Goal: Task Accomplishment & Management: Complete application form

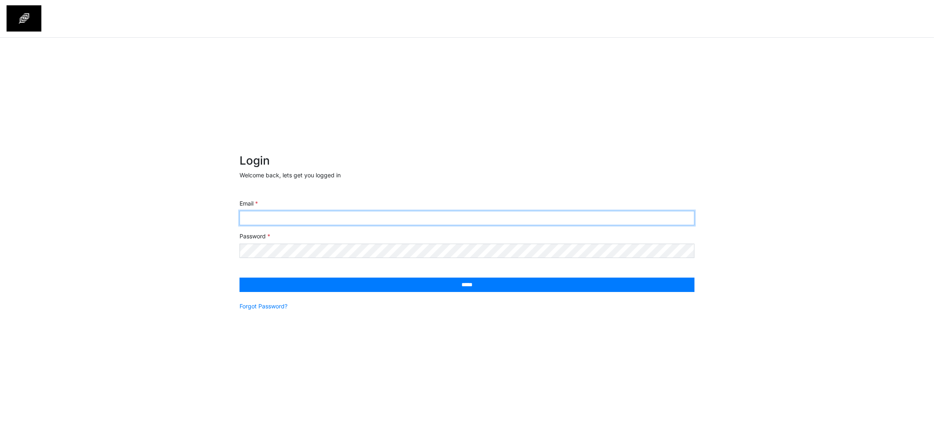
type input "**********"
click at [856, 279] on div "**********" at bounding box center [467, 247] width 934 height 418
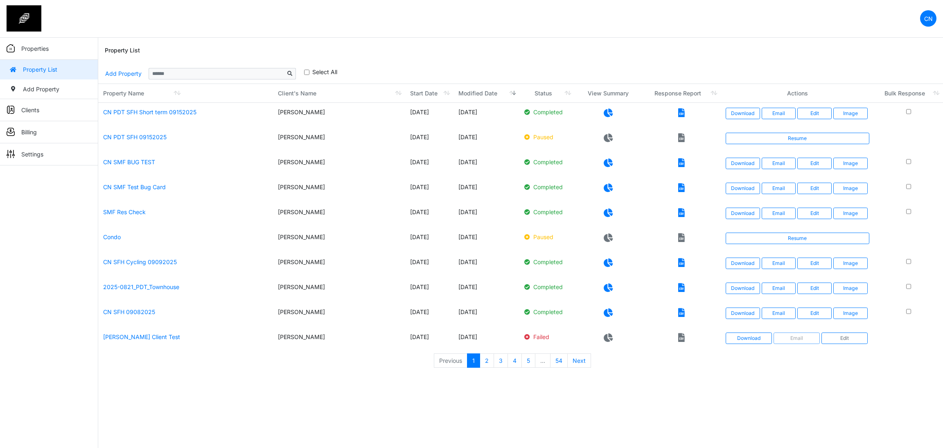
click at [524, 55] on div "Property List" at bounding box center [521, 51] width 832 height 26
click at [111, 71] on link "Add Property" at bounding box center [123, 73] width 37 height 14
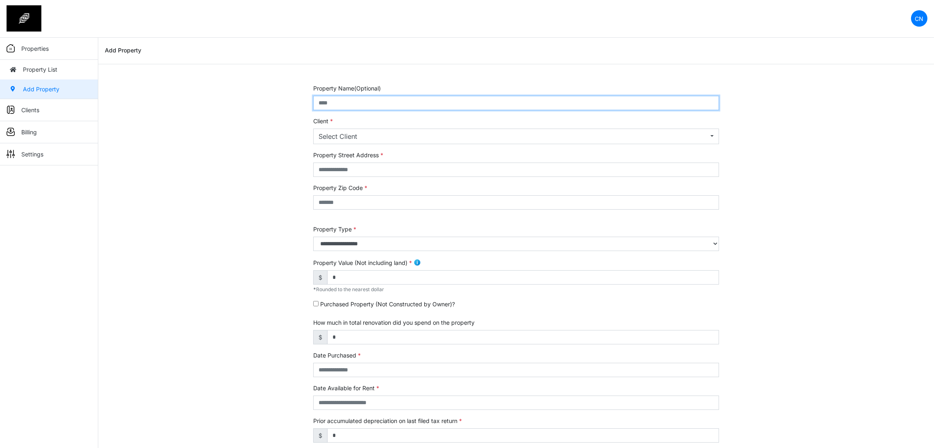
click at [350, 96] on input "text" at bounding box center [516, 103] width 406 height 14
type input "**********"
click at [337, 138] on div "Select Client" at bounding box center [513, 136] width 390 height 10
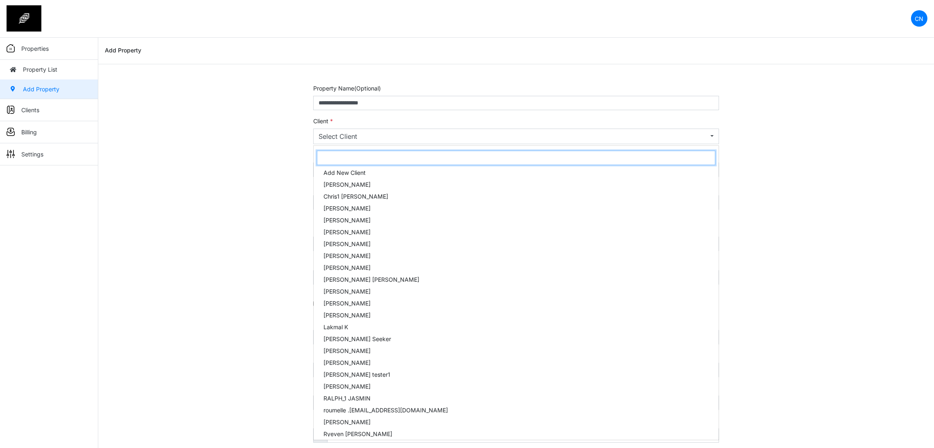
type input "*"
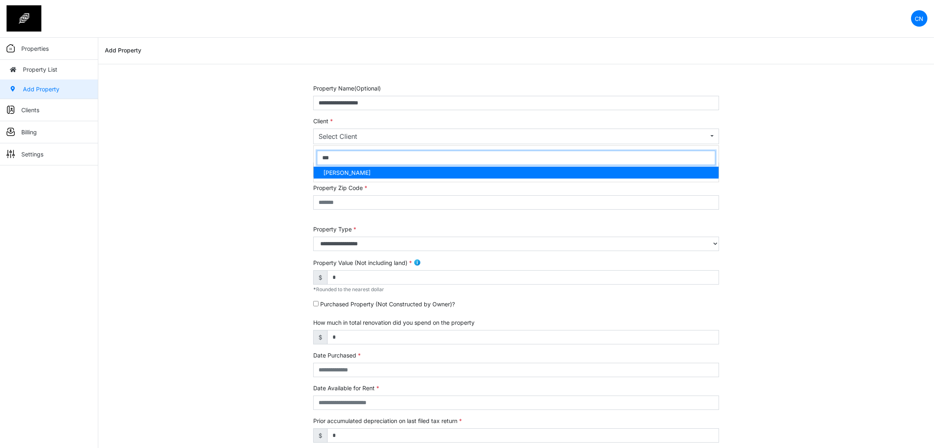
type input "***"
click at [375, 175] on link "[PERSON_NAME]" at bounding box center [516, 173] width 405 height 12
select select "***"
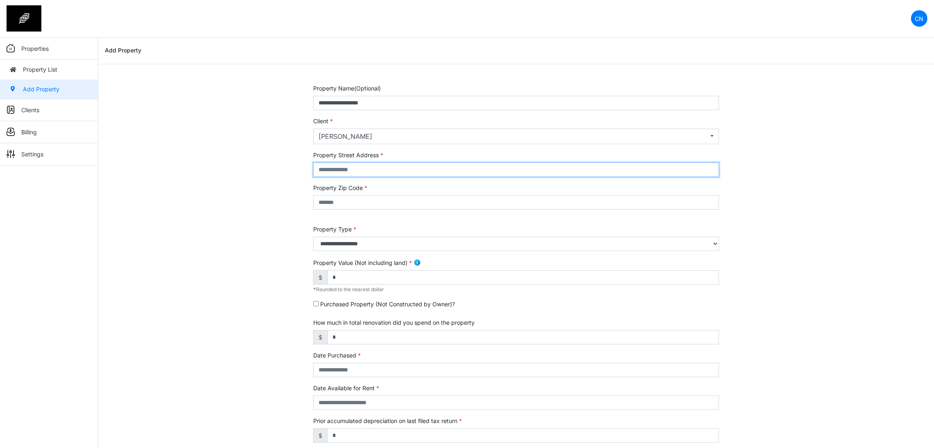
click at [375, 175] on input "text" at bounding box center [516, 170] width 406 height 14
type input "******"
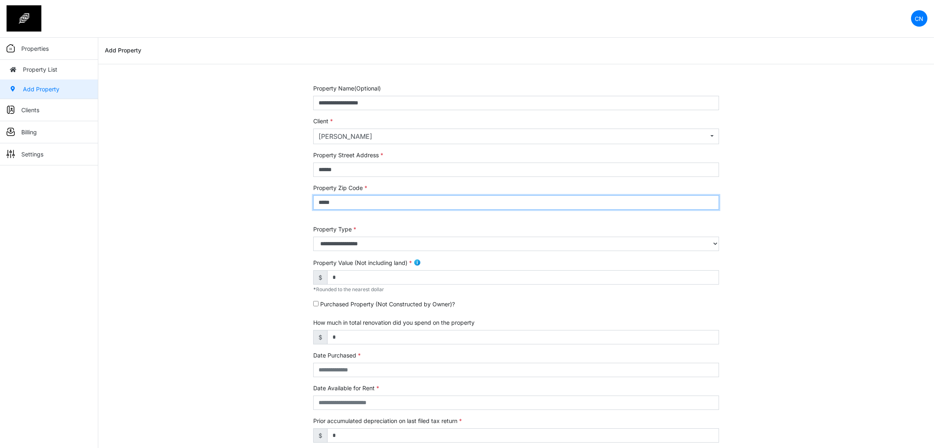
type input "*****"
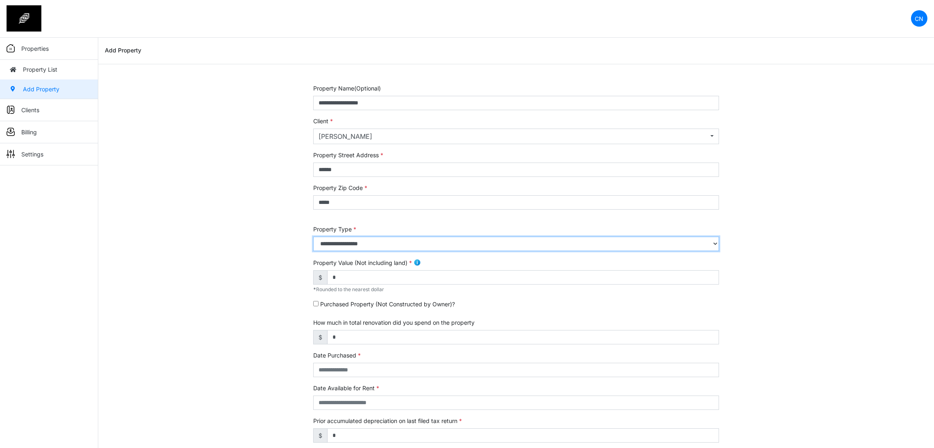
click at [359, 249] on select "**********" at bounding box center [516, 244] width 406 height 14
select select "*"
click at [313, 237] on select "**********" at bounding box center [516, 244] width 406 height 14
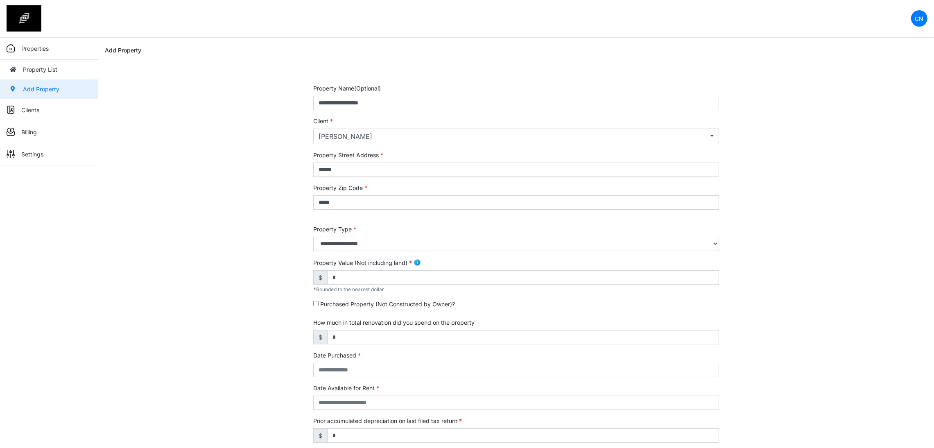
click at [264, 279] on div "**********" at bounding box center [515, 340] width 835 height 513
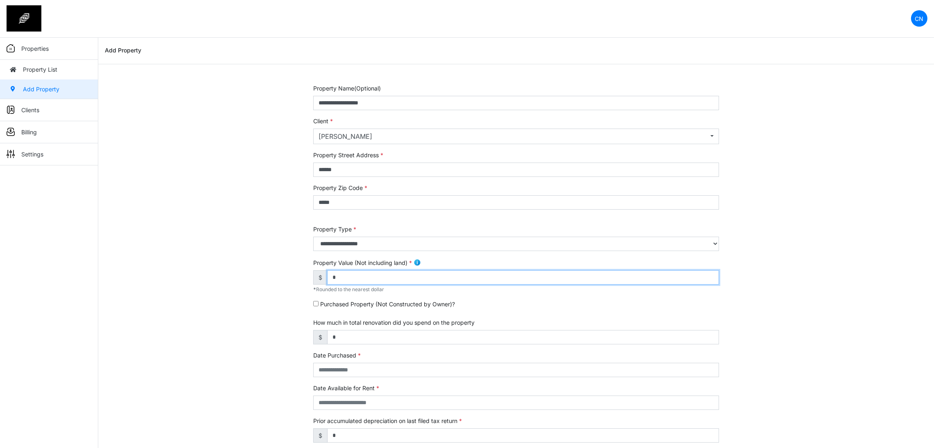
drag, startPoint x: 342, startPoint y: 272, endPoint x: 307, endPoint y: 275, distance: 34.9
click at [308, 275] on div "**********" at bounding box center [516, 340] width 418 height 513
type input "*******"
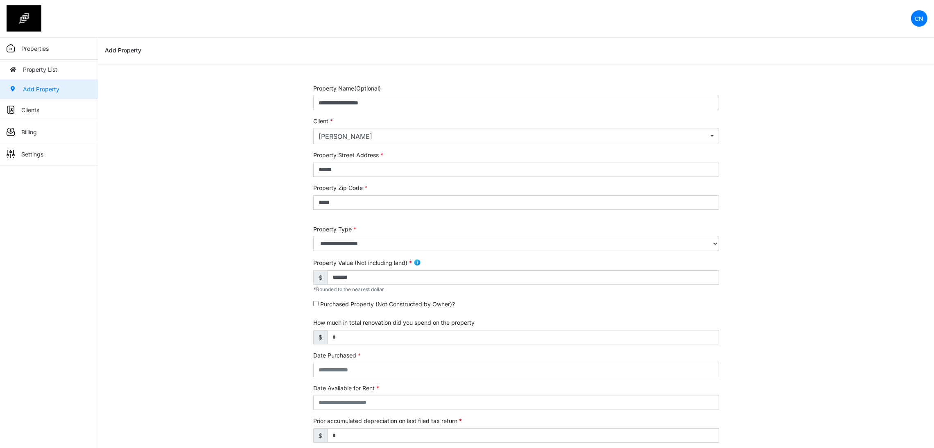
click at [296, 293] on div "**********" at bounding box center [515, 340] width 835 height 513
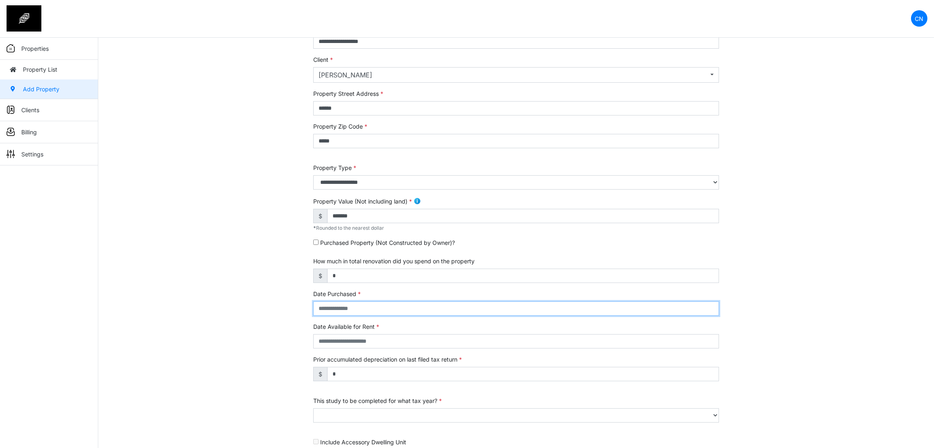
click at [325, 304] on input "text" at bounding box center [516, 308] width 406 height 14
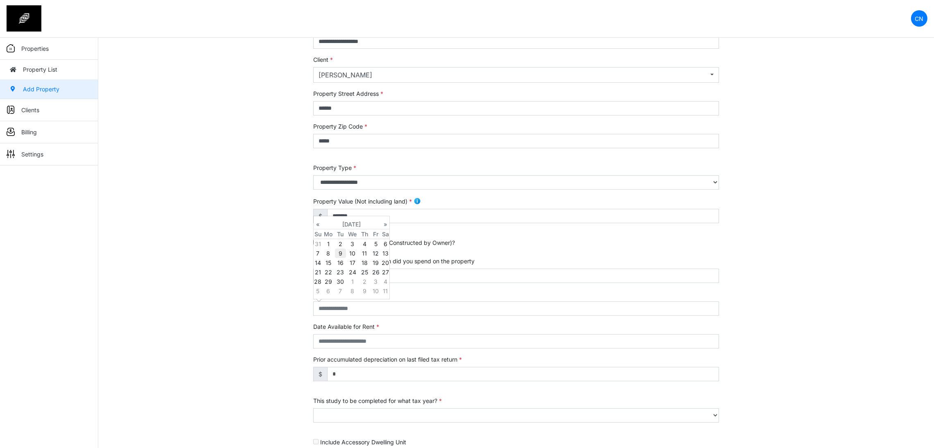
click at [335, 252] on td "9" at bounding box center [340, 252] width 11 height 9
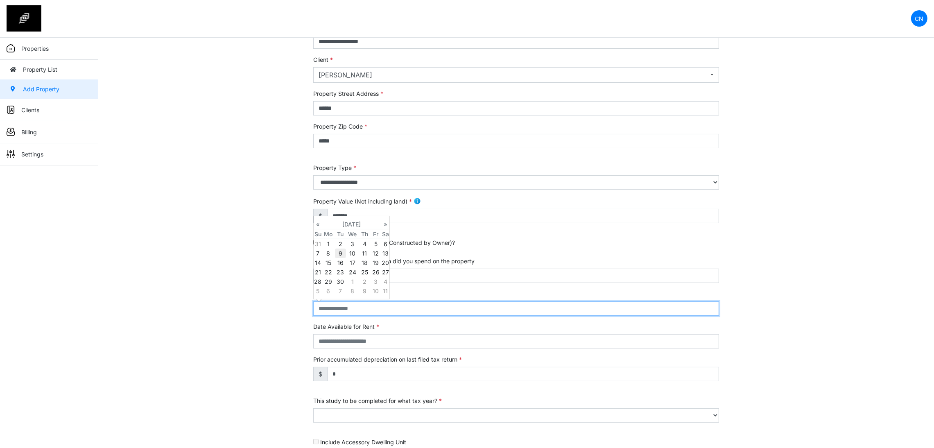
type input "**********"
select select "****"
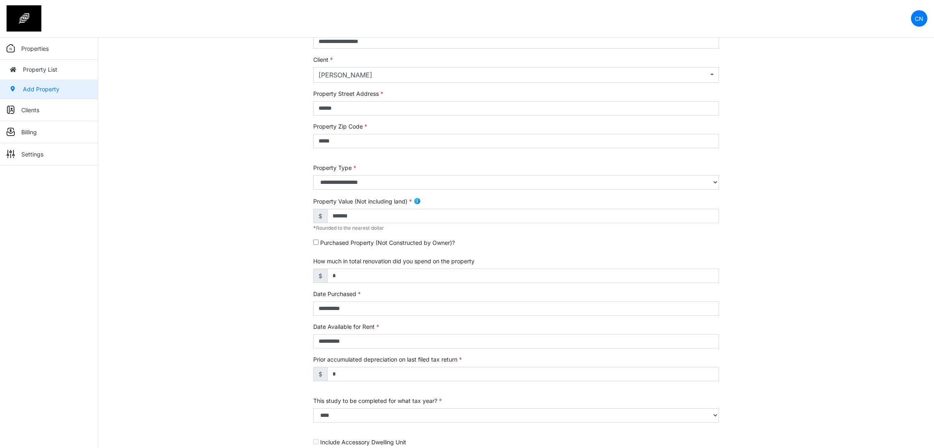
click at [274, 275] on div "**********" at bounding box center [515, 279] width 835 height 513
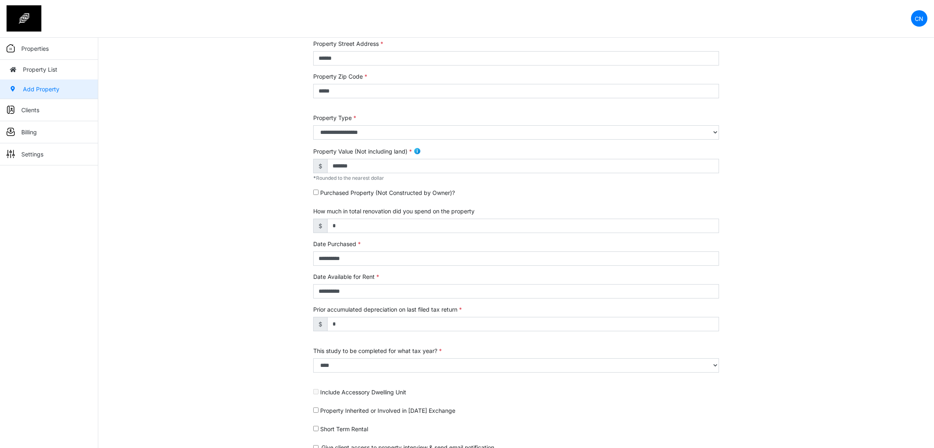
scroll to position [149, 0]
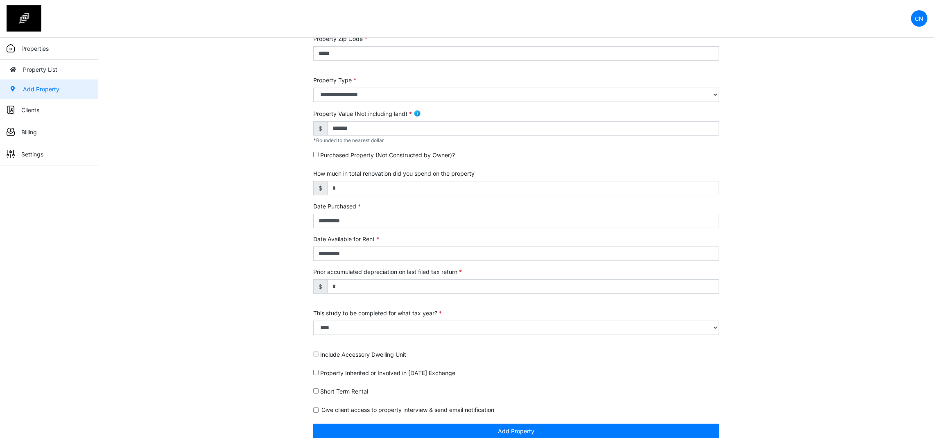
click at [261, 272] on div "**********" at bounding box center [515, 191] width 835 height 513
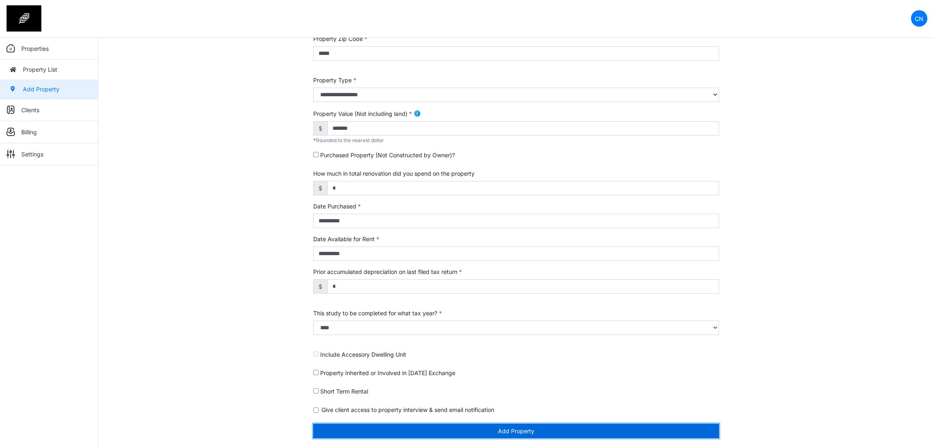
click at [577, 431] on button "Add Property" at bounding box center [516, 431] width 406 height 14
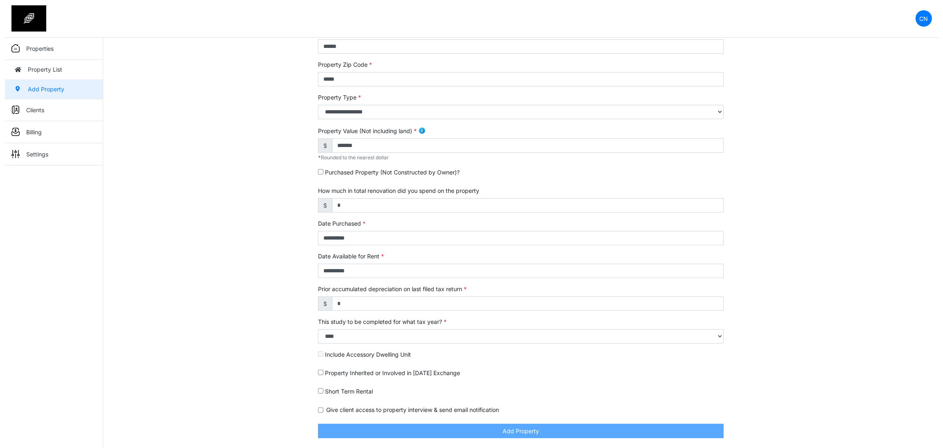
scroll to position [124, 0]
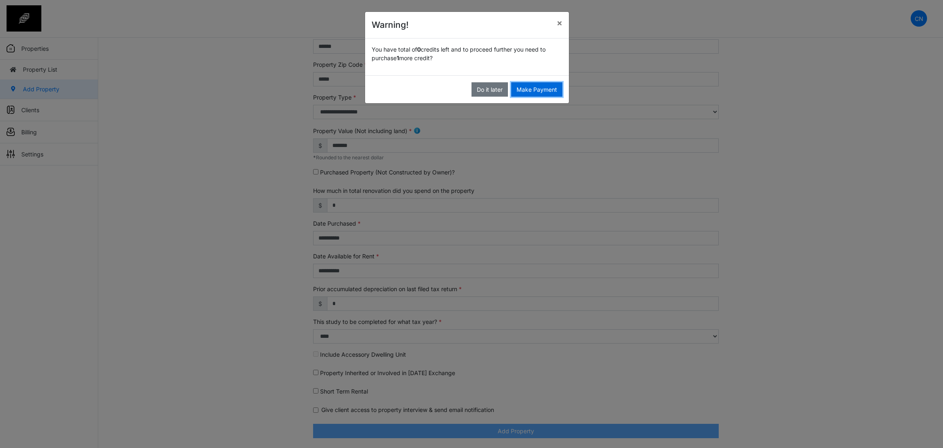
click at [535, 92] on button "Make Payment" at bounding box center [536, 89] width 51 height 14
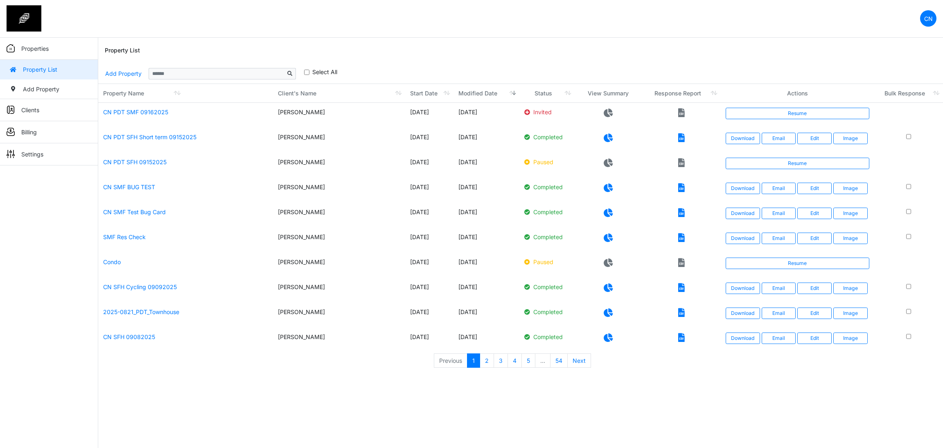
click at [673, 35] on nav "CN Change Password Logout Clyton [EMAIL_ADDRESS][DOMAIN_NAME]" at bounding box center [471, 19] width 943 height 38
click at [791, 111] on link "Resume" at bounding box center [798, 113] width 144 height 11
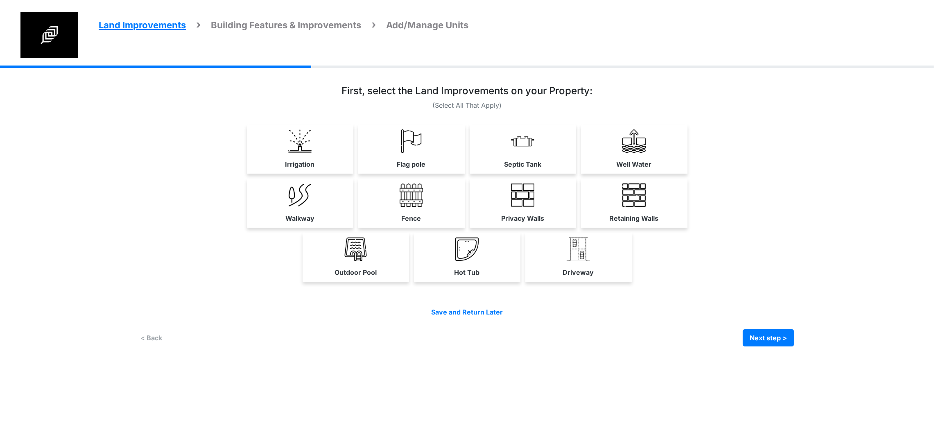
drag, startPoint x: 214, startPoint y: 158, endPoint x: 248, endPoint y: 158, distance: 33.6
click at [247, 157] on link "Irrigation" at bounding box center [300, 148] width 106 height 49
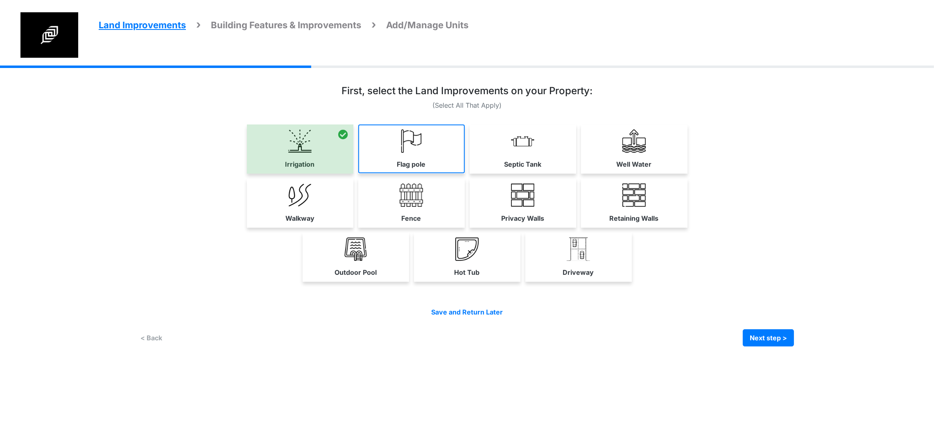
click at [358, 158] on link "Flag pole" at bounding box center [411, 148] width 106 height 49
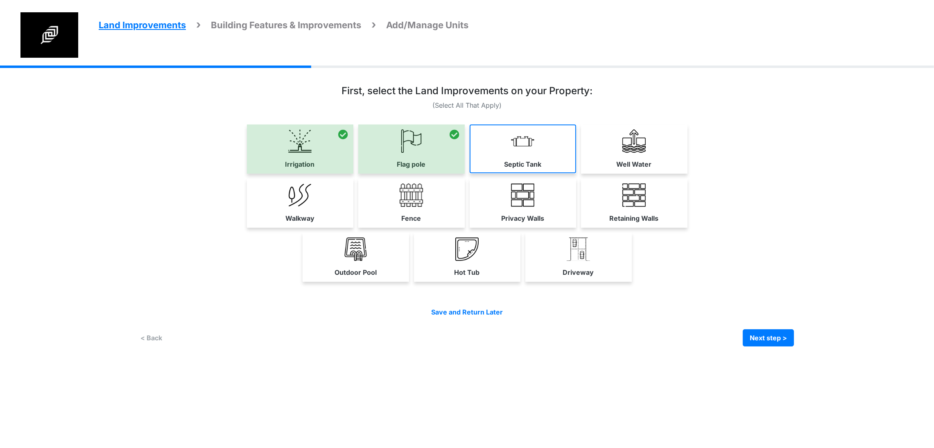
click at [541, 172] on link "Septic Tank" at bounding box center [523, 148] width 106 height 49
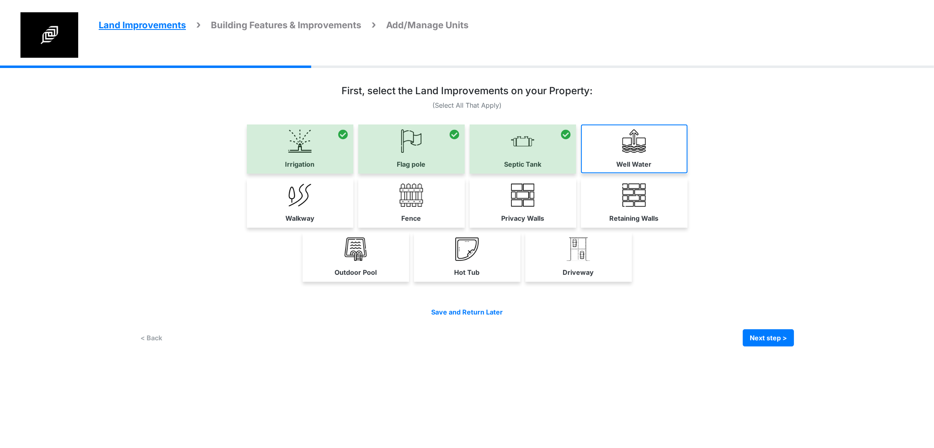
click at [687, 173] on link "Well Water" at bounding box center [634, 148] width 106 height 49
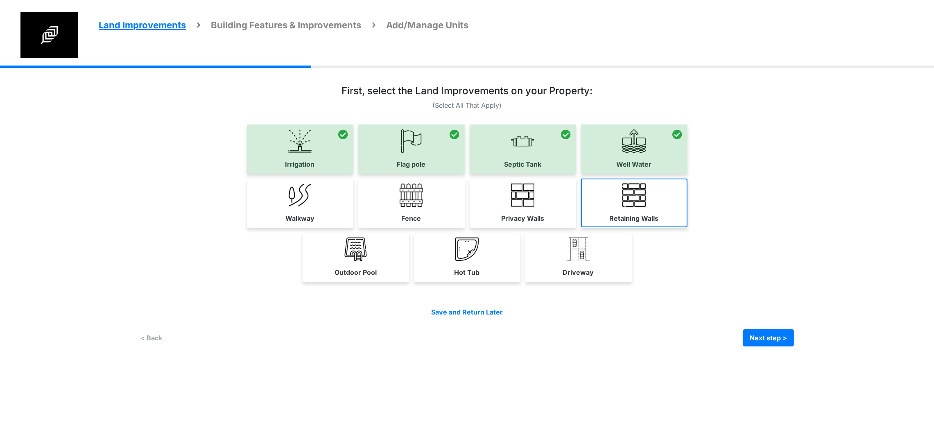
click at [687, 227] on link "Retaining Walls" at bounding box center [634, 202] width 106 height 49
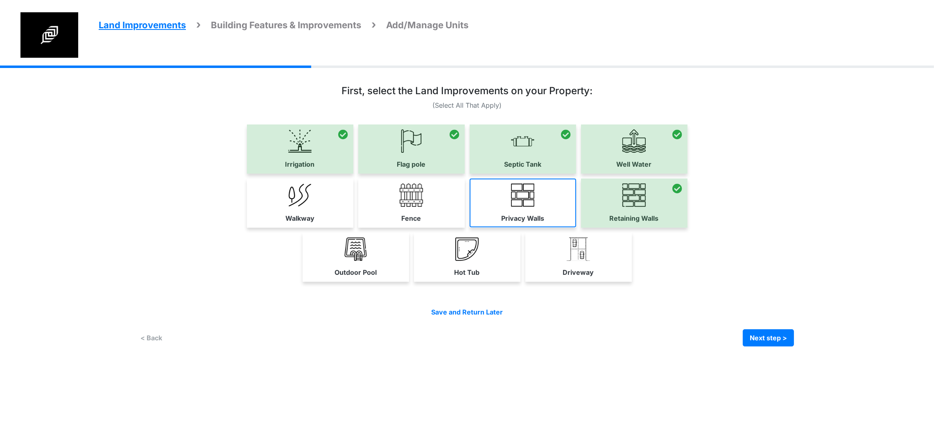
click at [576, 227] on link "Privacy Walls" at bounding box center [523, 202] width 106 height 49
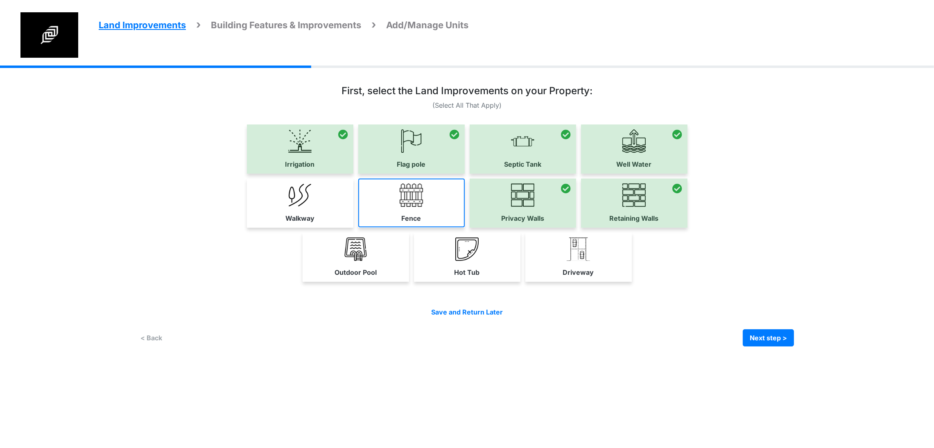
click at [400, 207] on img at bounding box center [411, 194] width 23 height 23
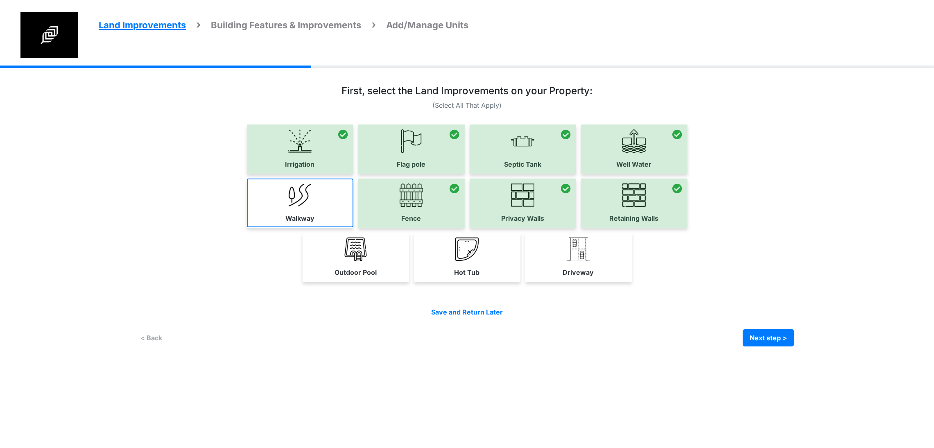
click at [288, 207] on img at bounding box center [299, 194] width 23 height 23
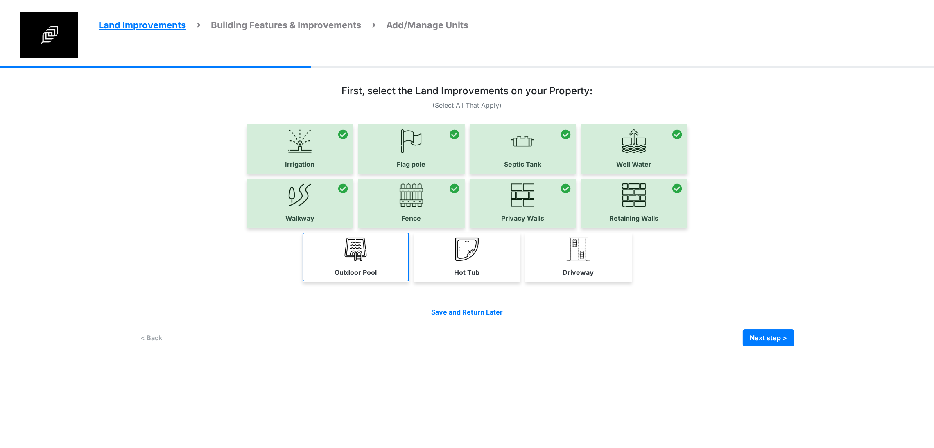
click at [303, 281] on link "Outdoor Pool" at bounding box center [356, 257] width 106 height 49
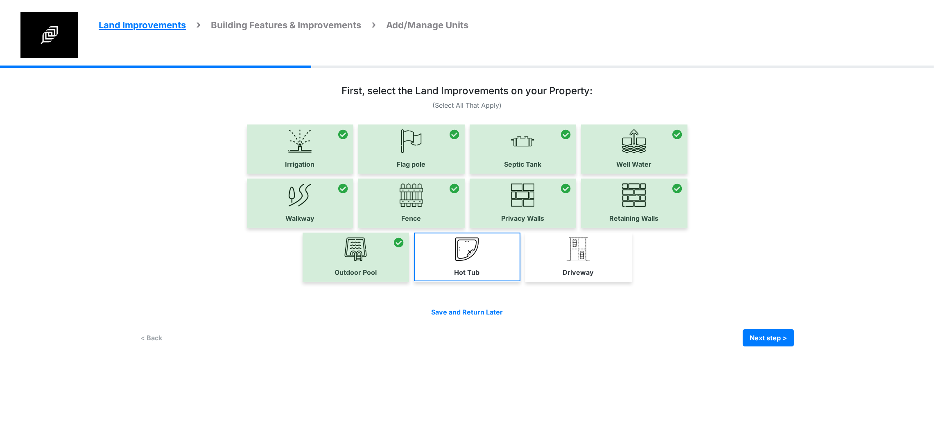
click at [414, 281] on link "Hot Tub" at bounding box center [467, 257] width 106 height 49
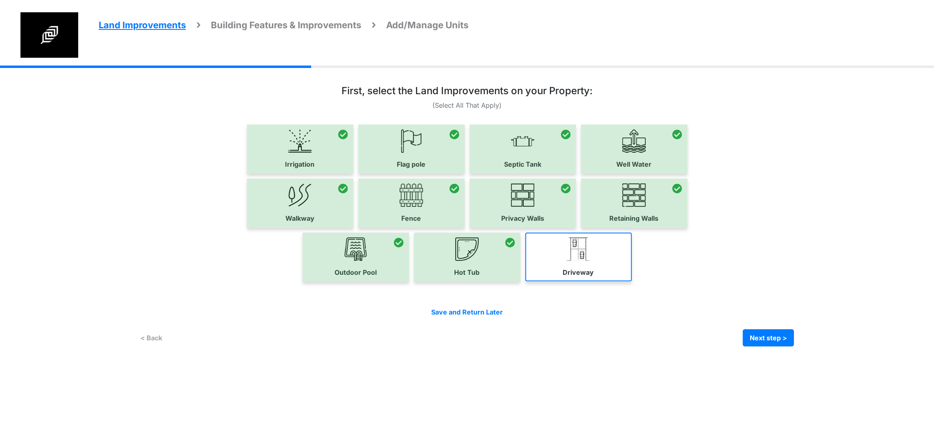
click at [632, 281] on link "Driveway" at bounding box center [578, 257] width 106 height 49
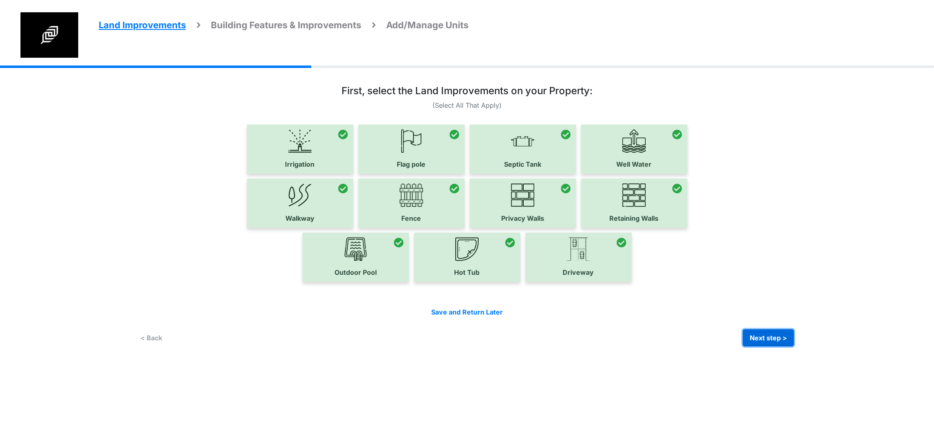
click at [794, 346] on button "Next step >" at bounding box center [768, 337] width 51 height 17
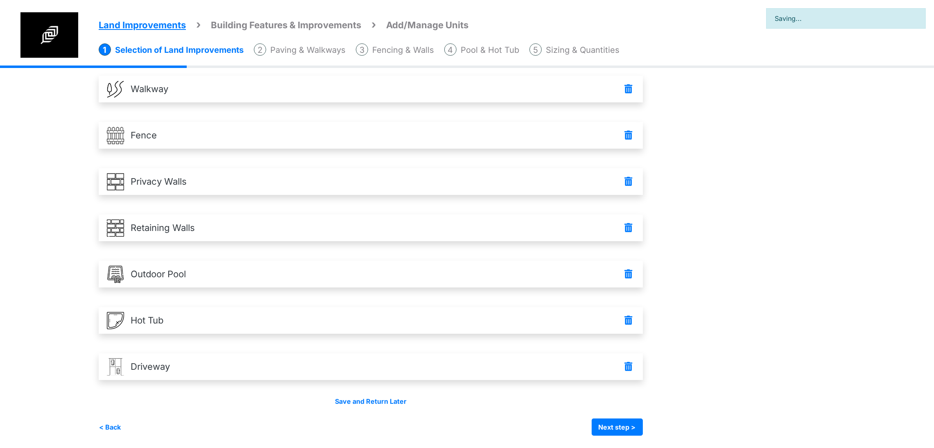
scroll to position [307, 0]
click at [643, 424] on button "Next step >" at bounding box center [616, 426] width 51 height 17
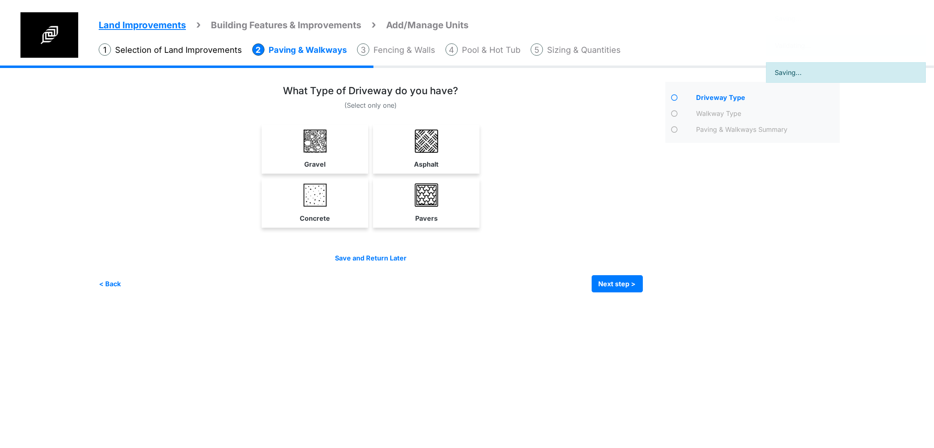
scroll to position [0, 0]
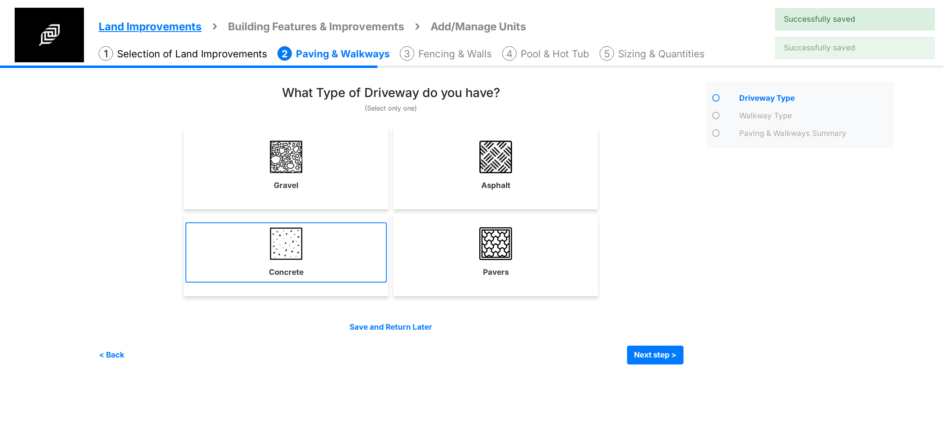
click at [303, 261] on link "Concrete" at bounding box center [285, 252] width 201 height 60
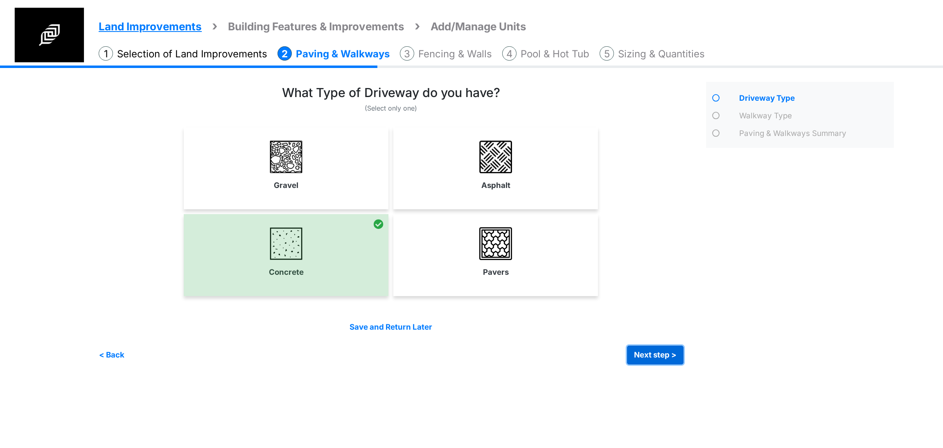
click at [655, 353] on button "Next step >" at bounding box center [655, 354] width 56 height 19
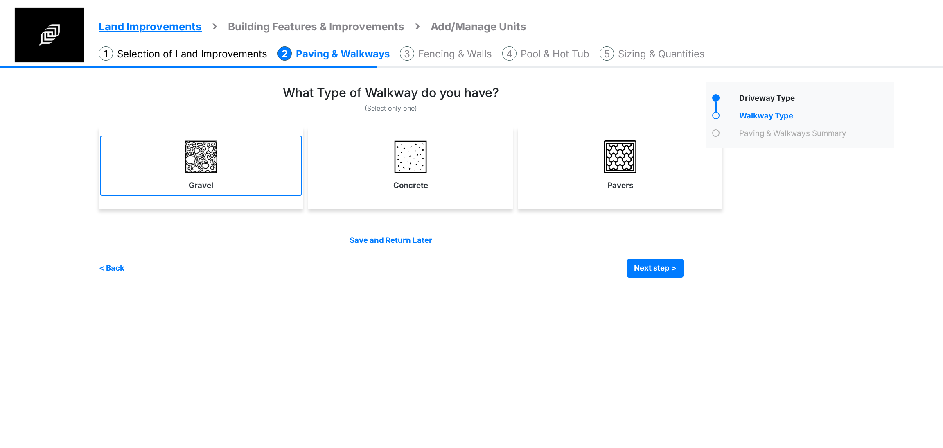
click at [195, 177] on link "Gravel" at bounding box center [200, 165] width 201 height 60
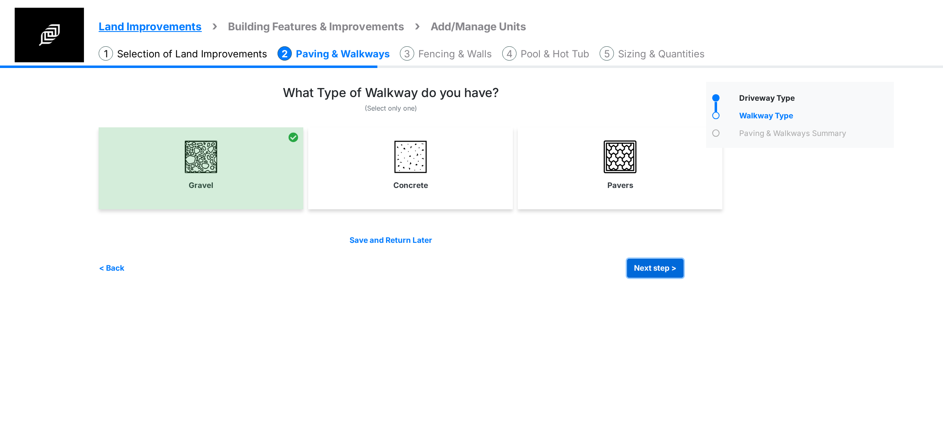
click at [655, 273] on button "Next step >" at bounding box center [655, 268] width 56 height 19
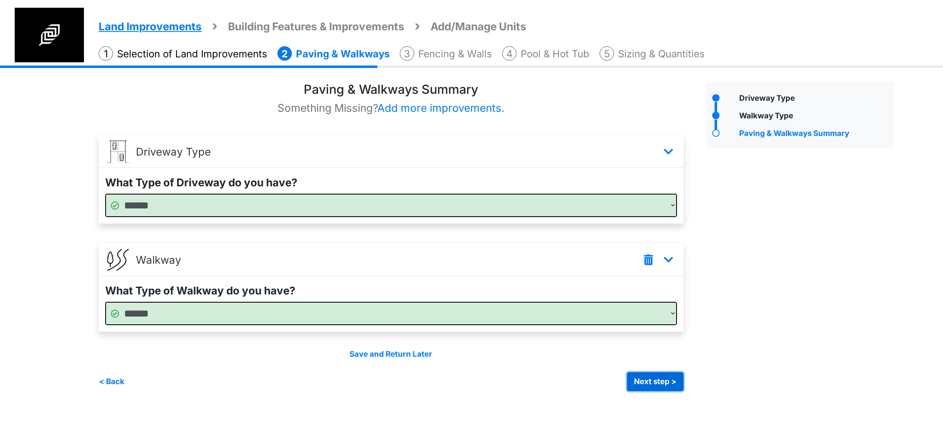
click at [643, 376] on button "Next step >" at bounding box center [655, 381] width 56 height 19
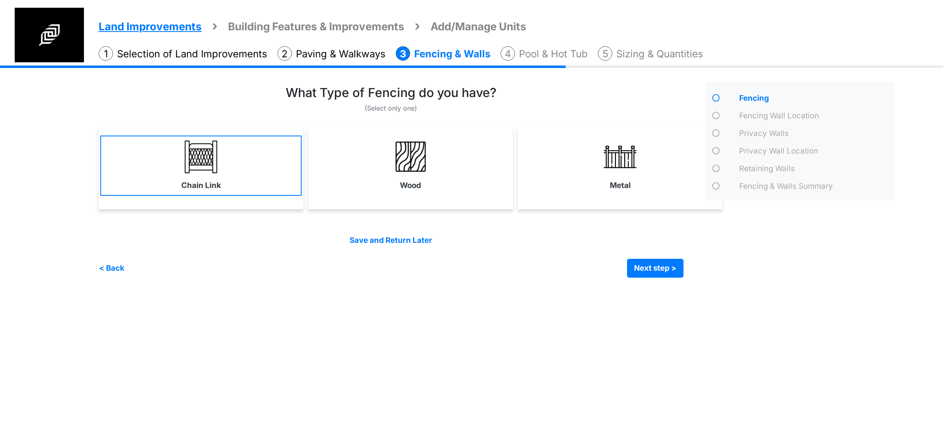
click at [246, 190] on link "Chain Link" at bounding box center [200, 165] width 201 height 60
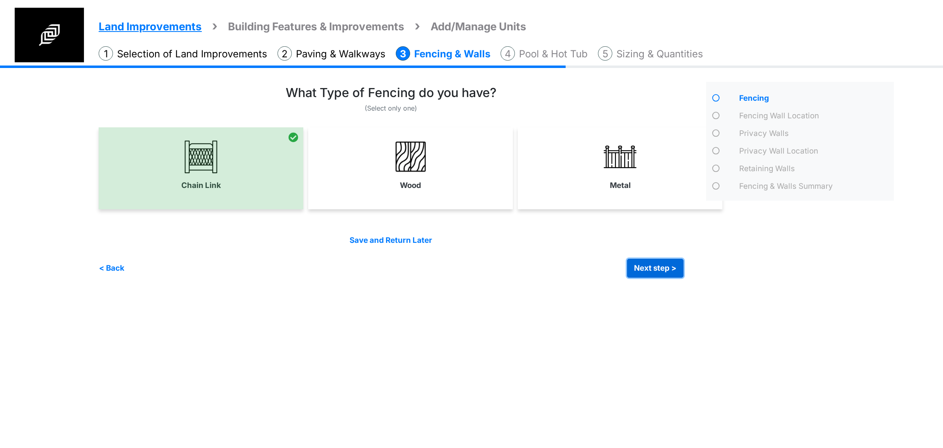
click at [655, 274] on button "Next step >" at bounding box center [655, 268] width 56 height 19
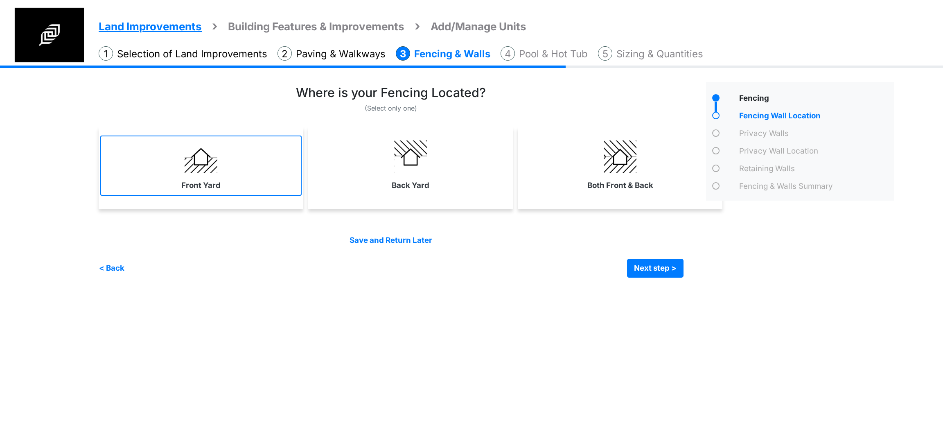
click at [216, 187] on label "Front Yard" at bounding box center [200, 185] width 39 height 11
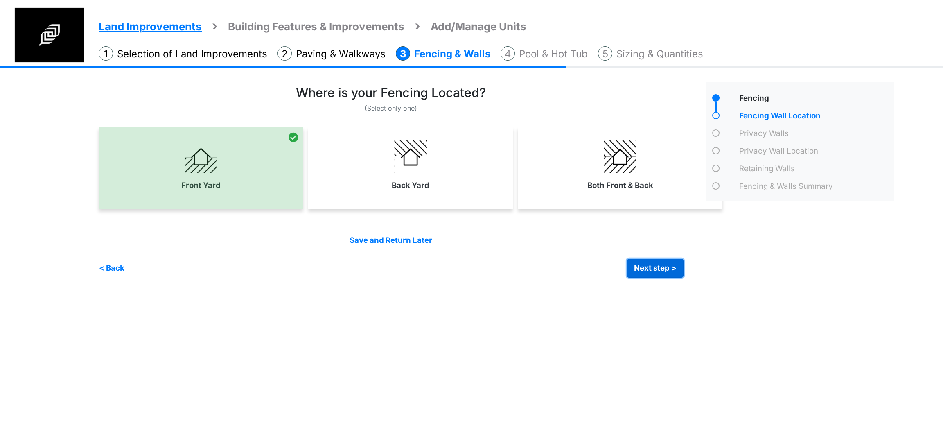
click at [653, 267] on button "Next step >" at bounding box center [655, 268] width 56 height 19
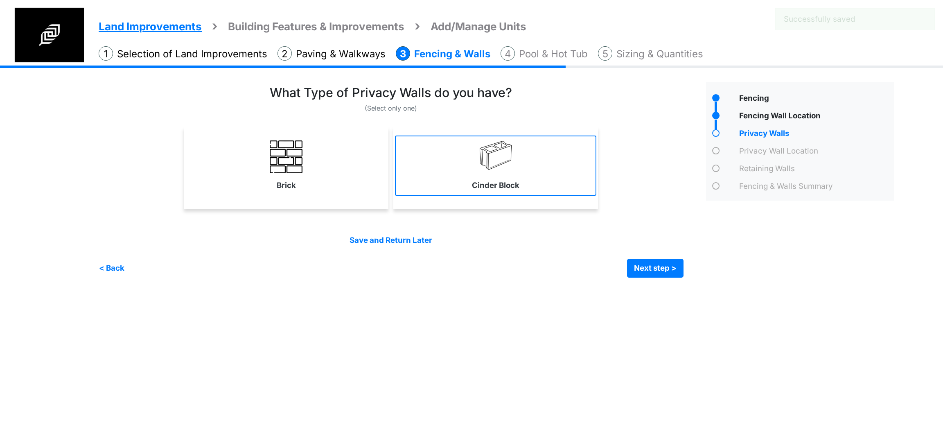
click at [488, 188] on label "Cinder Block" at bounding box center [495, 185] width 47 height 11
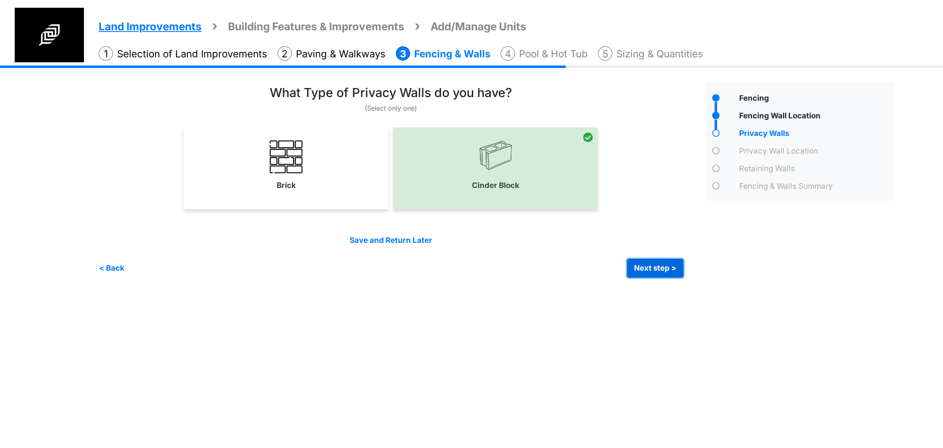
click at [633, 262] on button "Next step >" at bounding box center [655, 268] width 56 height 19
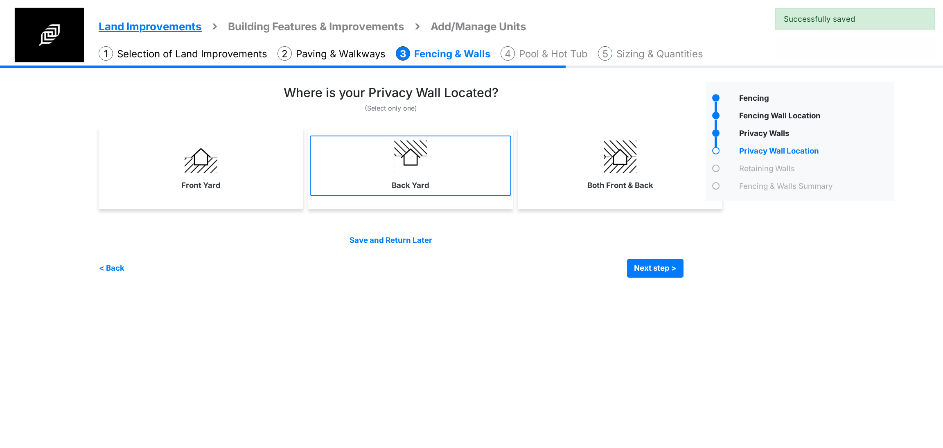
click at [377, 167] on link "Back Yard" at bounding box center [410, 165] width 201 height 60
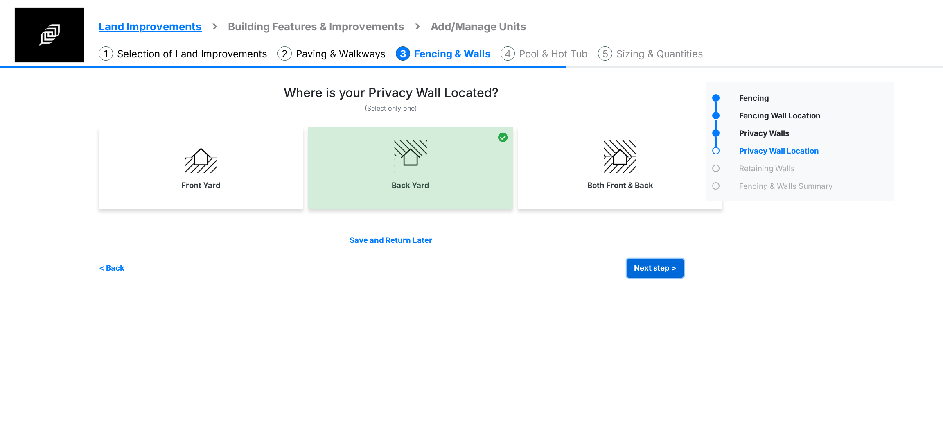
click at [633, 259] on button "Next step >" at bounding box center [655, 268] width 56 height 19
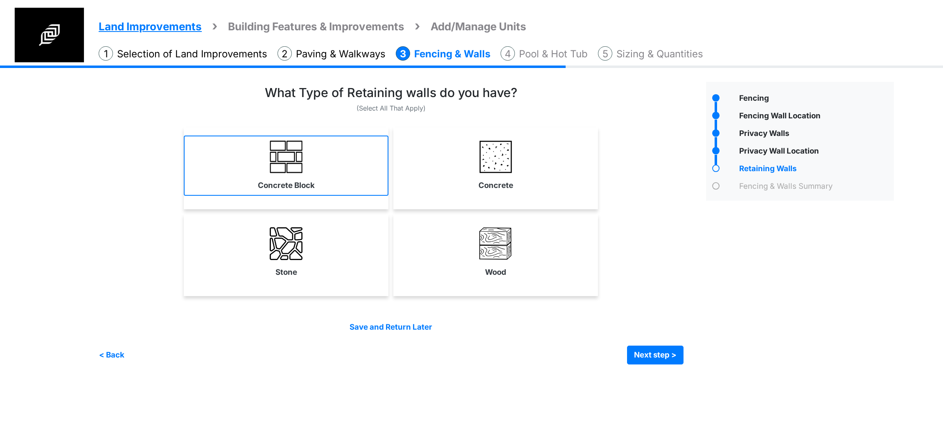
click at [288, 182] on label "Concrete Block" at bounding box center [286, 185] width 57 height 11
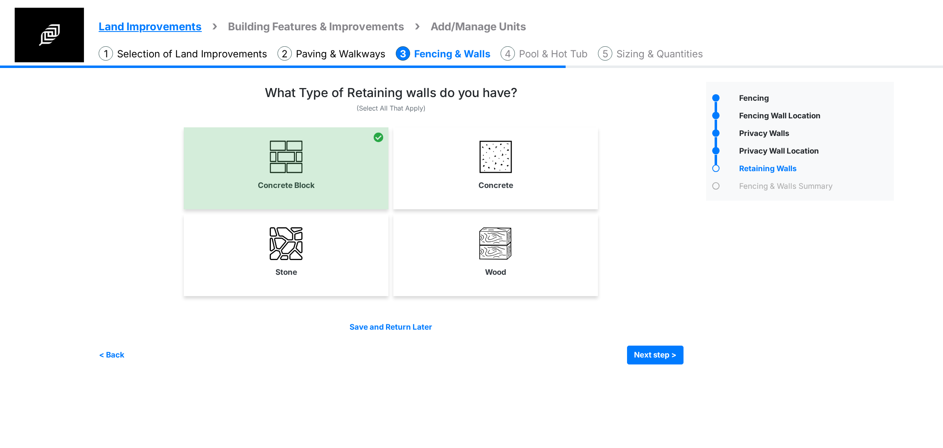
drag, startPoint x: 464, startPoint y: 186, endPoint x: 461, endPoint y: 197, distance: 11.4
click at [464, 185] on link "Concrete" at bounding box center [495, 165] width 205 height 60
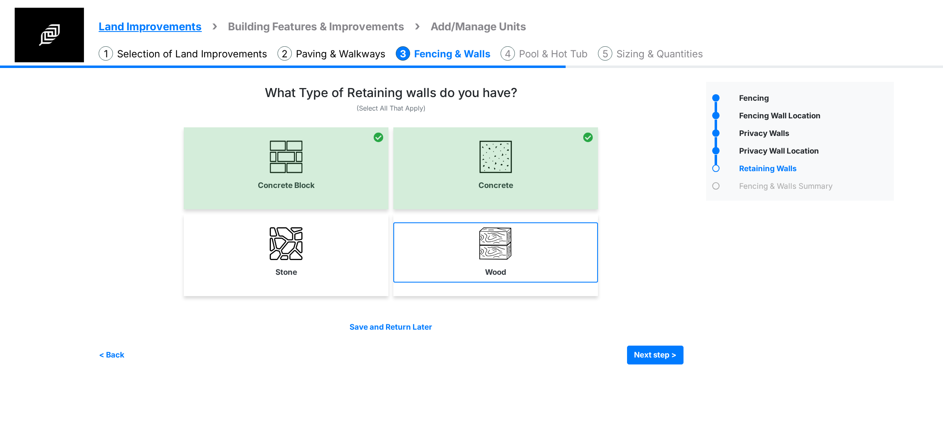
click at [458, 230] on link "Wood" at bounding box center [495, 252] width 205 height 60
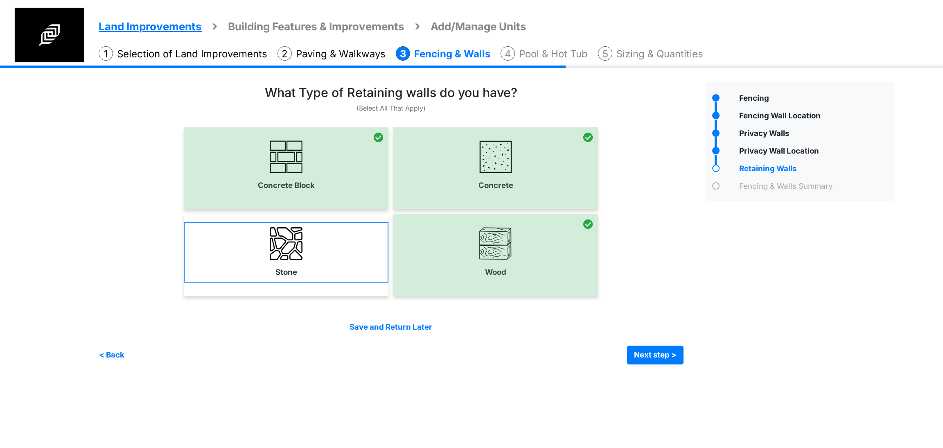
click at [333, 242] on link "Stone" at bounding box center [286, 252] width 205 height 60
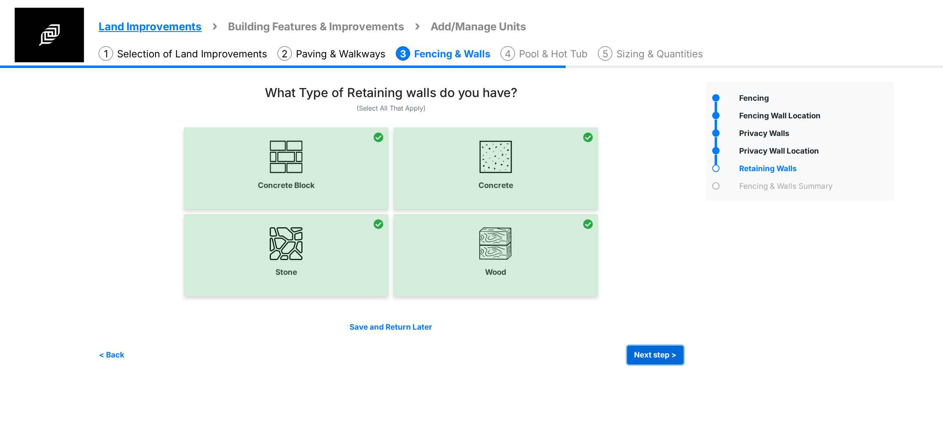
click at [633, 354] on button "Next step >" at bounding box center [655, 354] width 56 height 19
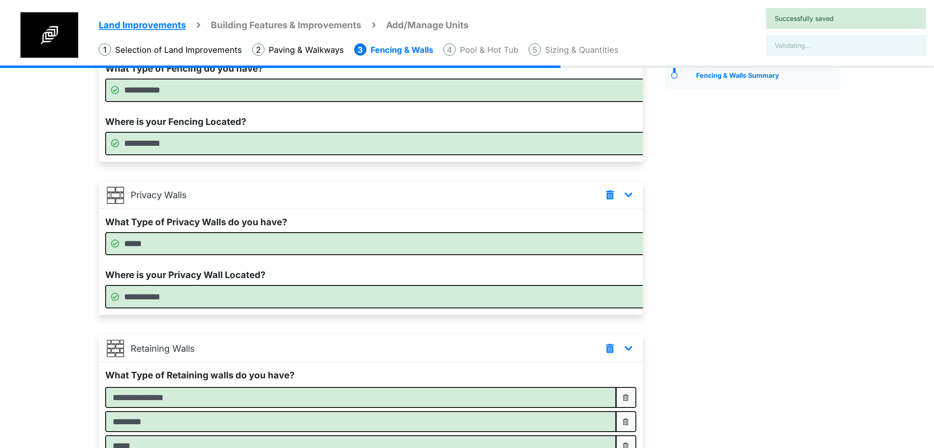
scroll to position [258, 0]
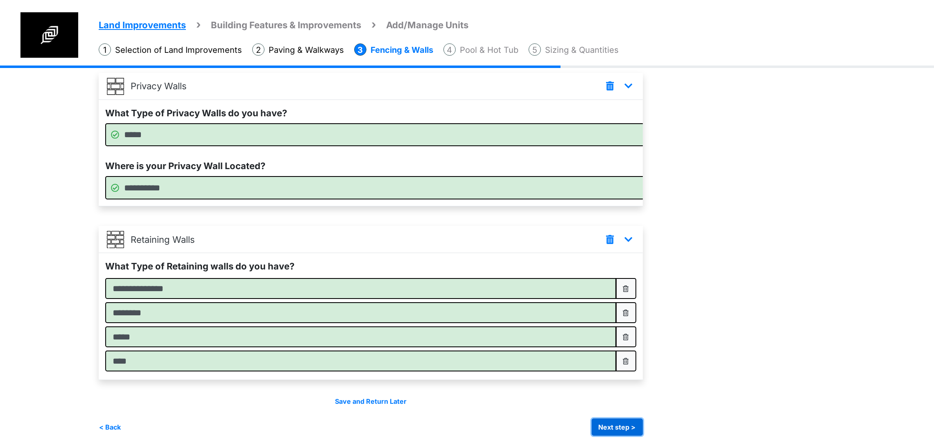
click at [643, 418] on button "Next step >" at bounding box center [616, 426] width 51 height 17
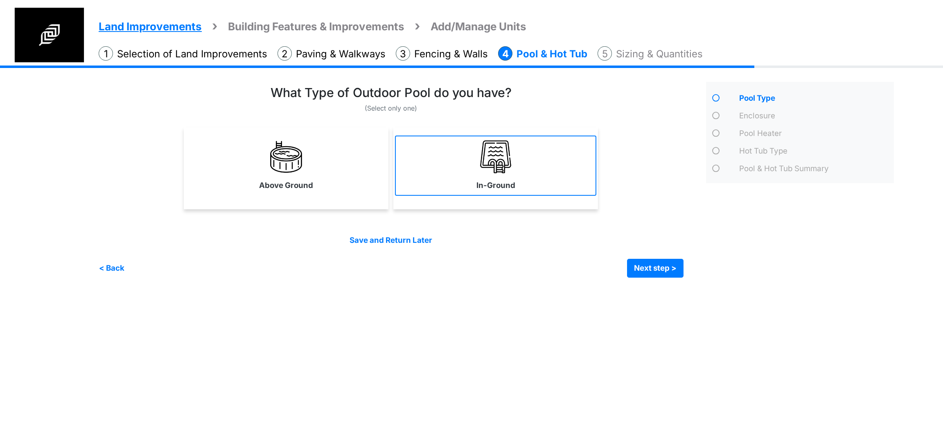
click at [470, 180] on link "In-Ground" at bounding box center [495, 165] width 201 height 60
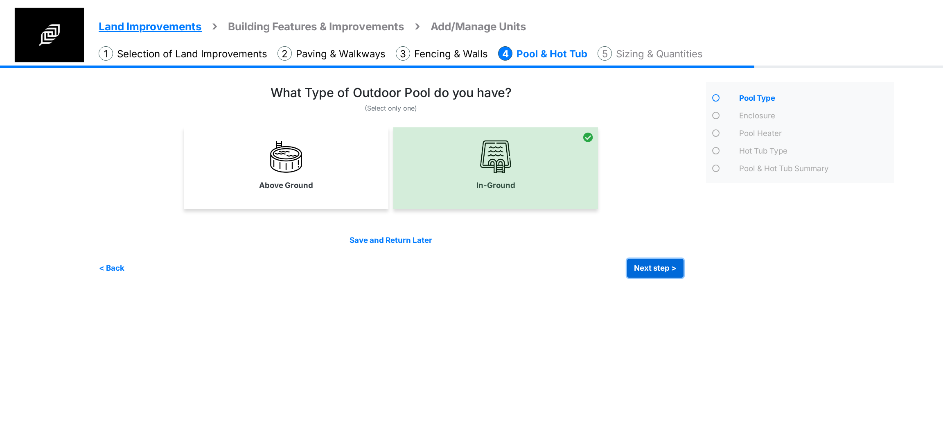
click at [663, 265] on button "Next step >" at bounding box center [655, 268] width 56 height 19
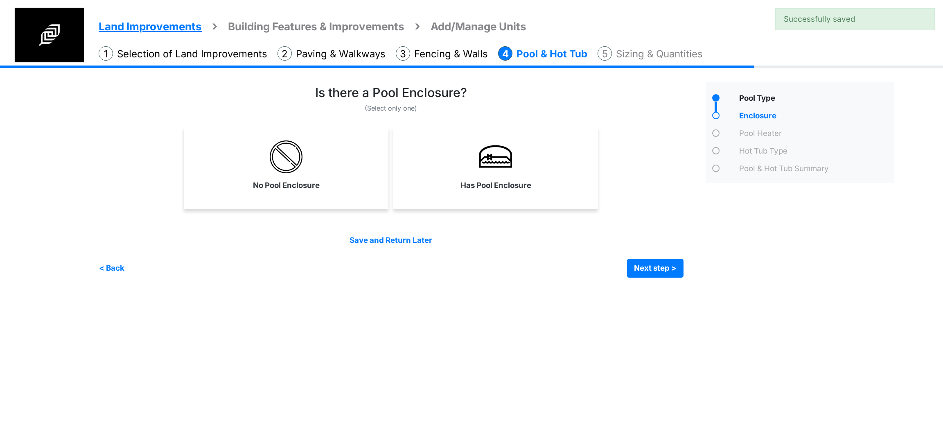
click at [524, 201] on div "Has Pool Enclosure" at bounding box center [495, 168] width 205 height 82
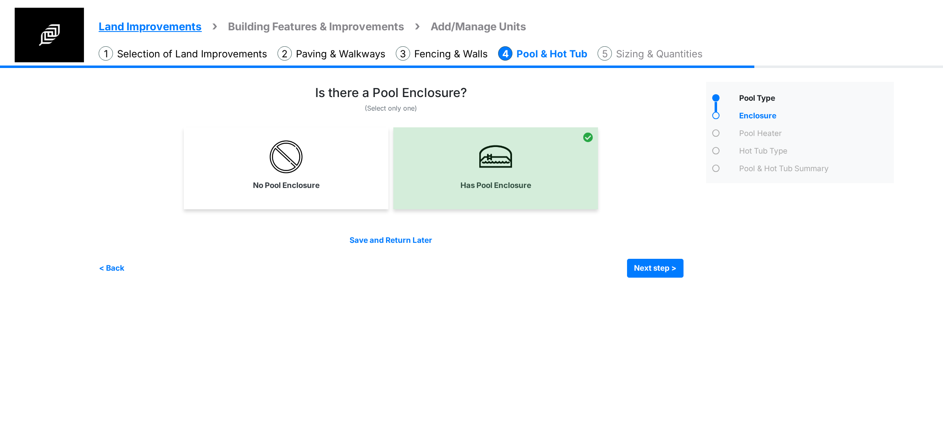
click at [627, 278] on div "Irrigation Flag pole" at bounding box center [499, 177] width 801 height 224
click at [648, 266] on button "Next step >" at bounding box center [655, 268] width 56 height 19
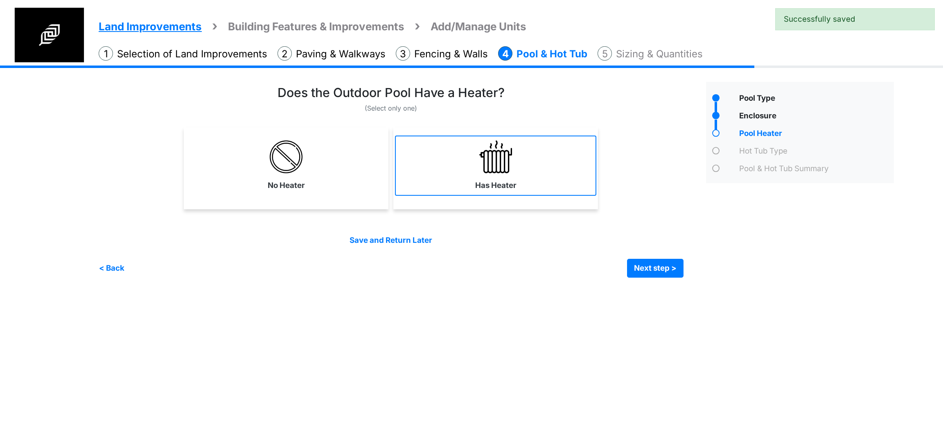
click at [524, 194] on link "Has Heater" at bounding box center [495, 165] width 201 height 60
select select "*"
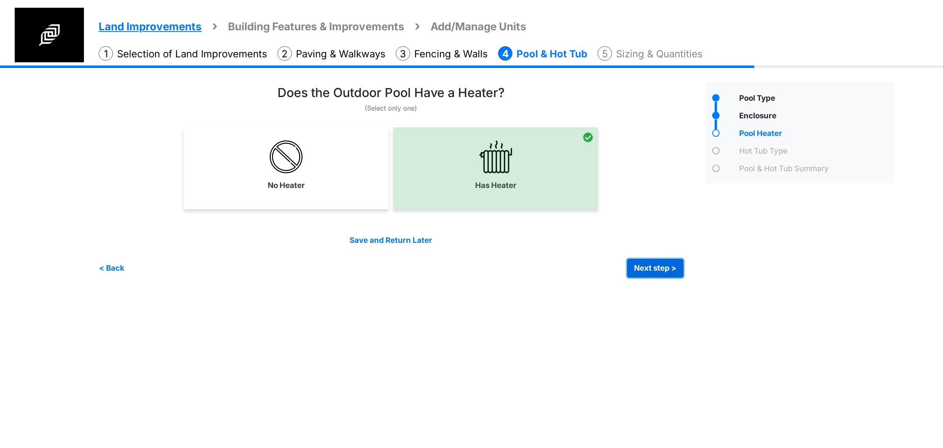
click at [635, 271] on button "Next step >" at bounding box center [655, 268] width 56 height 19
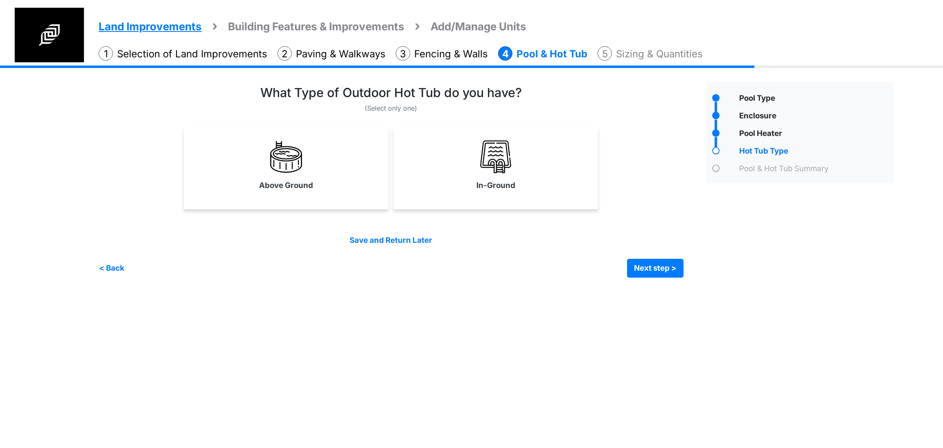
click at [485, 197] on div "In-Ground" at bounding box center [495, 168] width 205 height 82
select select "*"
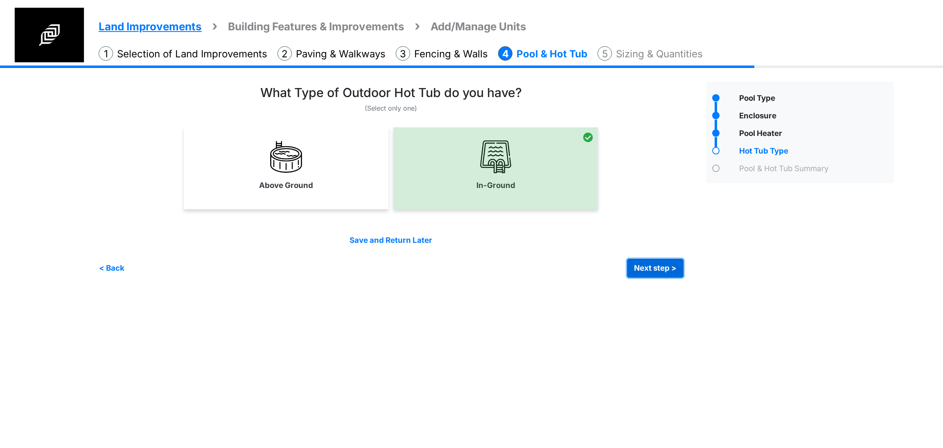
click at [664, 267] on button "Next step >" at bounding box center [655, 268] width 56 height 19
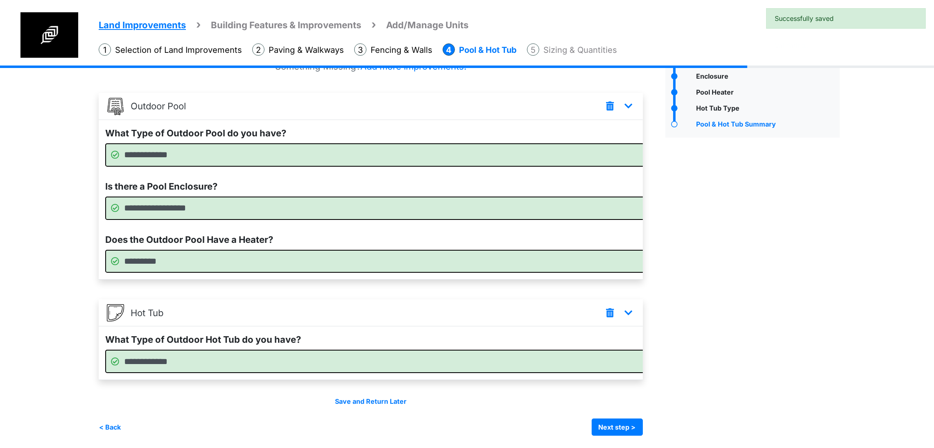
scroll to position [67, 0]
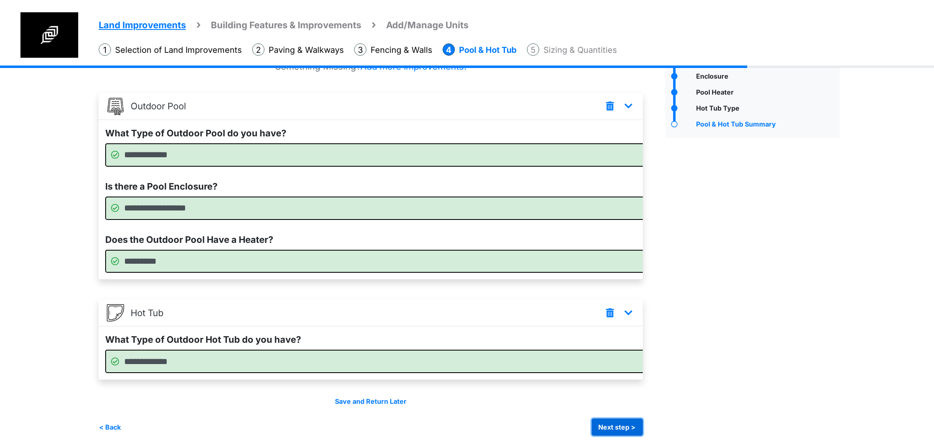
click at [643, 424] on button "Next step >" at bounding box center [616, 426] width 51 height 17
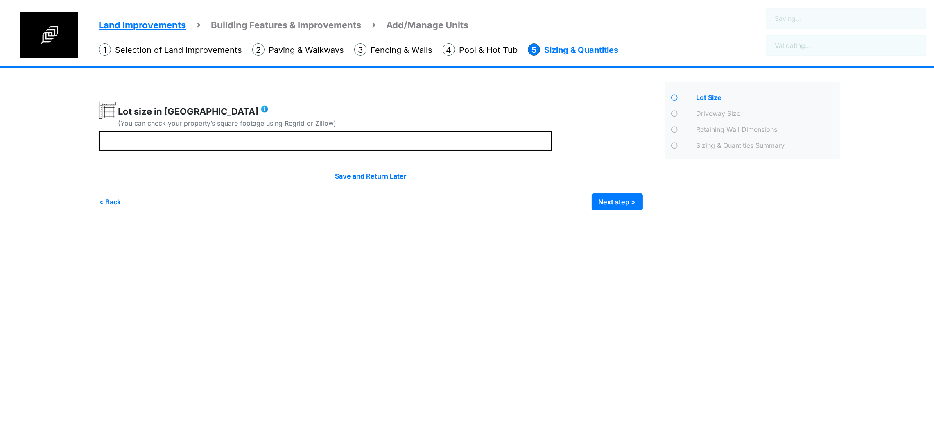
scroll to position [0, 0]
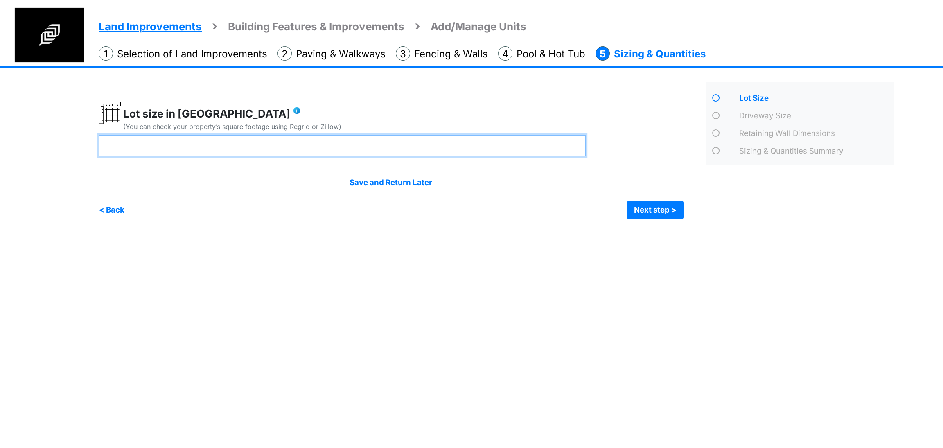
click at [376, 151] on input "number" at bounding box center [343, 146] width 488 height 22
click at [235, 149] on input "number" at bounding box center [343, 146] width 488 height 22
type input "**"
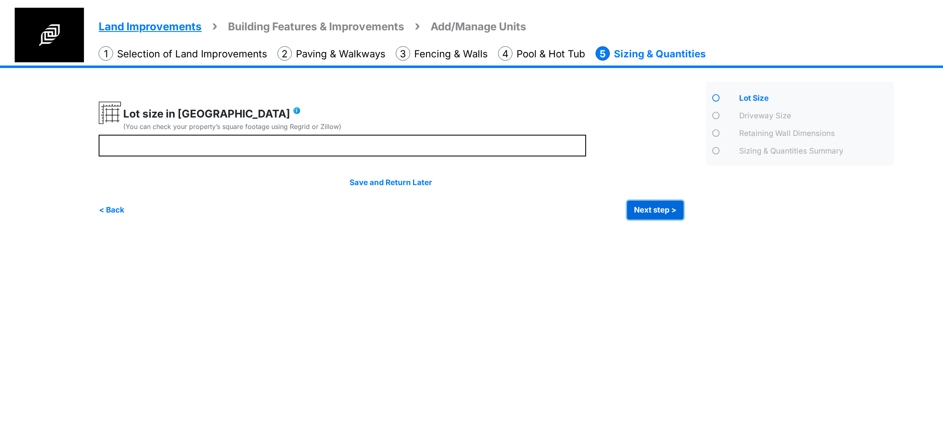
click at [672, 208] on button "Next step >" at bounding box center [655, 210] width 56 height 19
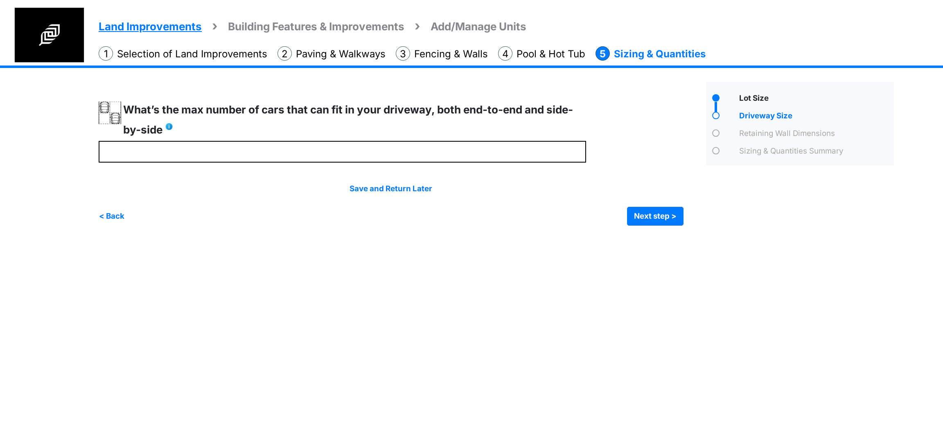
click at [513, 238] on html "Land Improvements Building Features & Improvements Amenities in the Common Spac…" at bounding box center [471, 119] width 943 height 238
click at [578, 238] on html "Land Improvements Building Features & Improvements Amenities in the Common Spac…" at bounding box center [471, 119] width 943 height 238
click at [524, 238] on html "Land Improvements Building Features & Improvements Amenities in the Common Spac…" at bounding box center [471, 119] width 943 height 238
click at [566, 238] on html "Land Improvements Building Features & Improvements Amenities in the Common Spac…" at bounding box center [471, 119] width 943 height 238
click at [580, 238] on html "Land Improvements Building Features & Improvements Amenities in the Common Spac…" at bounding box center [471, 119] width 943 height 238
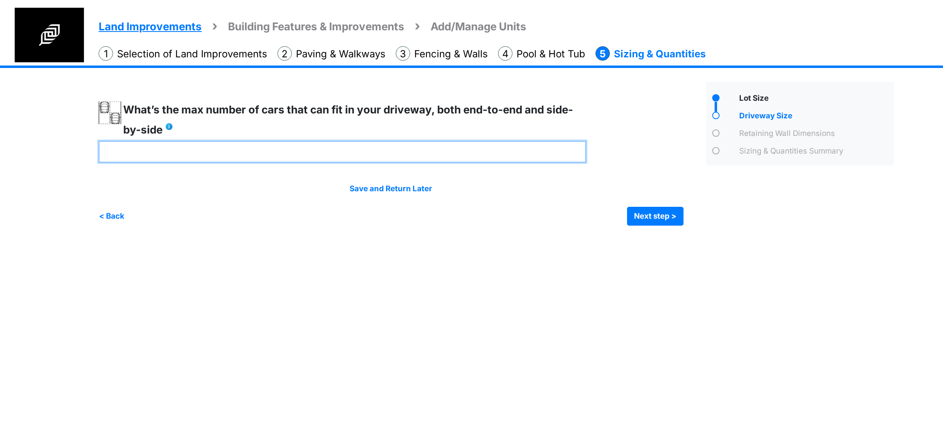
click at [358, 155] on input "number" at bounding box center [343, 152] width 488 height 22
type input "*"
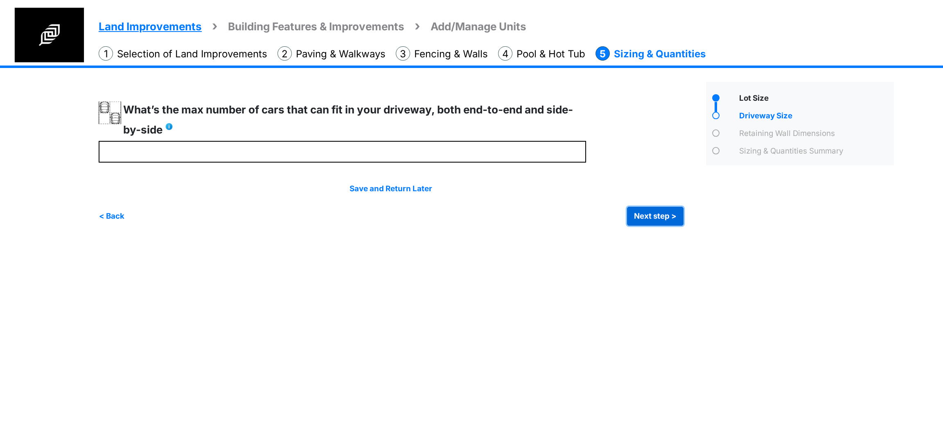
click at [649, 216] on button "Next step >" at bounding box center [655, 216] width 56 height 19
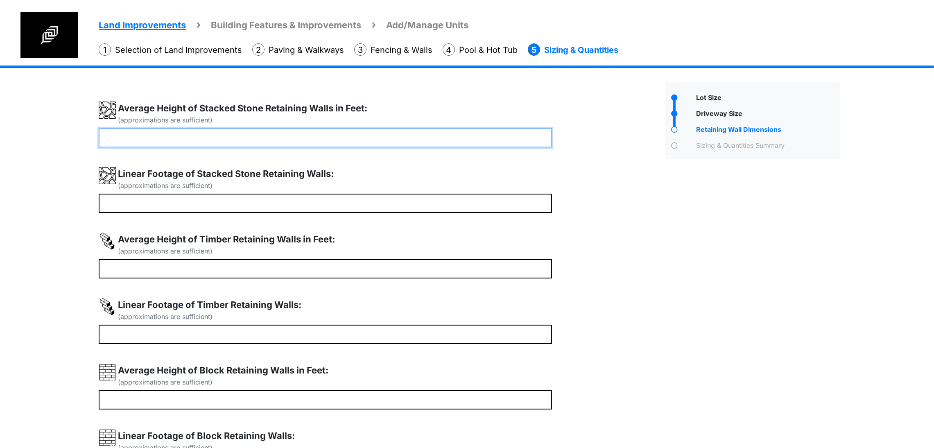
click at [222, 141] on input "number" at bounding box center [325, 137] width 453 height 19
type input "*"
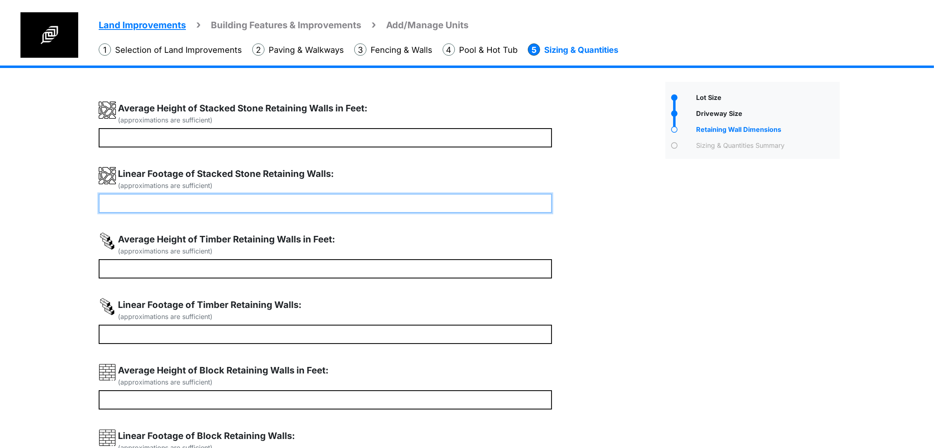
click at [149, 213] on input "number" at bounding box center [325, 203] width 453 height 19
type input "**"
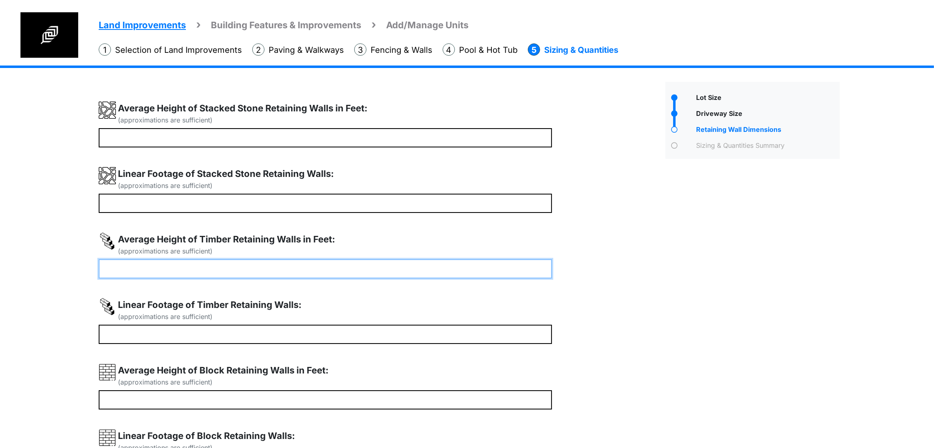
click at [137, 278] on input "number" at bounding box center [325, 268] width 453 height 19
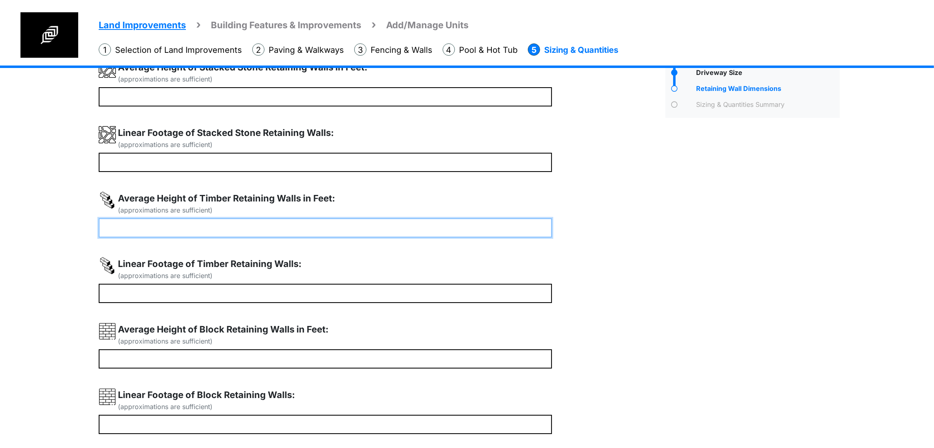
scroll to position [123, 0]
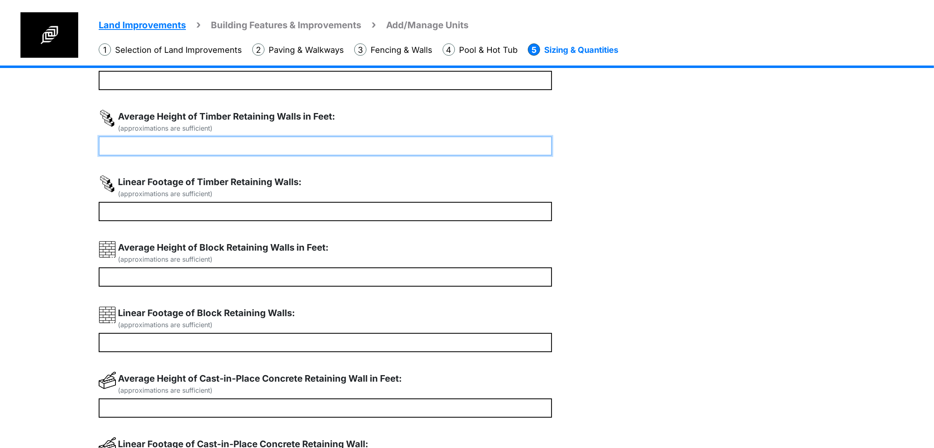
type input "*"
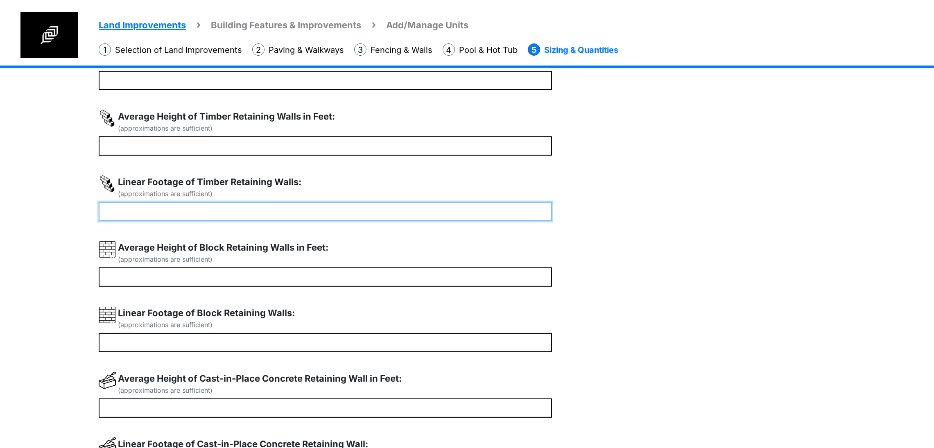
click at [148, 221] on input "number" at bounding box center [325, 211] width 453 height 19
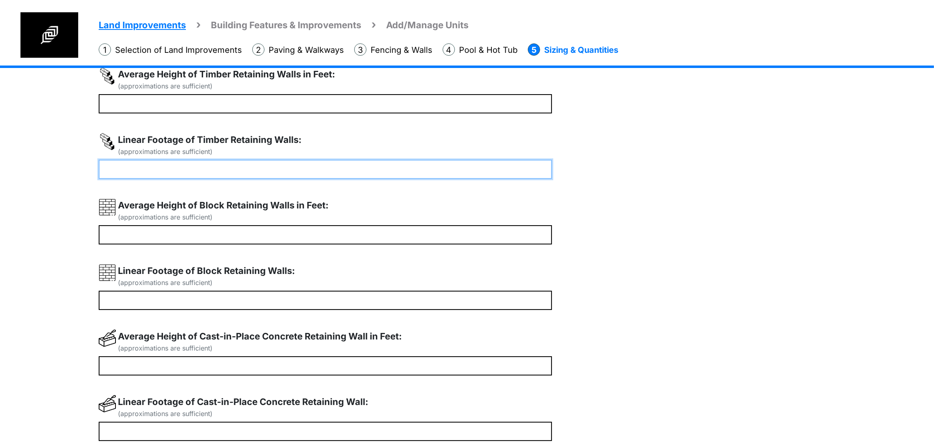
scroll to position [184, 0]
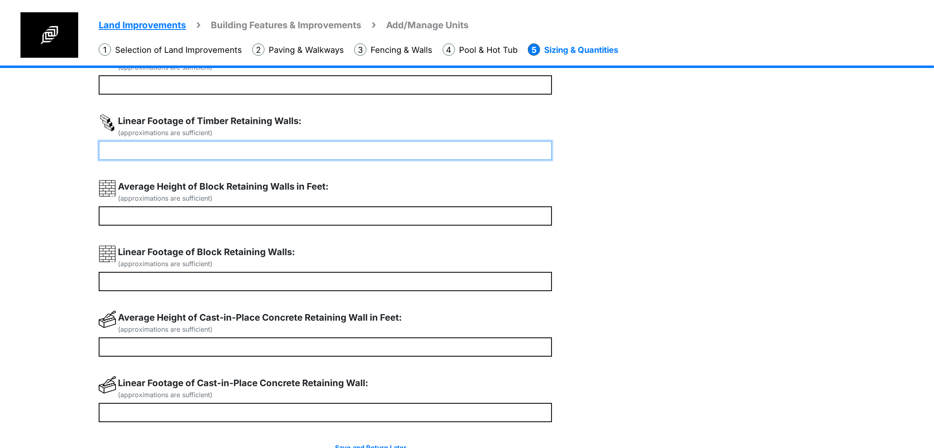
type input "**"
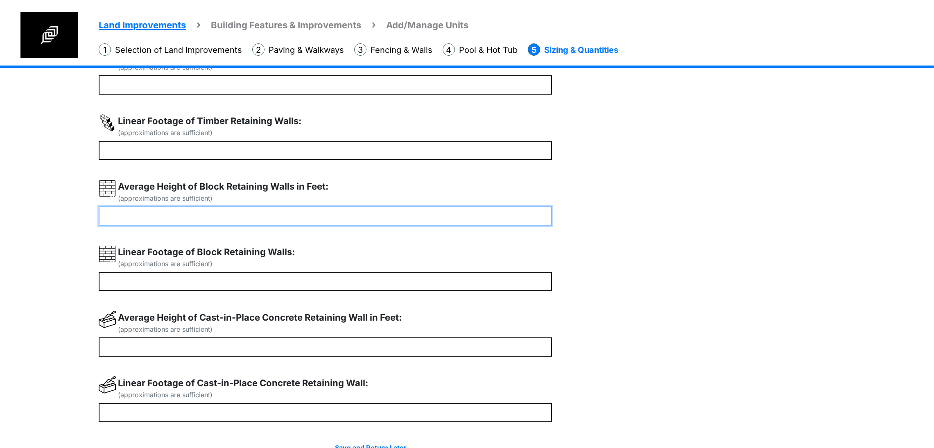
click at [146, 226] on input "number" at bounding box center [325, 215] width 453 height 19
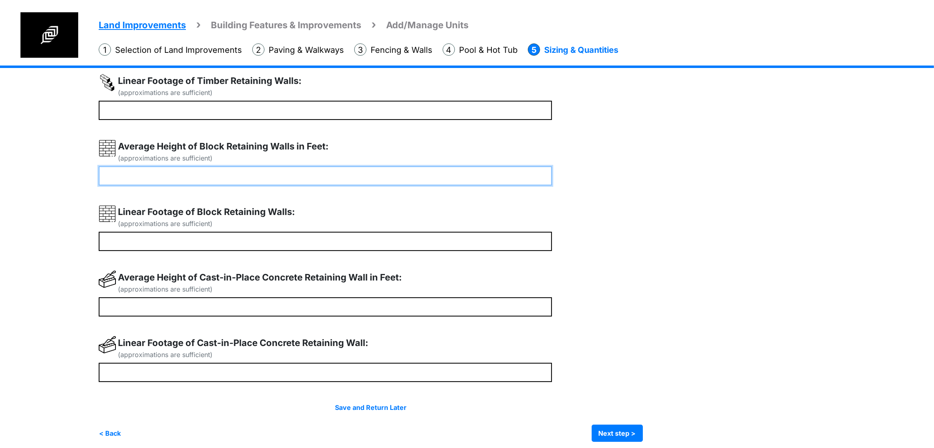
scroll to position [246, 0]
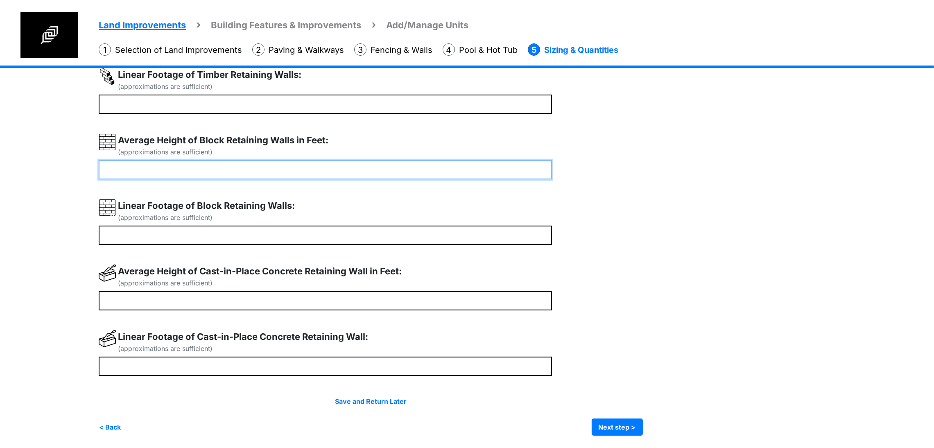
type input "*"
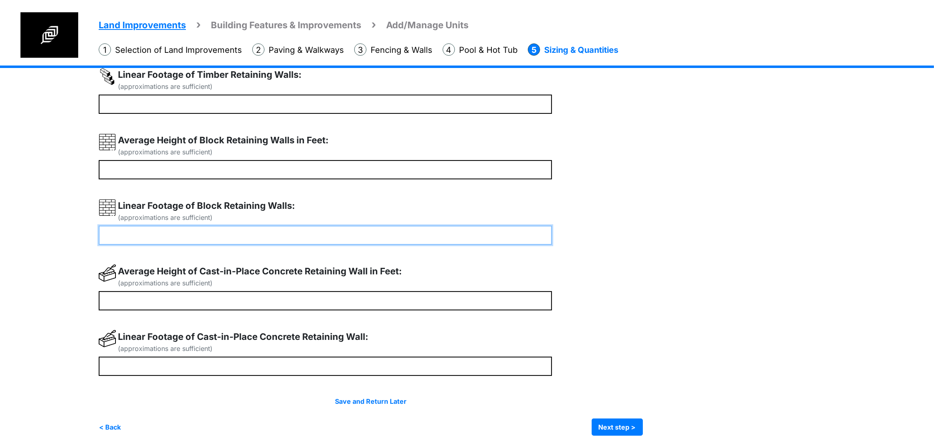
click at [154, 243] on input "number" at bounding box center [325, 235] width 453 height 19
type input "**"
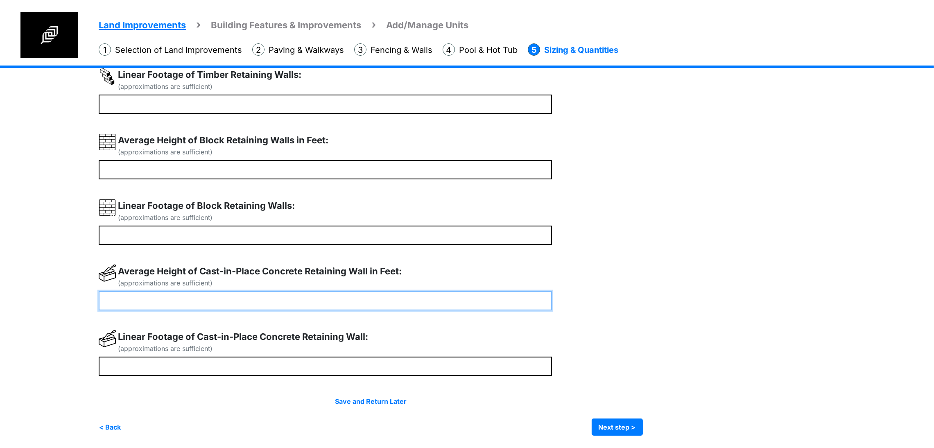
click at [146, 310] on input "number" at bounding box center [325, 300] width 453 height 19
type input "*"
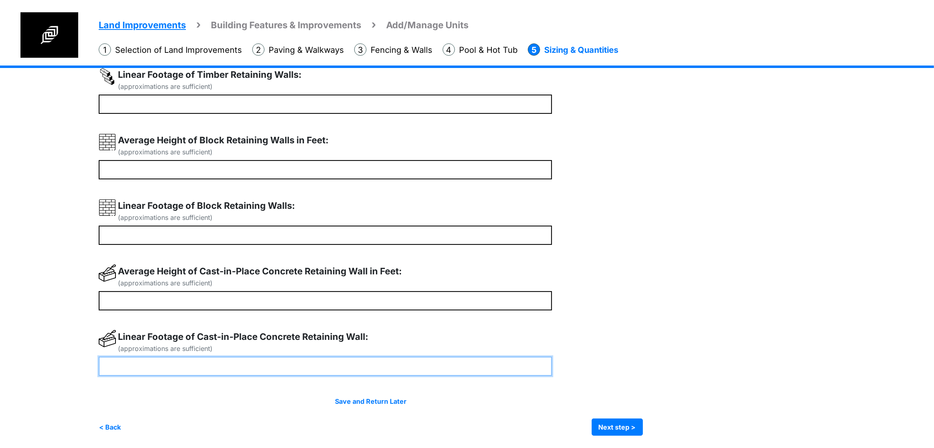
click at [134, 376] on input "number" at bounding box center [325, 366] width 453 height 19
type input "**"
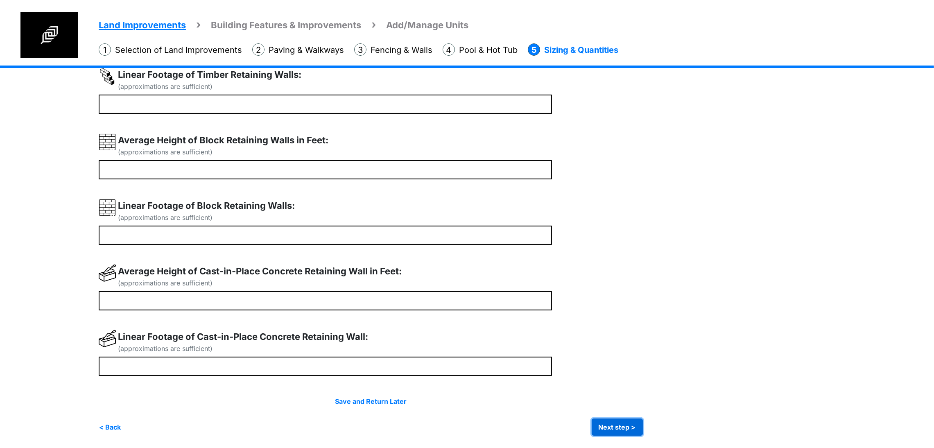
click at [643, 425] on button "Next step >" at bounding box center [616, 426] width 51 height 17
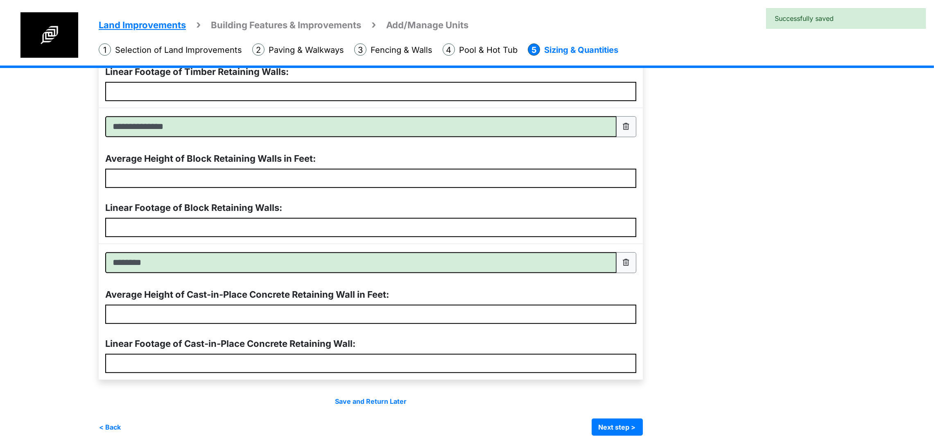
scroll to position [598, 0]
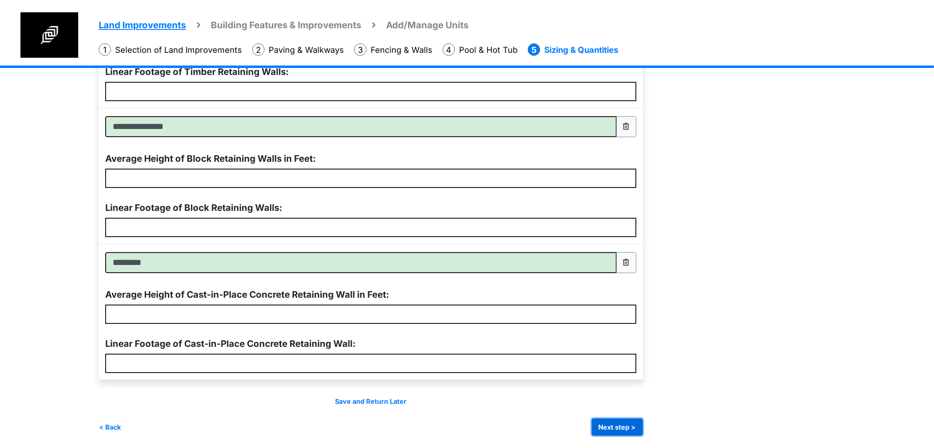
click at [643, 426] on button "Next step >" at bounding box center [616, 426] width 51 height 17
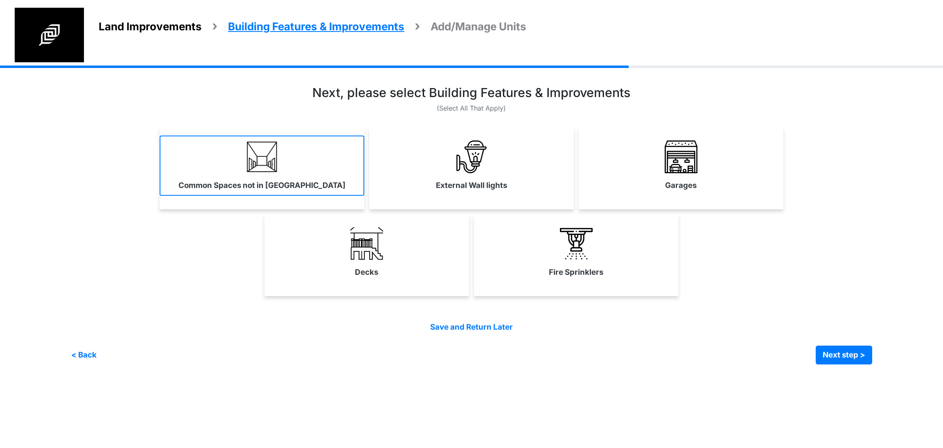
click at [259, 169] on img at bounding box center [262, 156] width 33 height 33
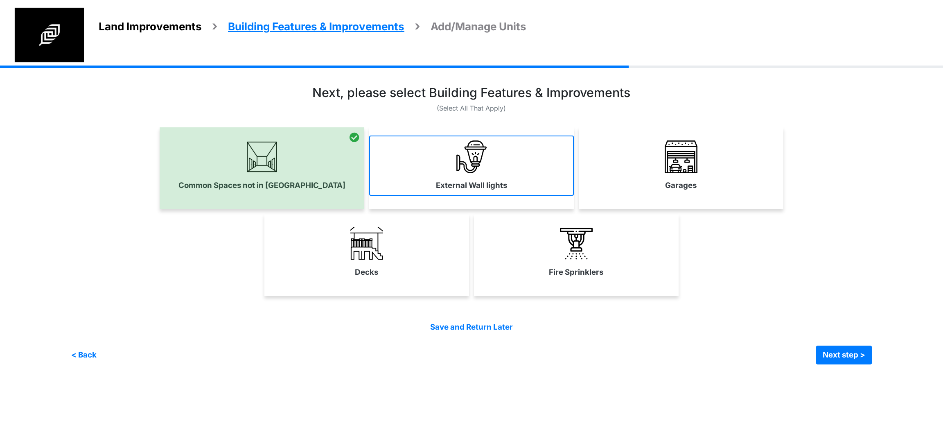
click at [456, 176] on link "External Wall lights" at bounding box center [471, 165] width 205 height 60
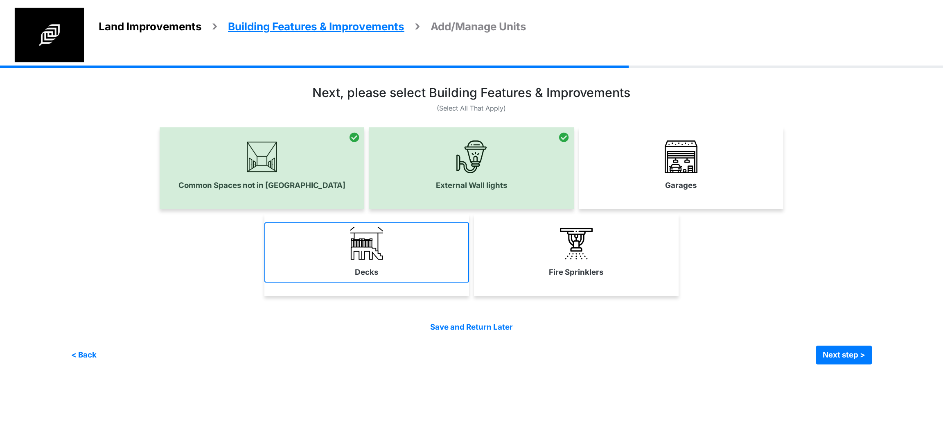
click at [381, 270] on link "Decks" at bounding box center [366, 252] width 205 height 60
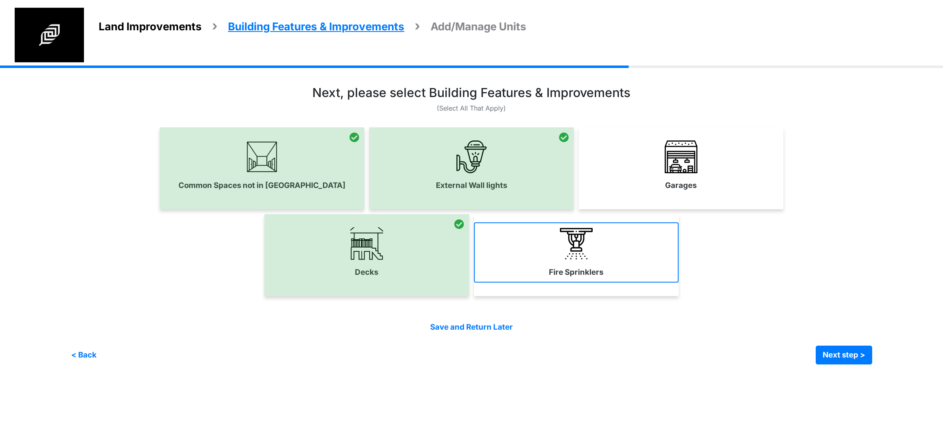
click at [582, 278] on link "Fire Sprinklers" at bounding box center [576, 252] width 205 height 60
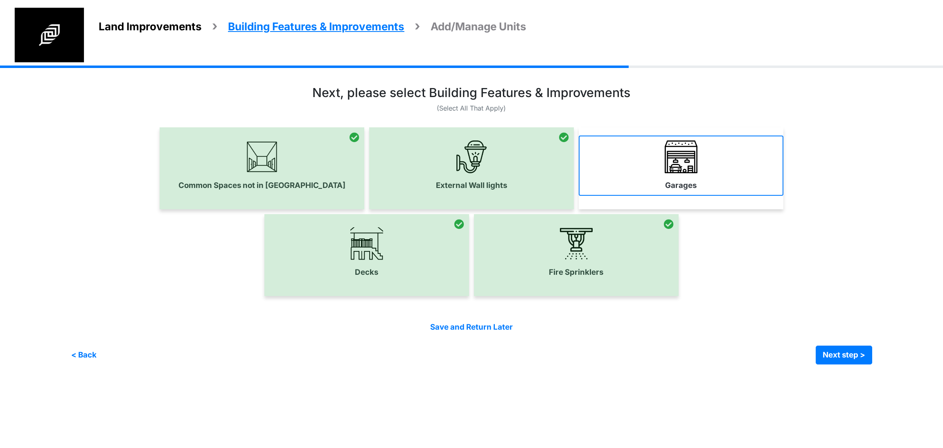
click at [684, 180] on label "Garages" at bounding box center [681, 185] width 32 height 11
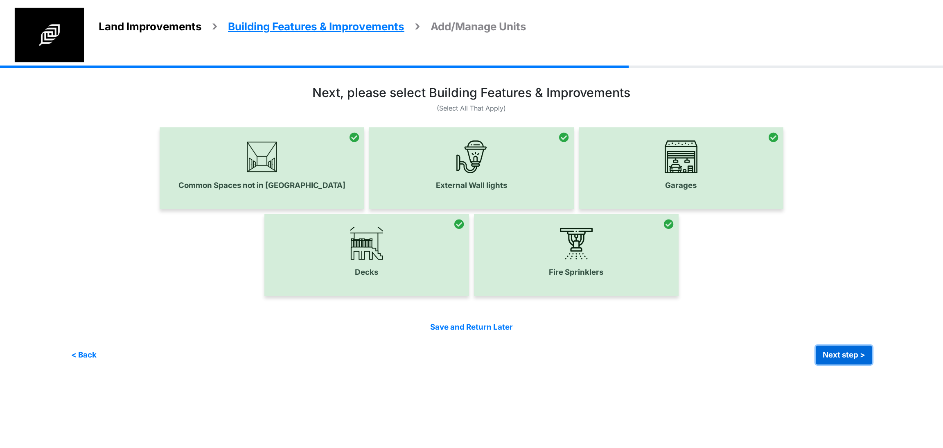
click at [847, 356] on button "Next step >" at bounding box center [844, 354] width 56 height 19
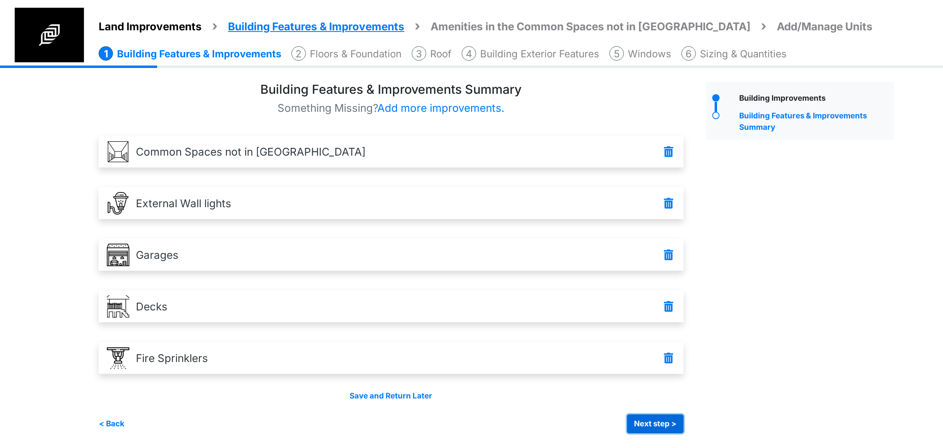
click at [672, 415] on button "Next step >" at bounding box center [655, 423] width 56 height 19
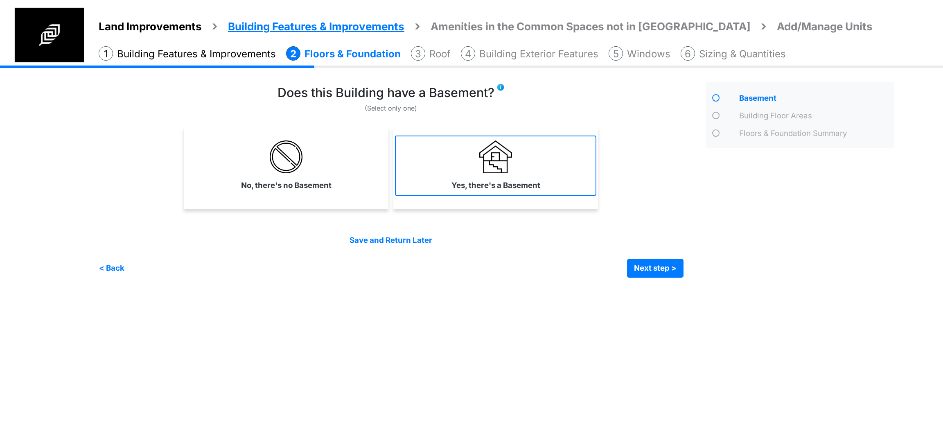
click at [420, 150] on link "Yes, there's a Basement" at bounding box center [495, 165] width 201 height 60
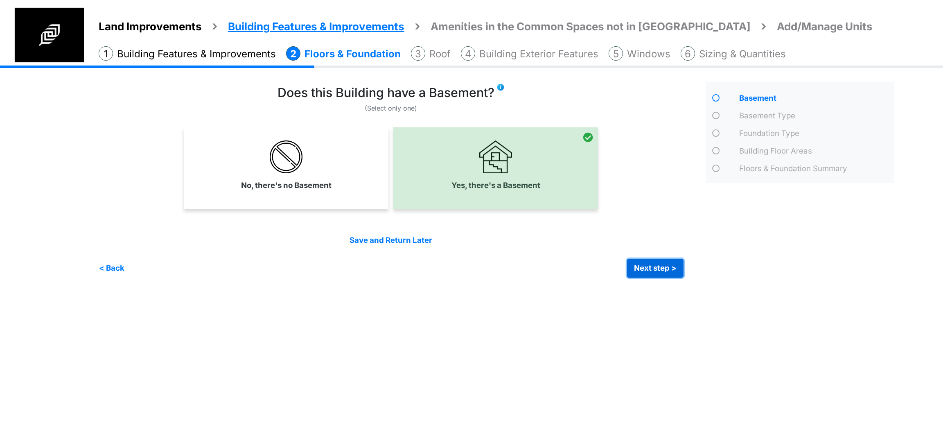
click at [649, 274] on button "Next step >" at bounding box center [655, 268] width 56 height 19
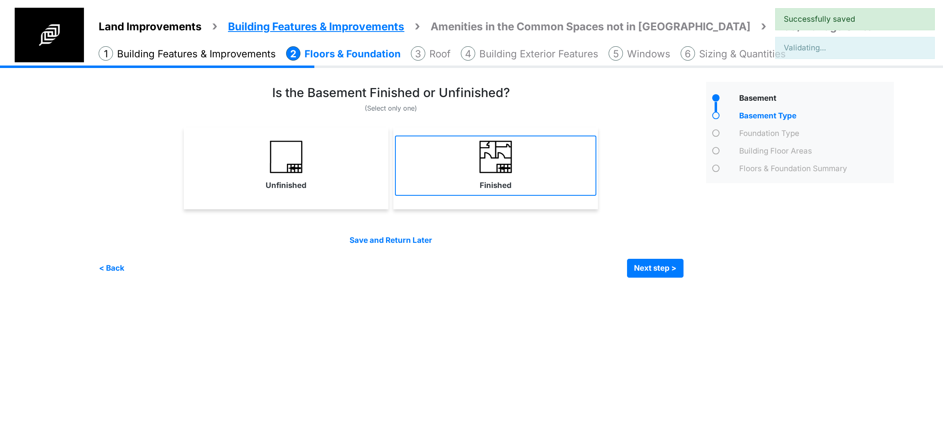
click at [508, 145] on img at bounding box center [495, 156] width 33 height 33
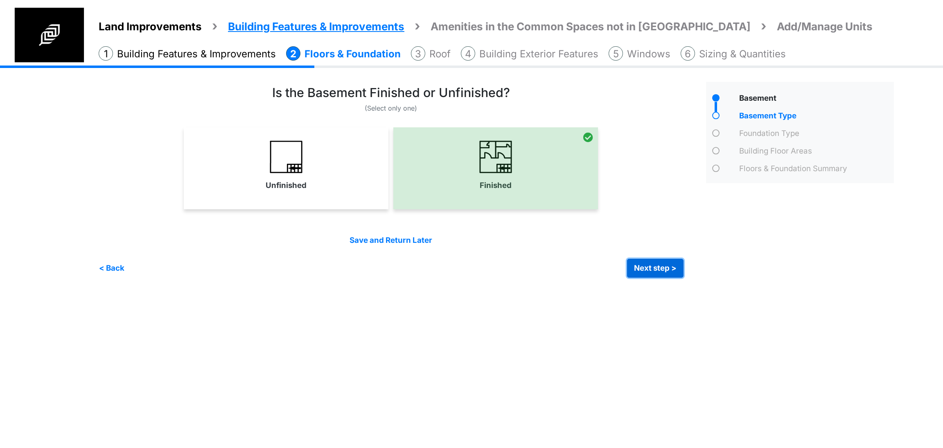
click at [657, 262] on button "Next step >" at bounding box center [655, 268] width 56 height 19
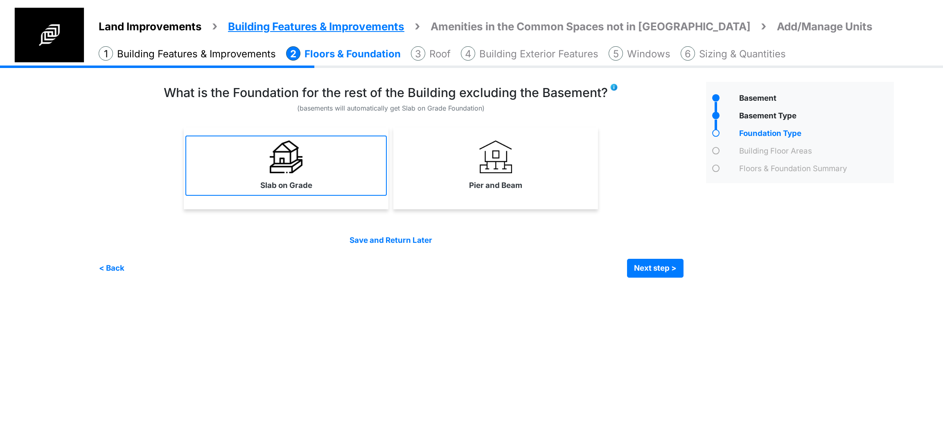
click at [355, 185] on link "Slab on Grade" at bounding box center [285, 165] width 201 height 60
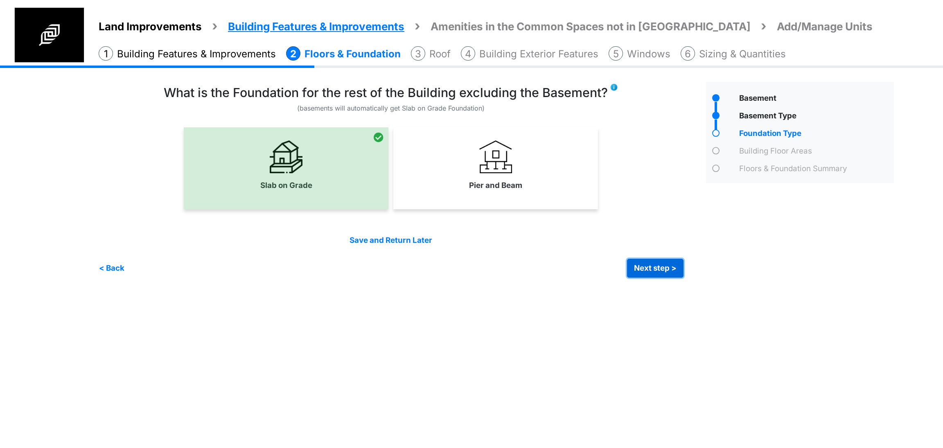
click at [647, 266] on button "Next step >" at bounding box center [655, 268] width 56 height 19
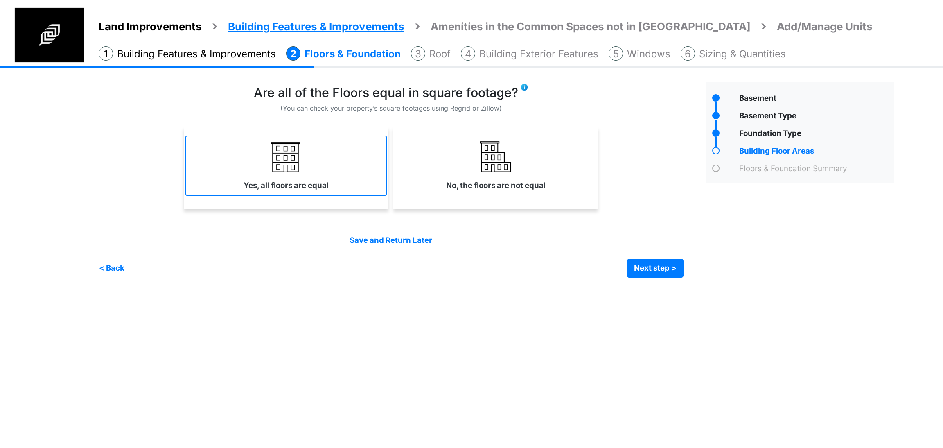
click at [334, 181] on link "Yes, all floors are equal" at bounding box center [285, 165] width 201 height 60
select select "*"
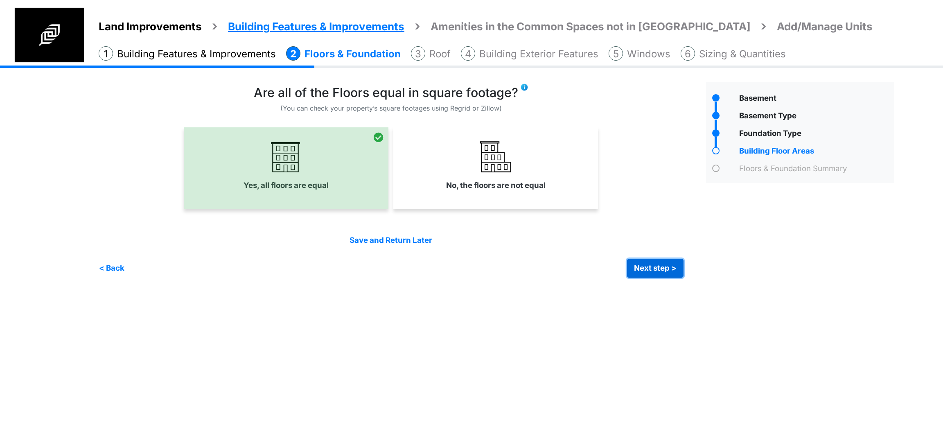
click at [661, 266] on button "Next step >" at bounding box center [655, 268] width 56 height 19
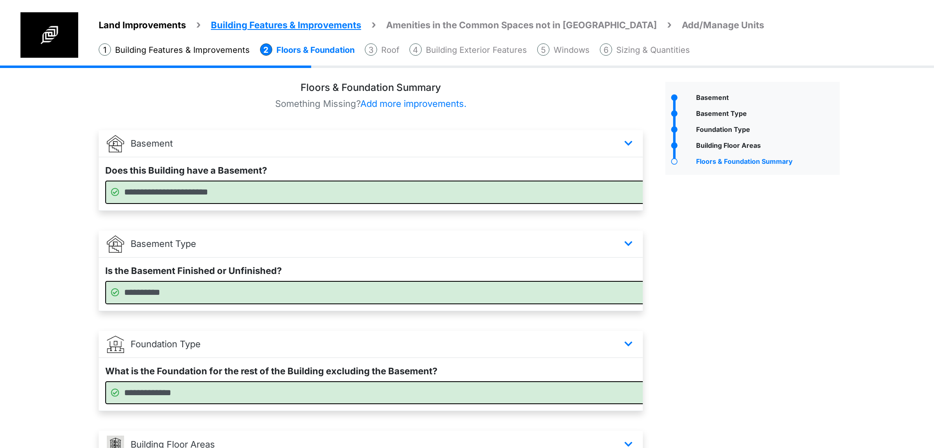
click at [728, 254] on div "Basement" at bounding box center [752, 324] width 187 height 485
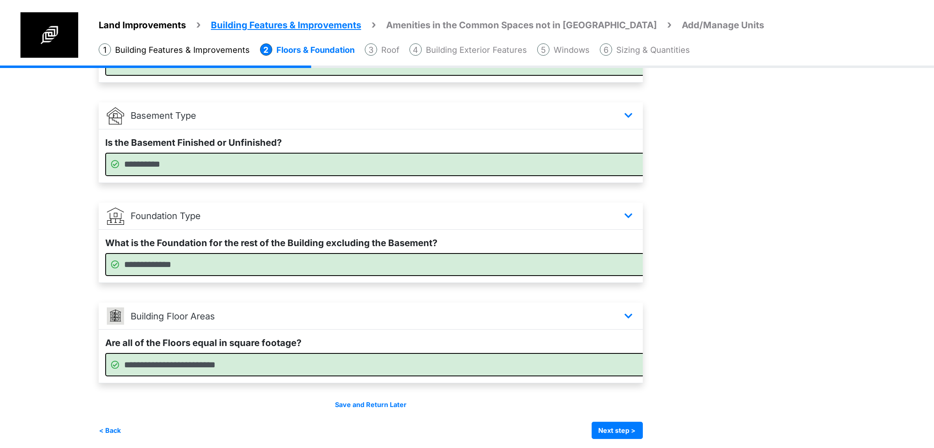
scroll to position [172, 0]
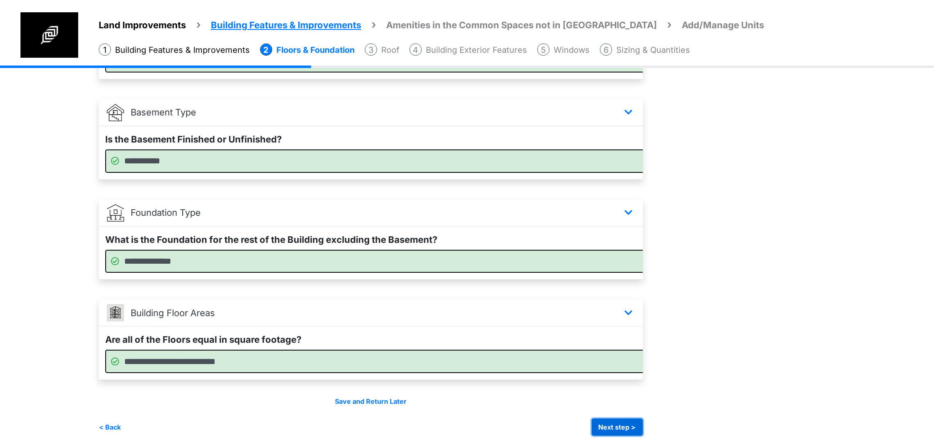
click at [643, 421] on button "Next step >" at bounding box center [616, 426] width 51 height 17
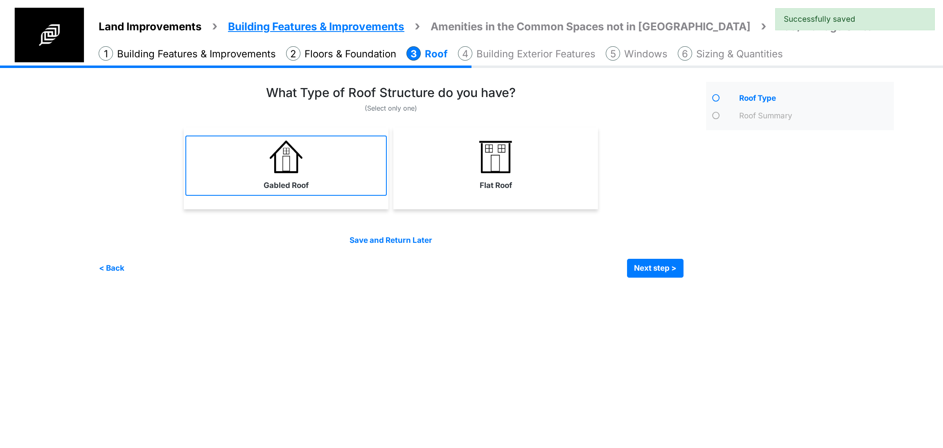
click at [357, 194] on link "Gabled Roof" at bounding box center [285, 165] width 201 height 60
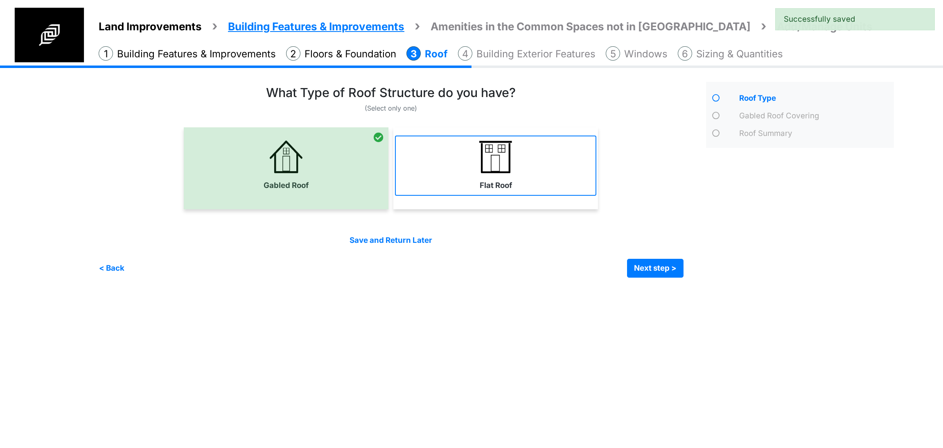
click at [558, 187] on link "Flat Roof" at bounding box center [495, 165] width 201 height 60
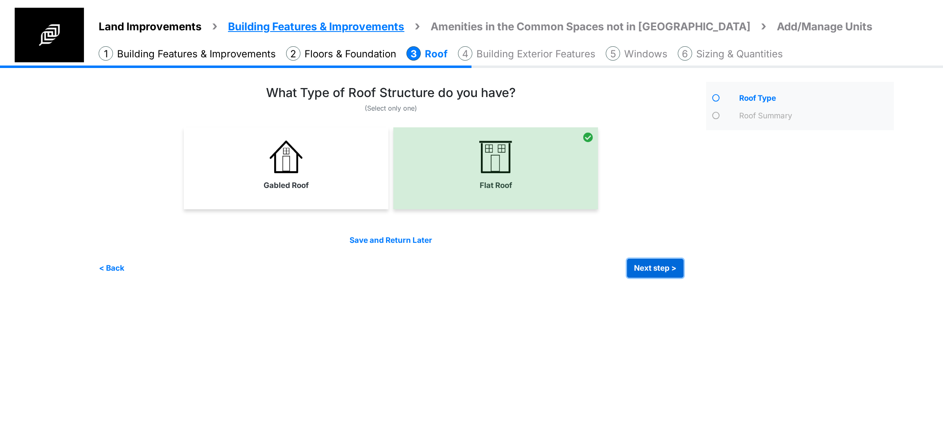
click at [659, 270] on button "Next step >" at bounding box center [655, 268] width 56 height 19
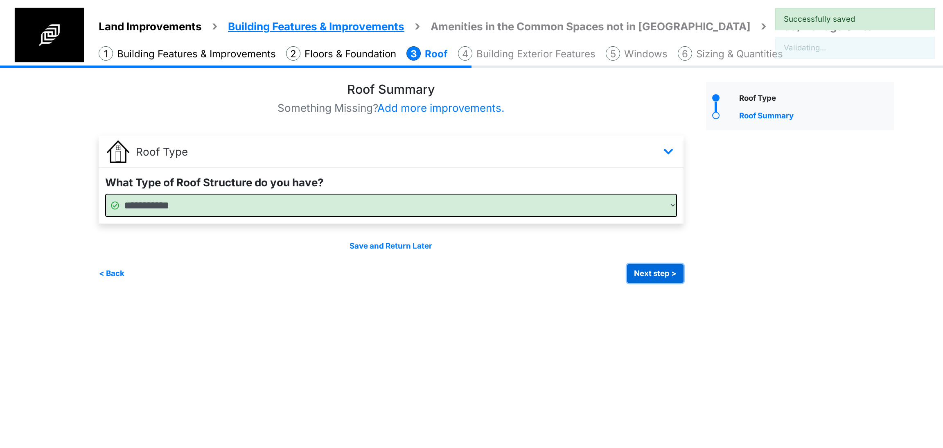
click at [657, 270] on button "Next step >" at bounding box center [655, 273] width 56 height 19
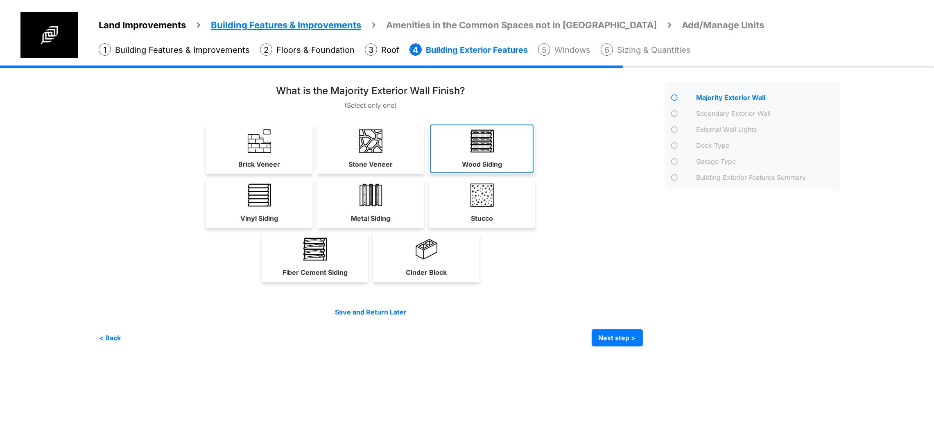
click at [494, 153] on img at bounding box center [481, 140] width 23 height 23
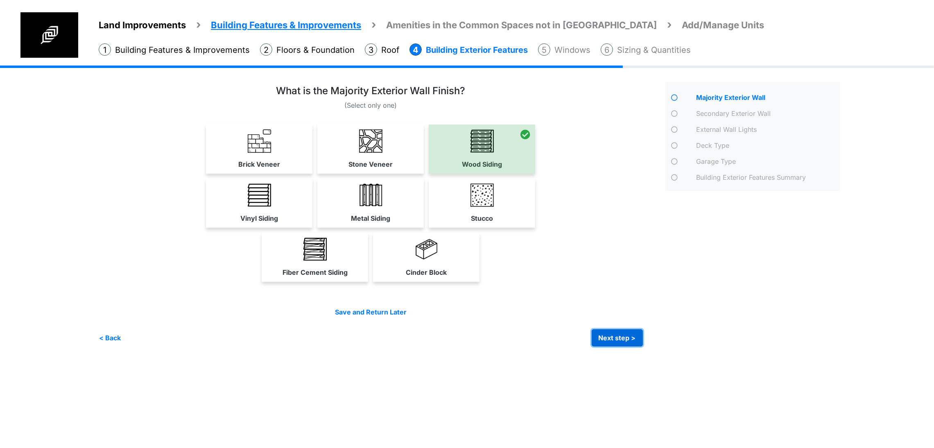
click at [643, 346] on button "Next step >" at bounding box center [616, 337] width 51 height 17
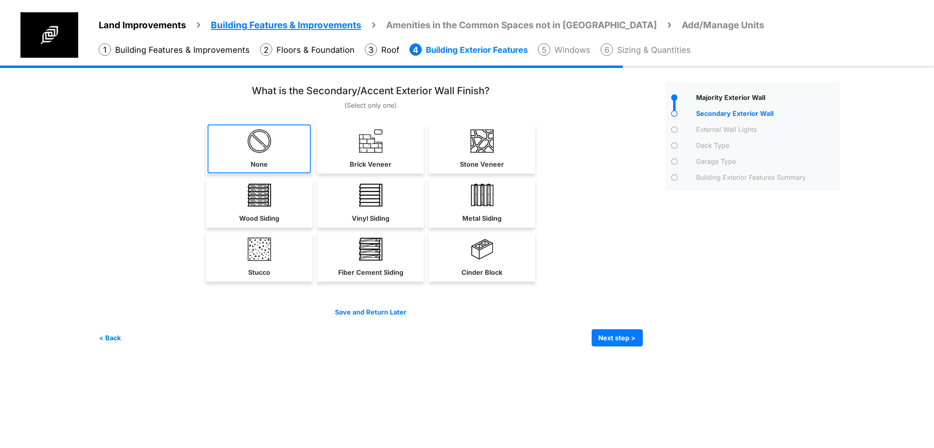
click at [249, 173] on link "None" at bounding box center [259, 148] width 103 height 49
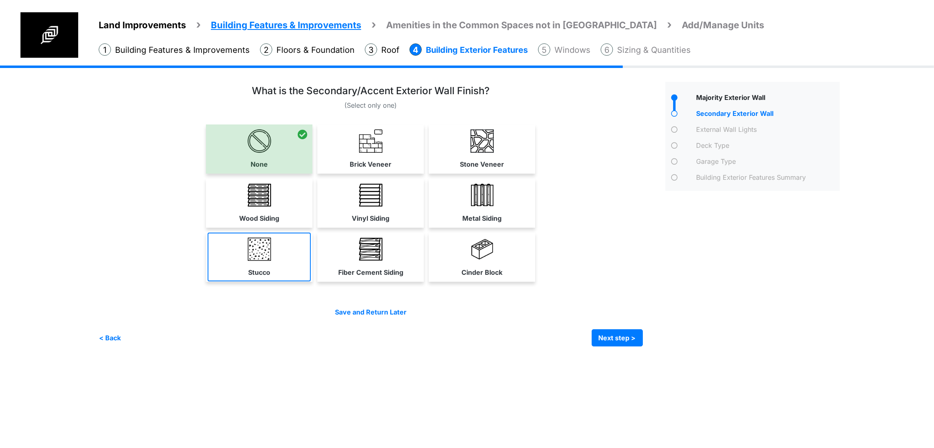
click at [230, 281] on link "Stucco" at bounding box center [259, 257] width 103 height 49
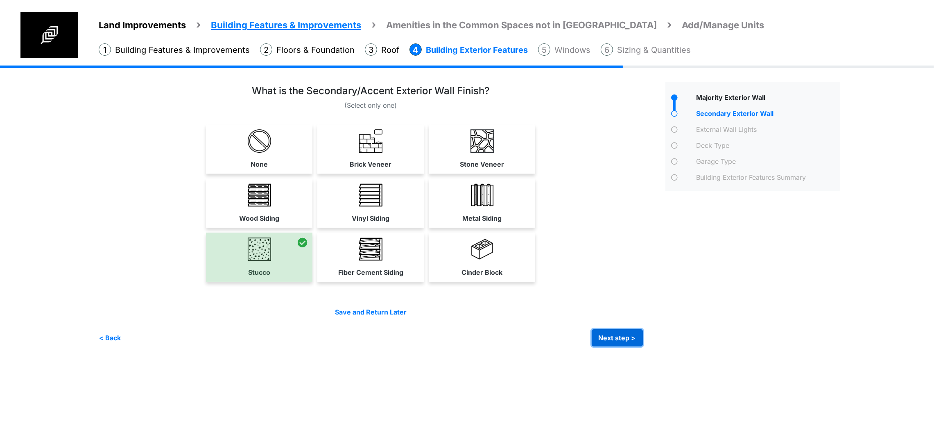
click at [643, 346] on button "Next step >" at bounding box center [616, 337] width 51 height 17
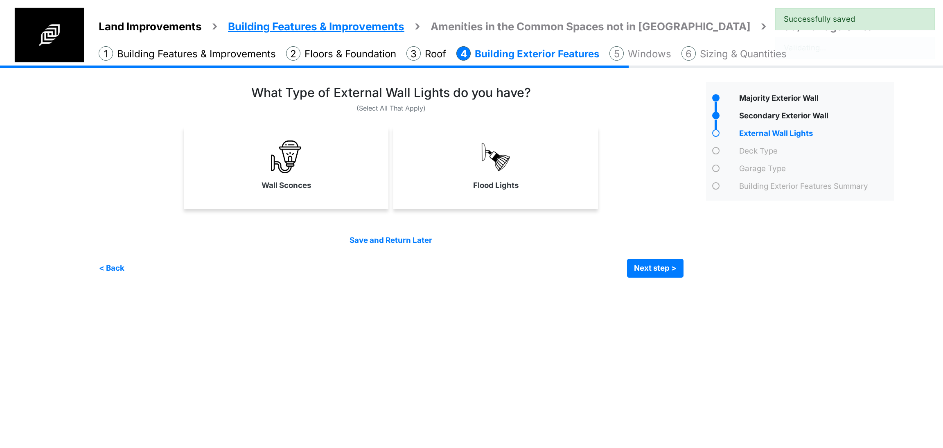
click at [510, 210] on div at bounding box center [391, 170] width 585 height 87
click at [499, 199] on div "Flood Lights" at bounding box center [495, 168] width 205 height 82
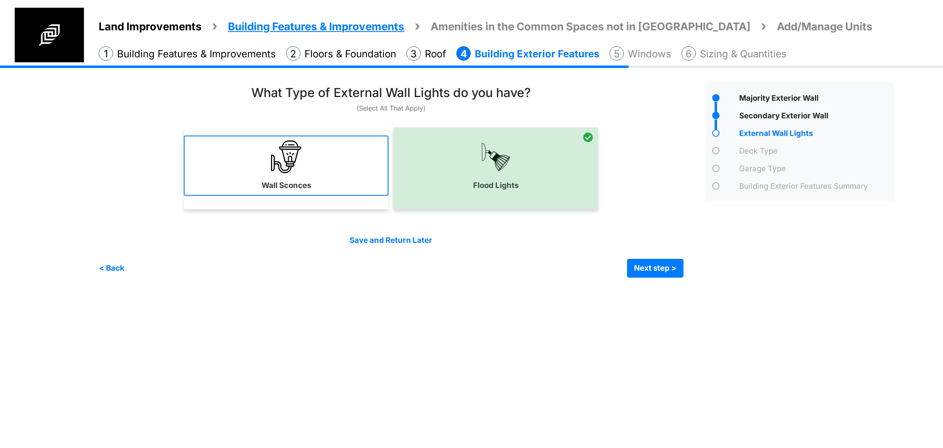
click at [321, 175] on link "Wall Sconces" at bounding box center [286, 165] width 205 height 60
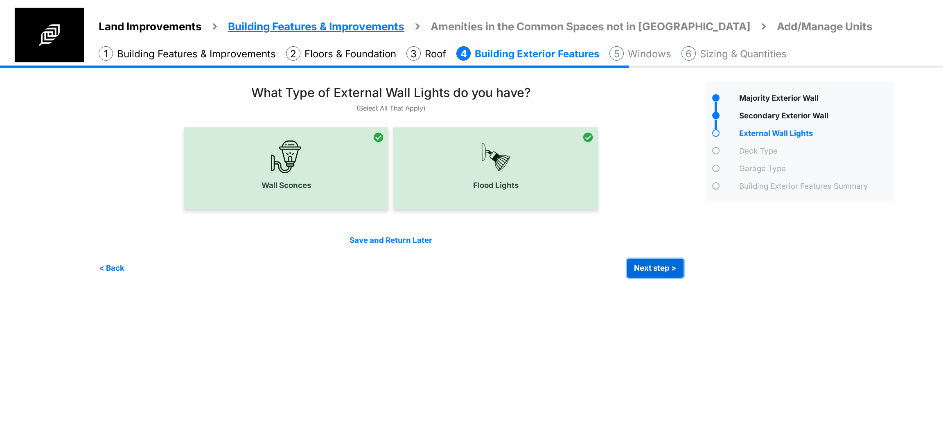
click at [650, 268] on button "Next step >" at bounding box center [655, 268] width 56 height 19
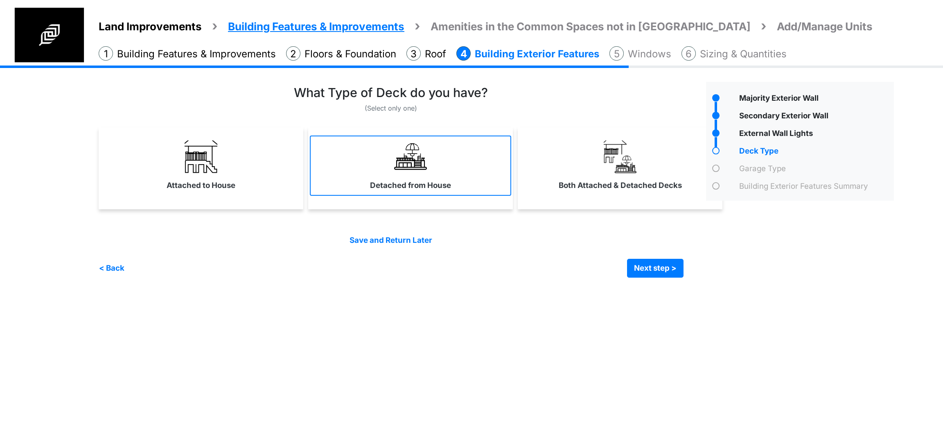
click at [451, 162] on link "Detached from House" at bounding box center [410, 165] width 201 height 60
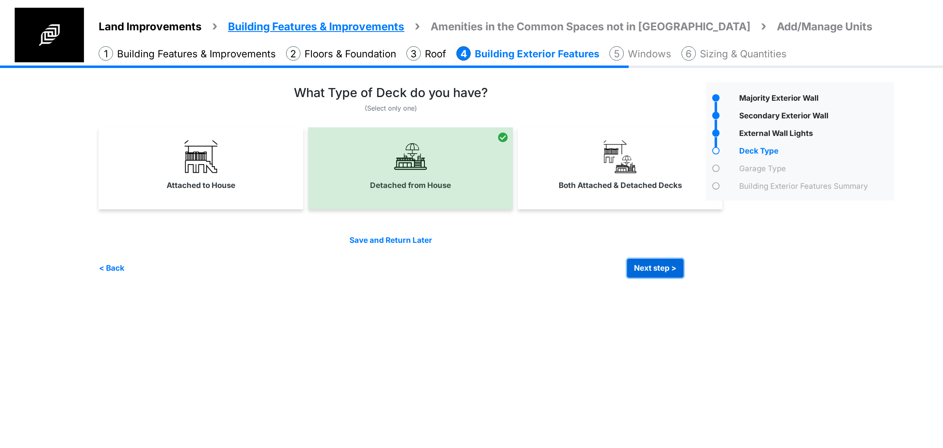
click at [664, 267] on button "Next step >" at bounding box center [655, 268] width 56 height 19
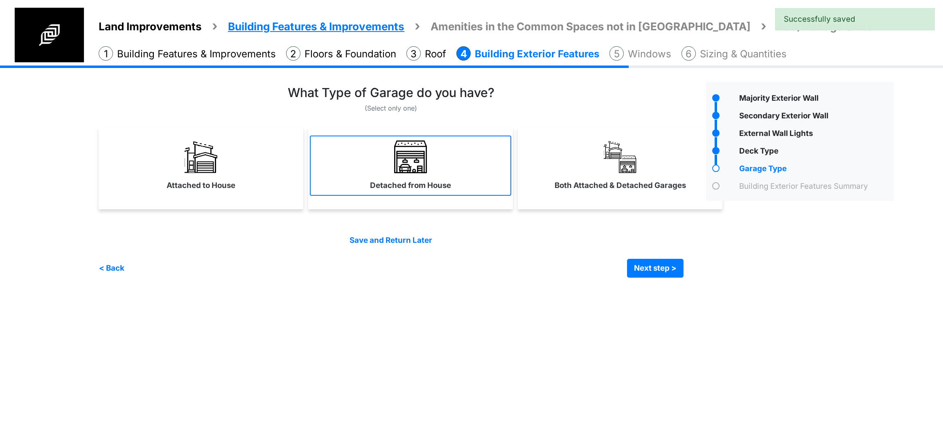
click at [384, 185] on label "Detached from House" at bounding box center [410, 185] width 81 height 11
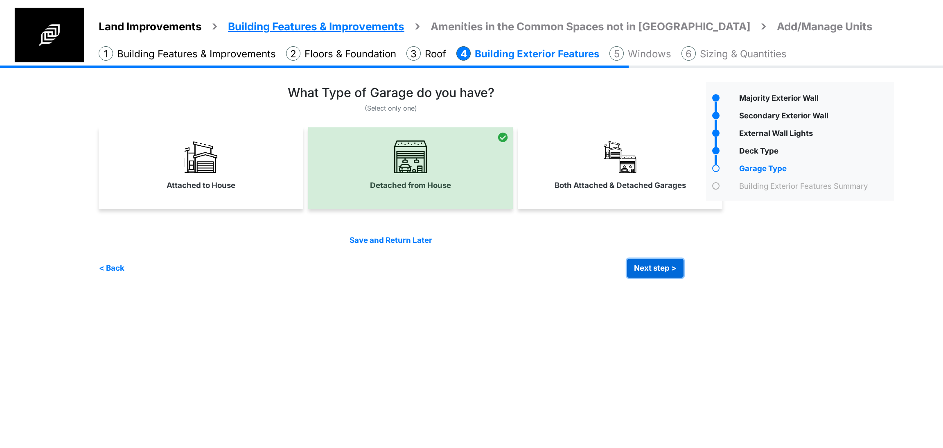
click at [659, 268] on button "Next step >" at bounding box center [655, 268] width 56 height 19
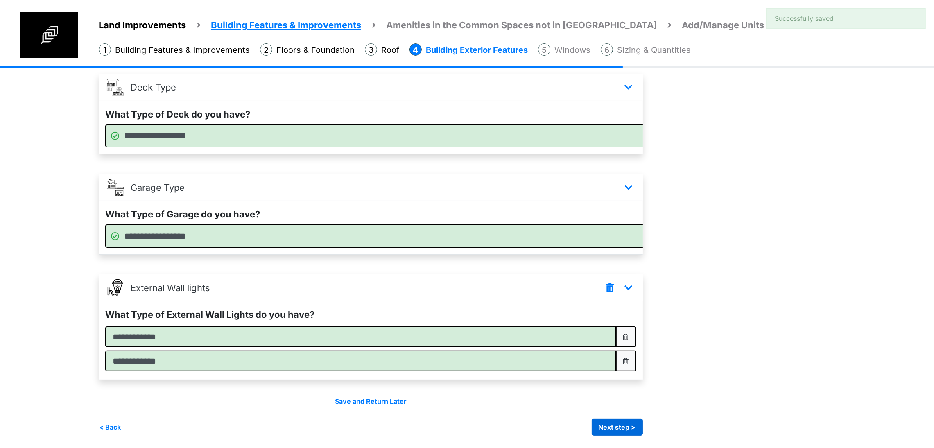
scroll to position [310, 0]
click at [643, 431] on button "Next step >" at bounding box center [616, 426] width 51 height 17
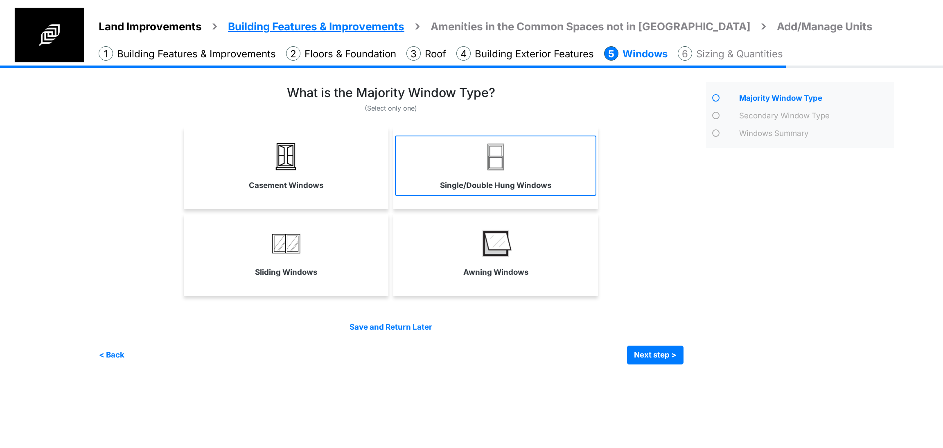
click at [497, 172] on img at bounding box center [495, 156] width 33 height 33
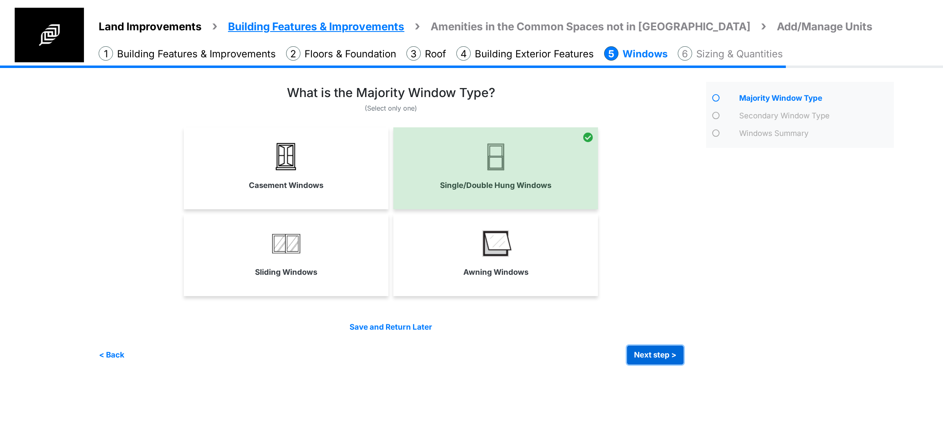
click at [650, 357] on button "Next step >" at bounding box center [655, 354] width 56 height 19
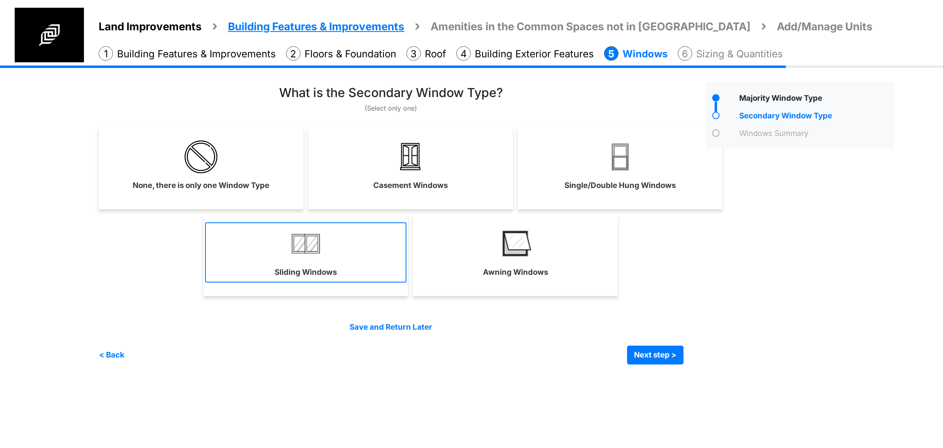
click at [324, 249] on link "Sliding Windows" at bounding box center [305, 252] width 201 height 60
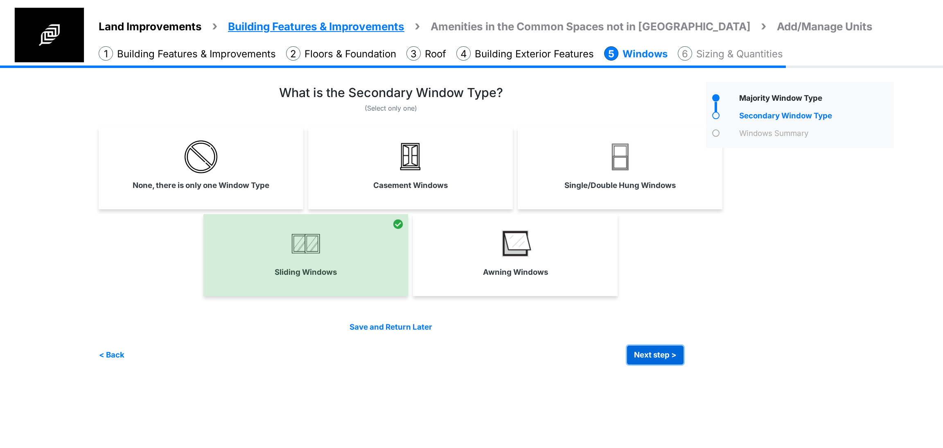
click at [637, 354] on button "Next step >" at bounding box center [655, 354] width 56 height 19
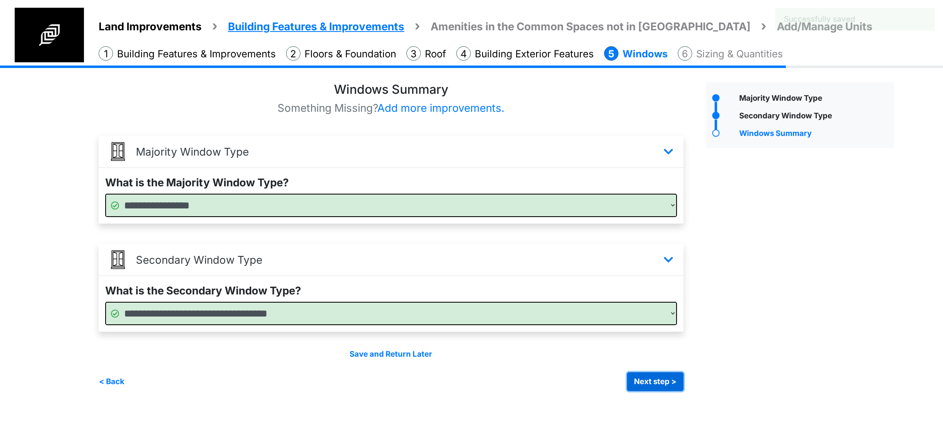
click at [655, 378] on button "Next step >" at bounding box center [655, 381] width 56 height 19
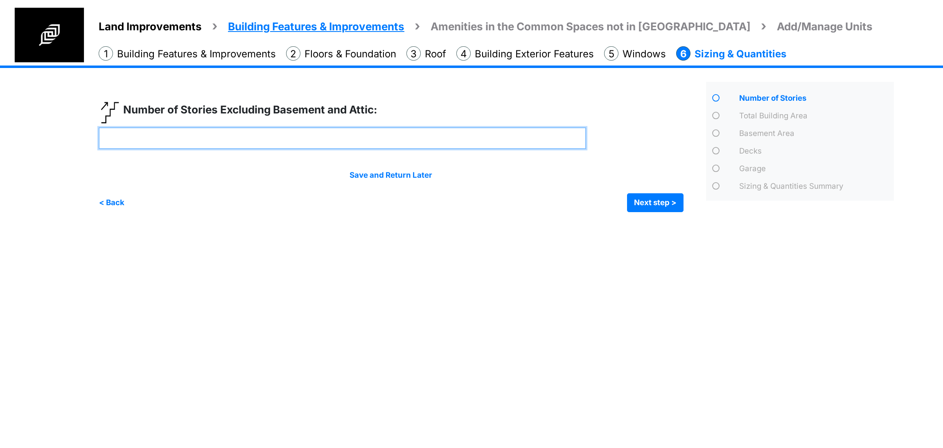
click at [247, 131] on input "number" at bounding box center [343, 138] width 488 height 22
type input "*"
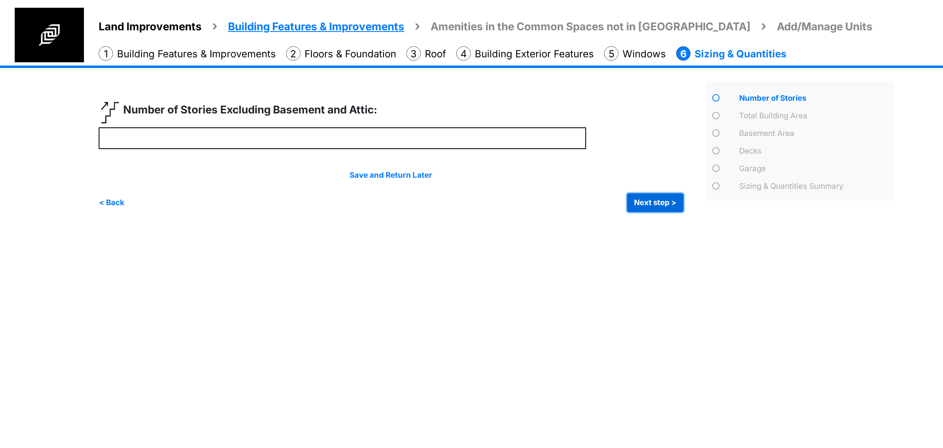
click at [654, 207] on button "Next step >" at bounding box center [655, 202] width 56 height 19
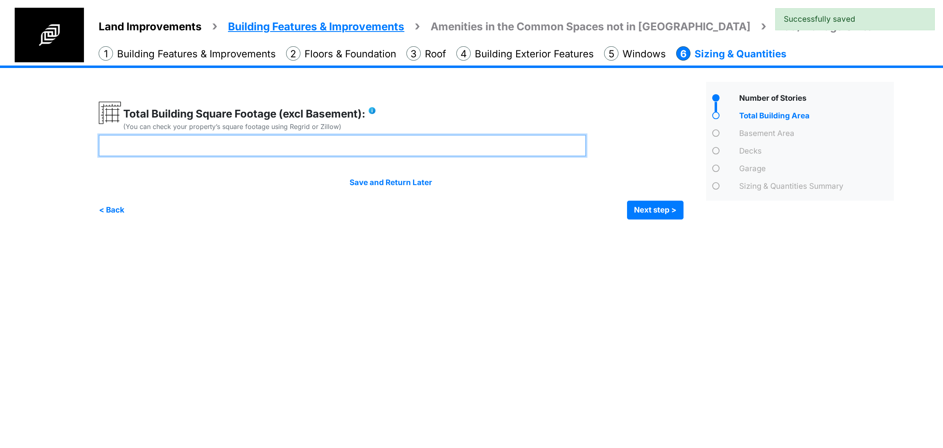
click at [296, 144] on input "number" at bounding box center [343, 146] width 488 height 22
type input "*****"
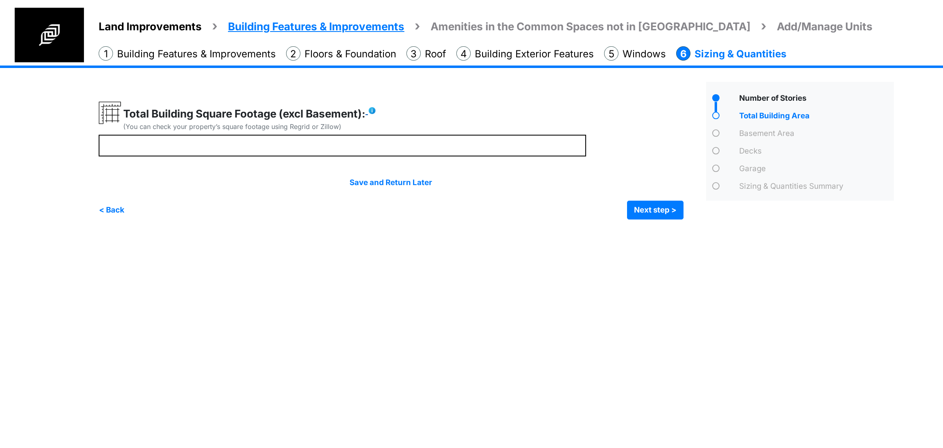
click at [375, 111] on img at bounding box center [372, 110] width 8 height 8
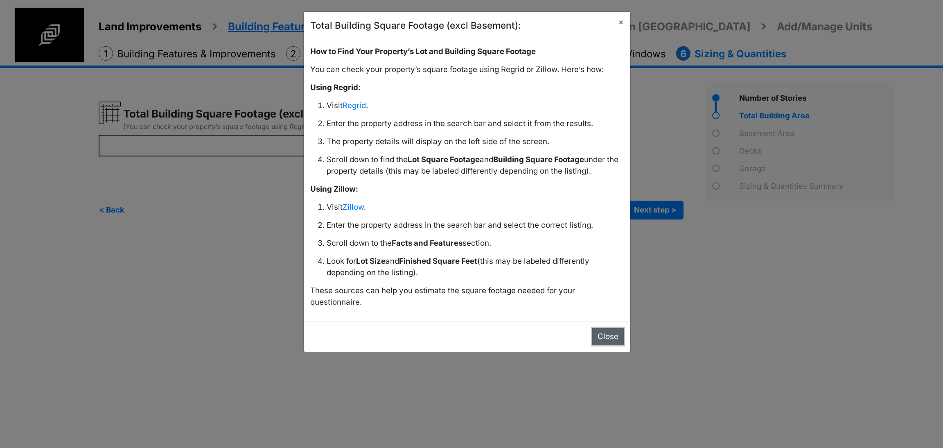
click at [595, 339] on button "Close" at bounding box center [608, 336] width 32 height 17
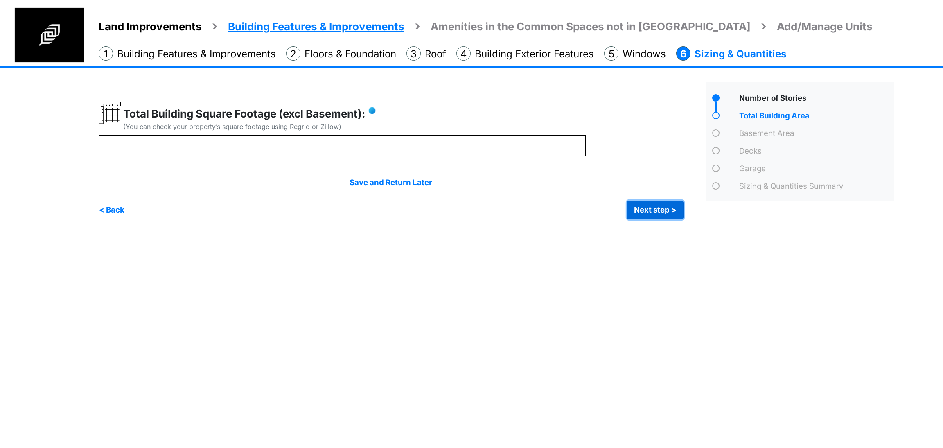
click at [645, 208] on button "Next step >" at bounding box center [655, 210] width 56 height 19
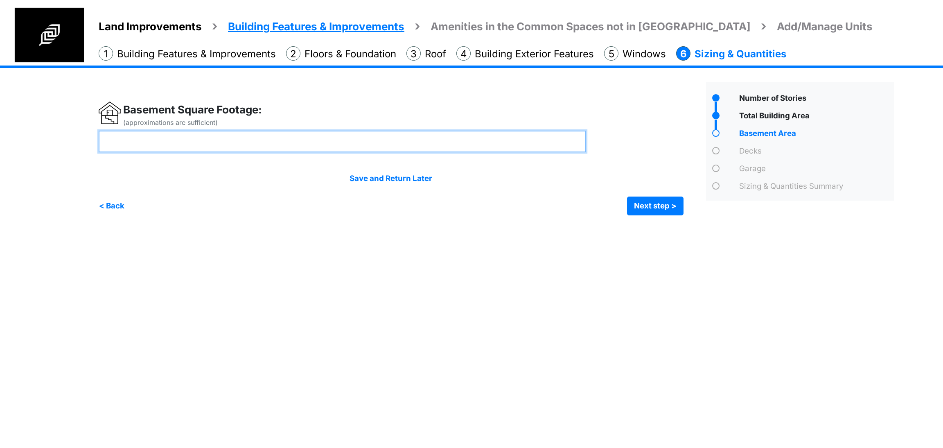
click at [180, 142] on input "number" at bounding box center [343, 142] width 488 height 22
type input "****"
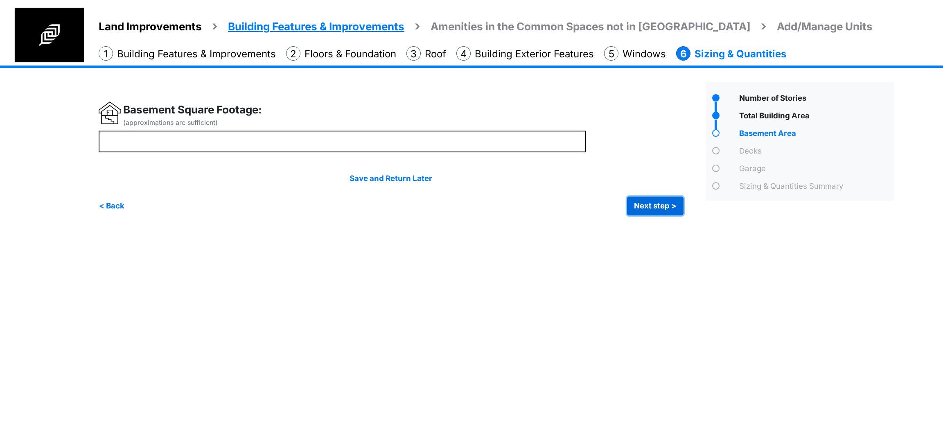
click at [665, 203] on button "Next step >" at bounding box center [655, 205] width 56 height 19
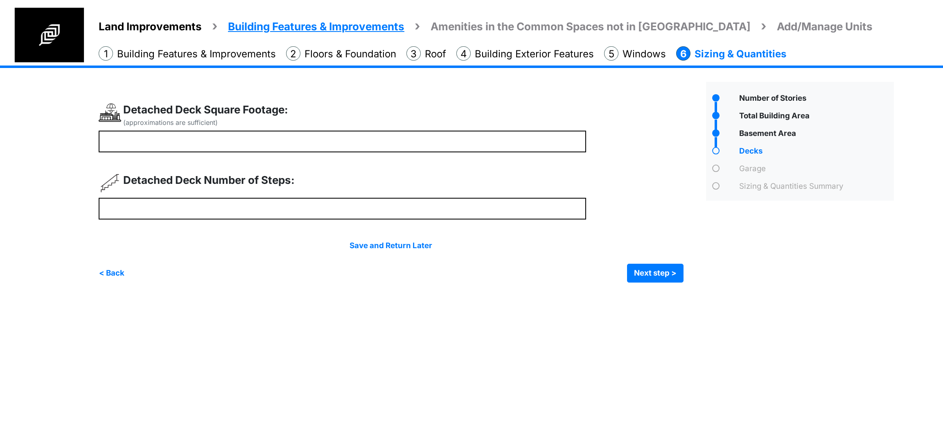
click at [458, 295] on html "Land Improvements Building Features & Improvements Amenities in the Common Spac…" at bounding box center [471, 147] width 943 height 295
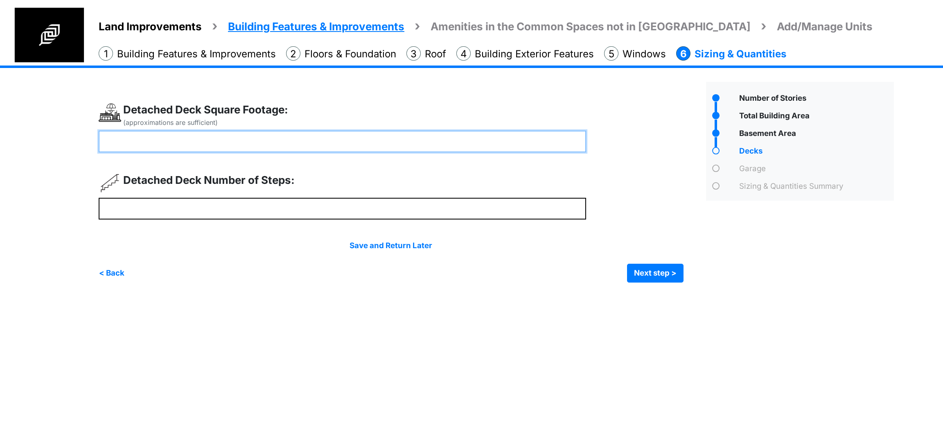
click at [243, 134] on input "number" at bounding box center [343, 142] width 488 height 22
click at [271, 148] on input "number" at bounding box center [343, 142] width 488 height 22
type input "***"
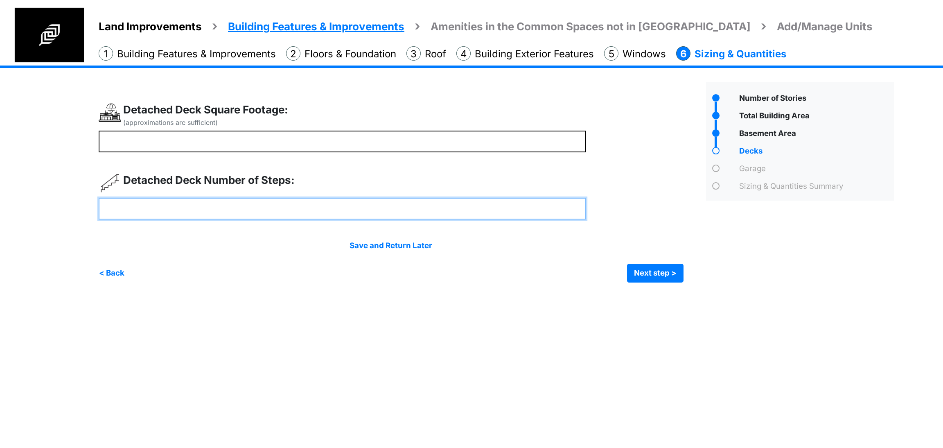
type input "*"
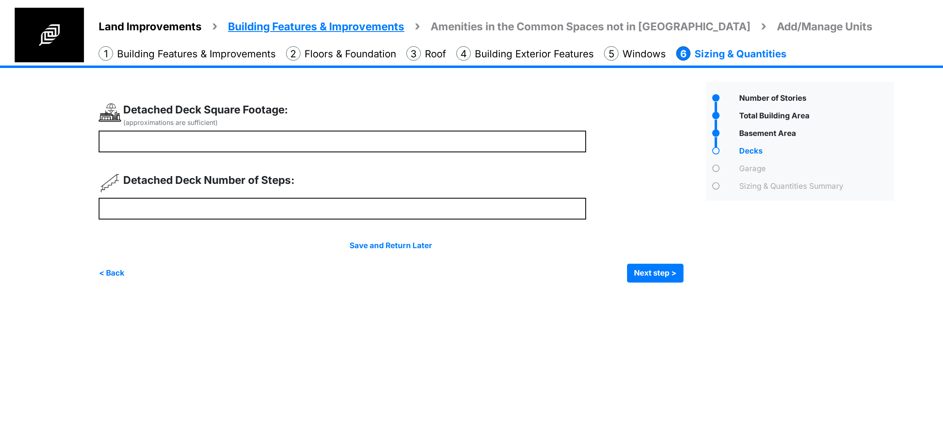
click at [404, 295] on html "Land Improvements Building Features & Improvements Amenities in the Common Spac…" at bounding box center [471, 147] width 943 height 295
click at [647, 275] on button "Next step >" at bounding box center [655, 273] width 56 height 19
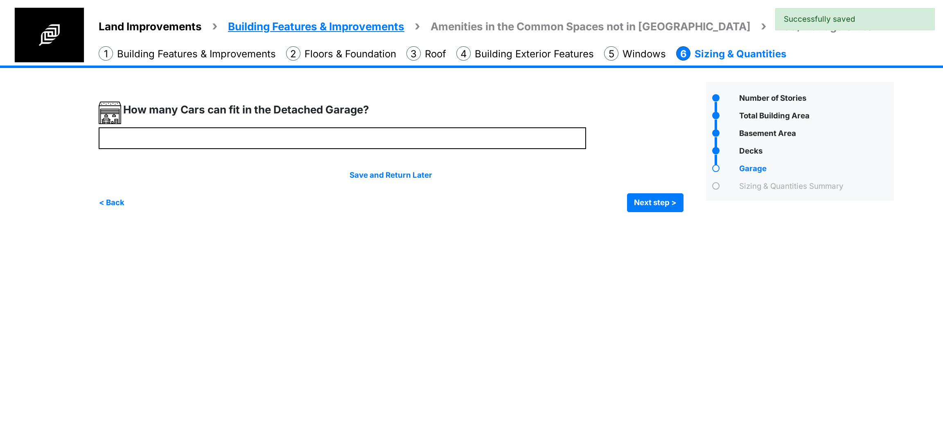
click at [191, 126] on div "How many Cars can fit in the Detached Garage?" at bounding box center [343, 115] width 488 height 26
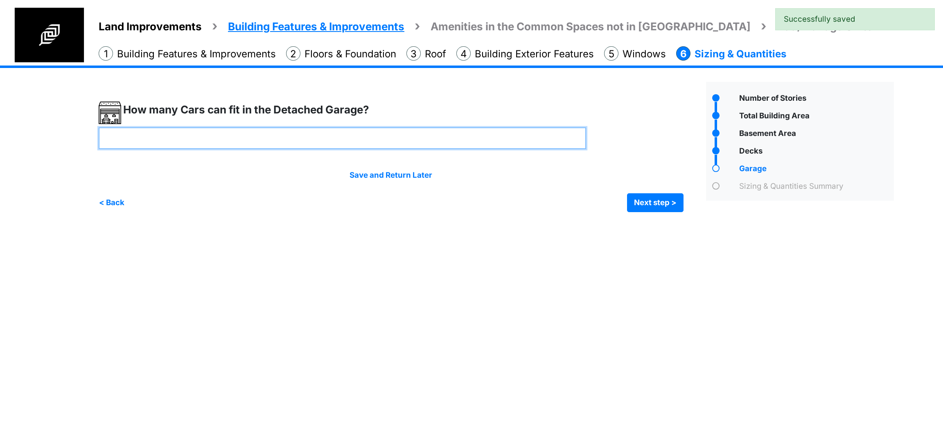
click at [192, 133] on input "number" at bounding box center [343, 138] width 488 height 22
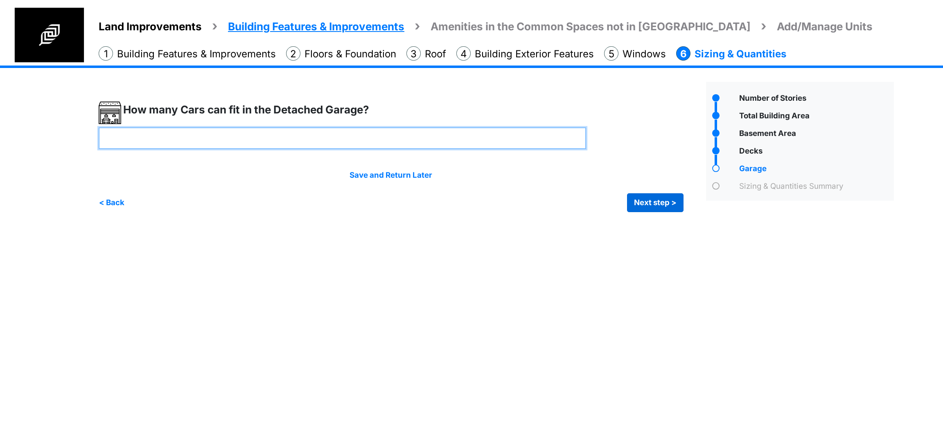
type input "*"
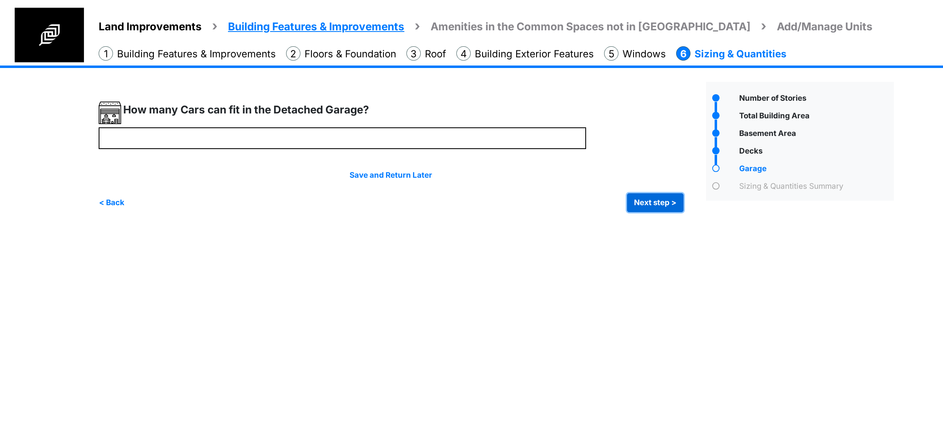
type input "*"
click at [655, 203] on button "Next step >" at bounding box center [655, 202] width 56 height 19
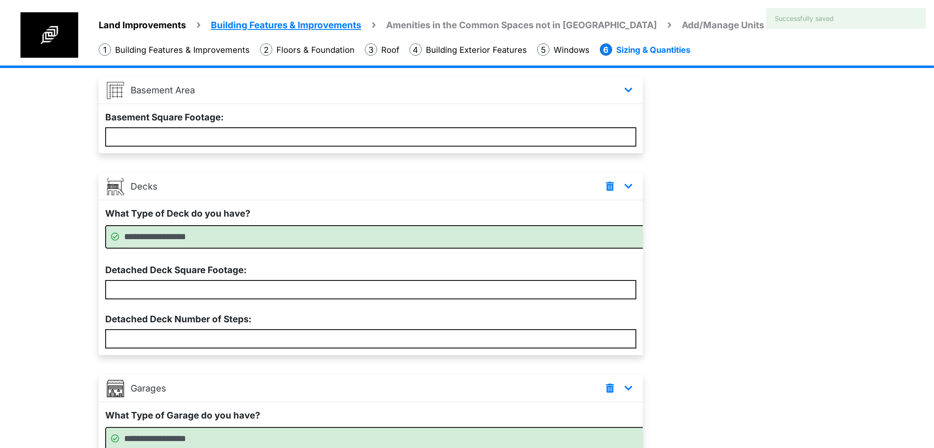
scroll to position [444, 0]
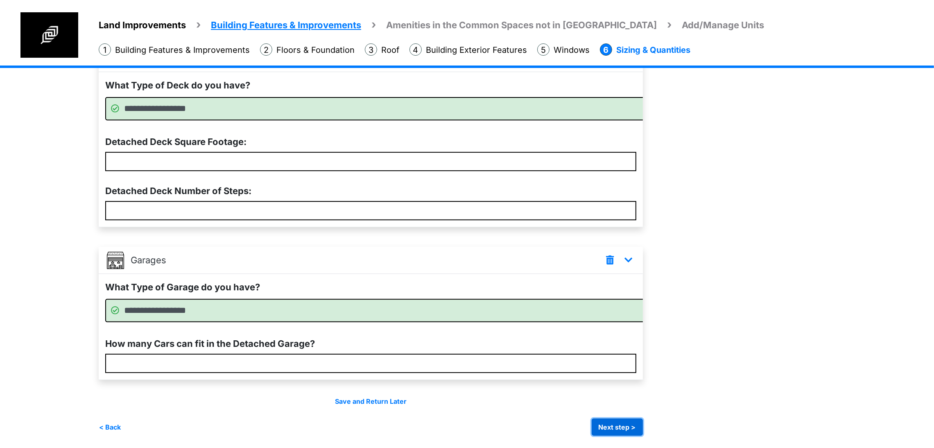
click at [643, 429] on button "Next step >" at bounding box center [616, 426] width 51 height 17
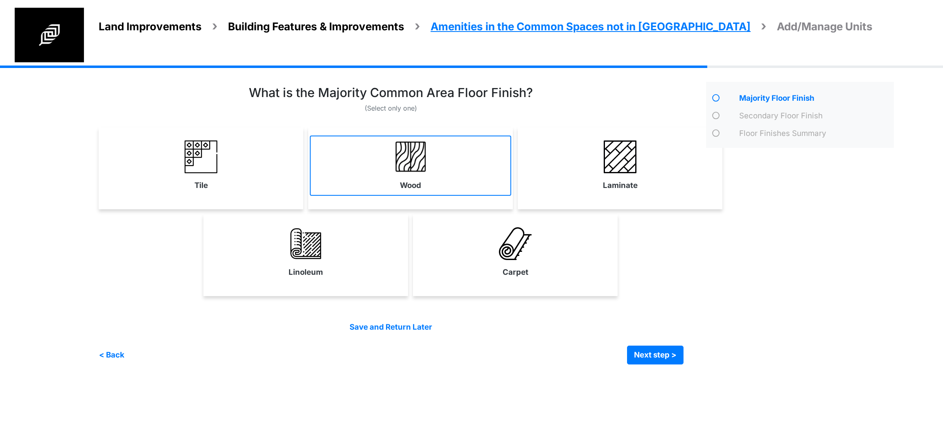
click at [397, 168] on img at bounding box center [410, 156] width 33 height 33
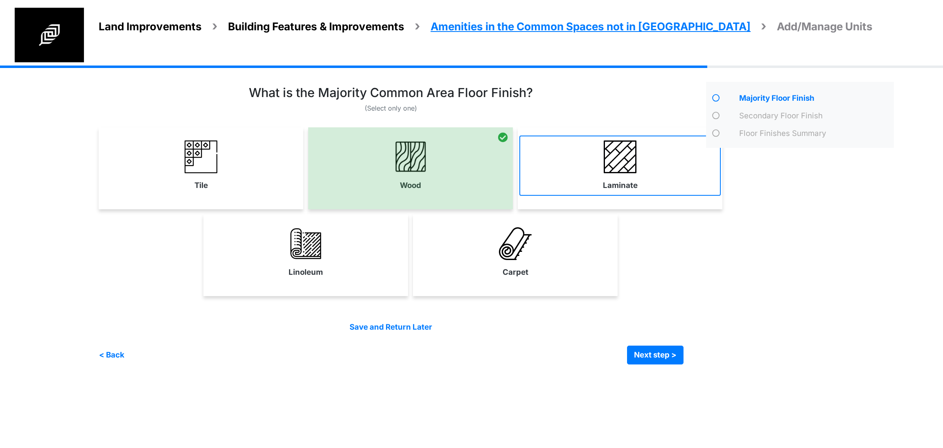
click at [626, 180] on label "Laminate" at bounding box center [620, 185] width 35 height 11
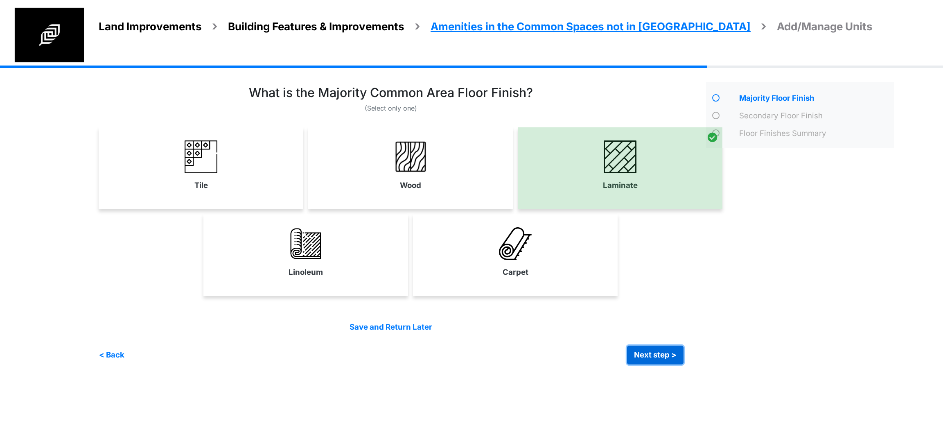
click at [666, 356] on button "Next step >" at bounding box center [655, 354] width 56 height 19
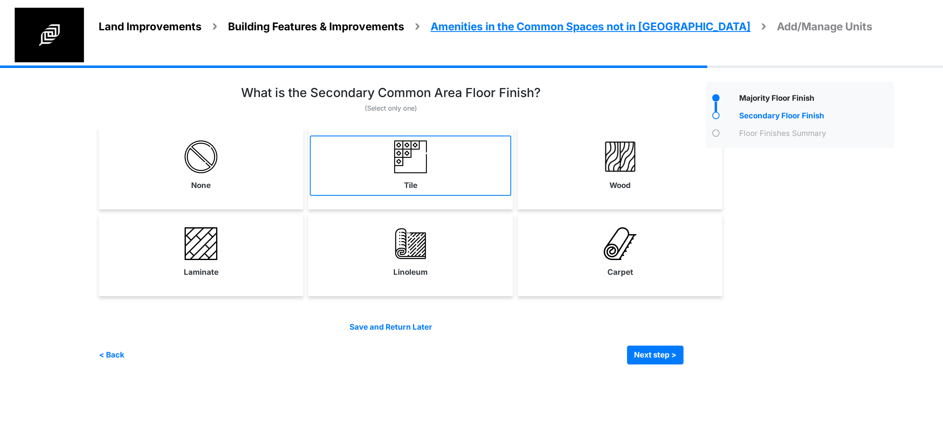
click at [354, 177] on link "Tile" at bounding box center [410, 165] width 201 height 60
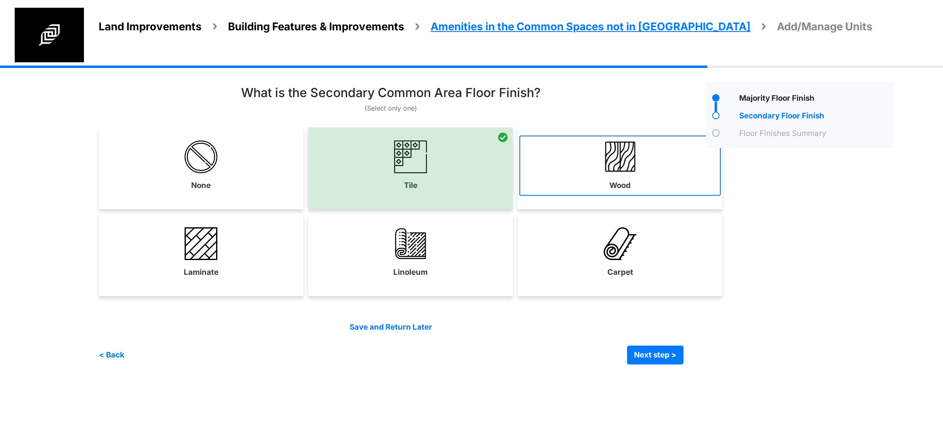
click at [576, 186] on link "Wood" at bounding box center [619, 165] width 201 height 60
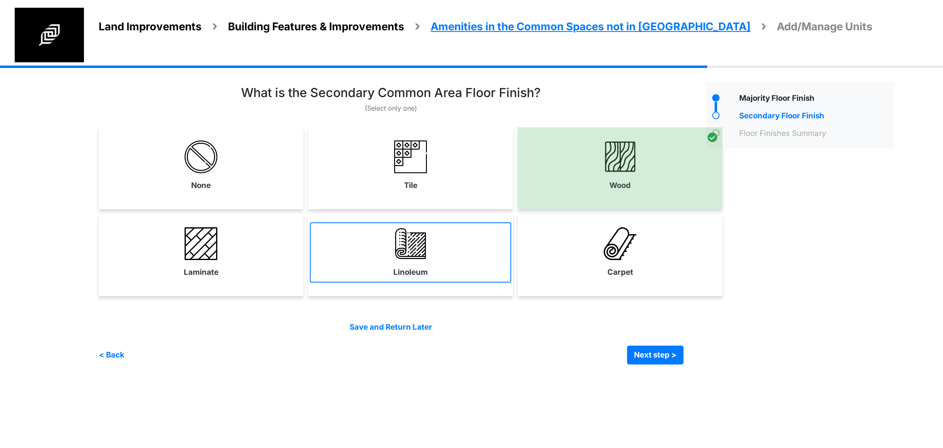
click at [470, 252] on link "Linoleum" at bounding box center [410, 252] width 201 height 60
select select "*"
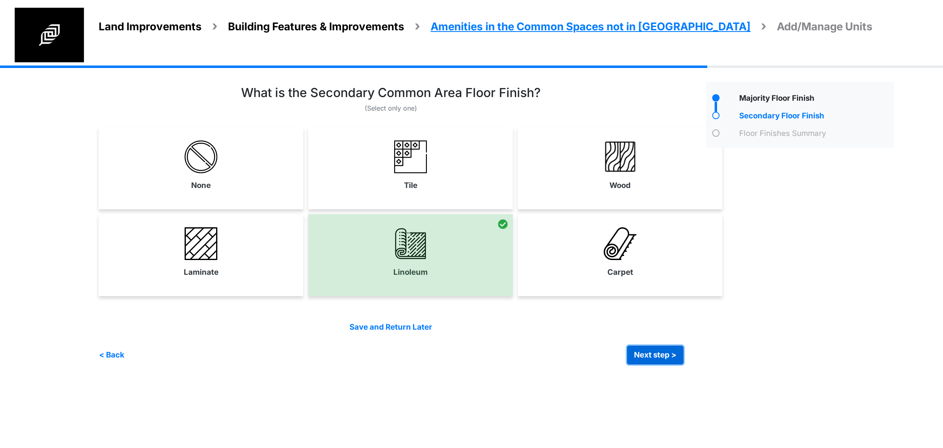
click at [654, 354] on button "Next step >" at bounding box center [655, 354] width 56 height 19
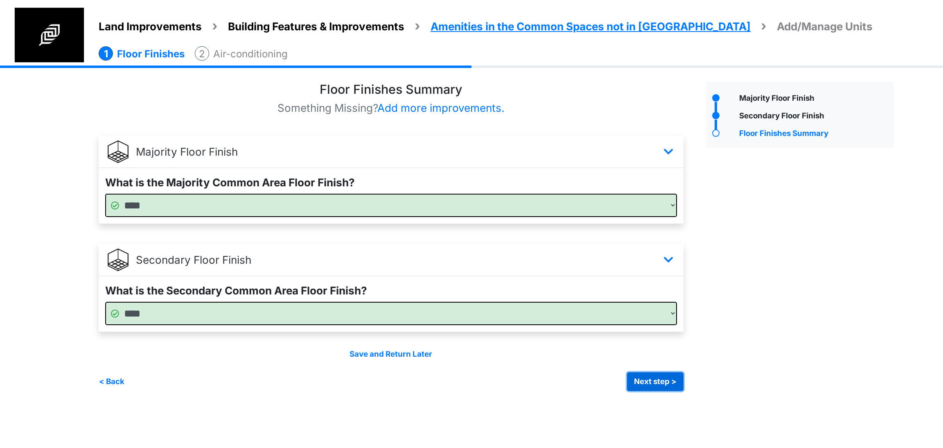
click at [676, 383] on button "Next step >" at bounding box center [655, 381] width 56 height 19
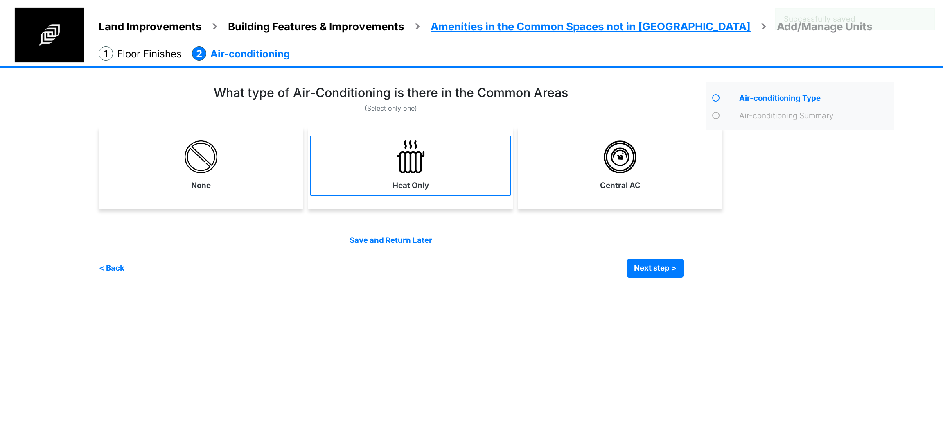
click at [420, 162] on img at bounding box center [410, 156] width 33 height 33
select select "*"
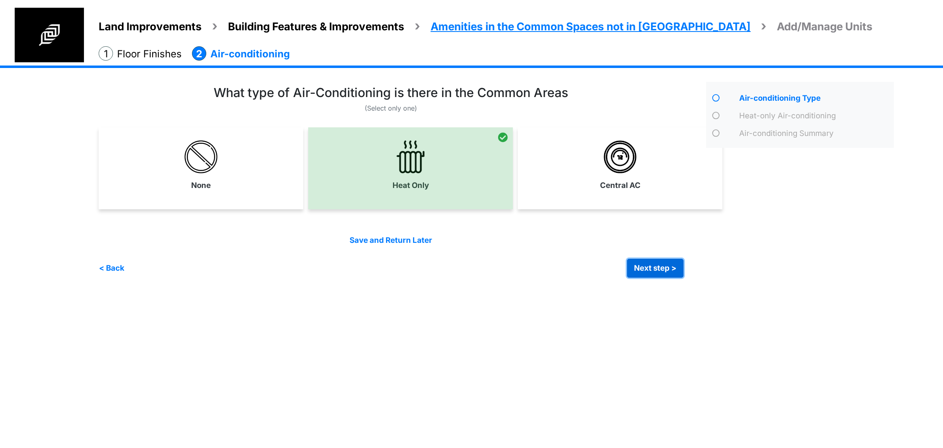
click at [641, 274] on button "Next step >" at bounding box center [655, 268] width 56 height 19
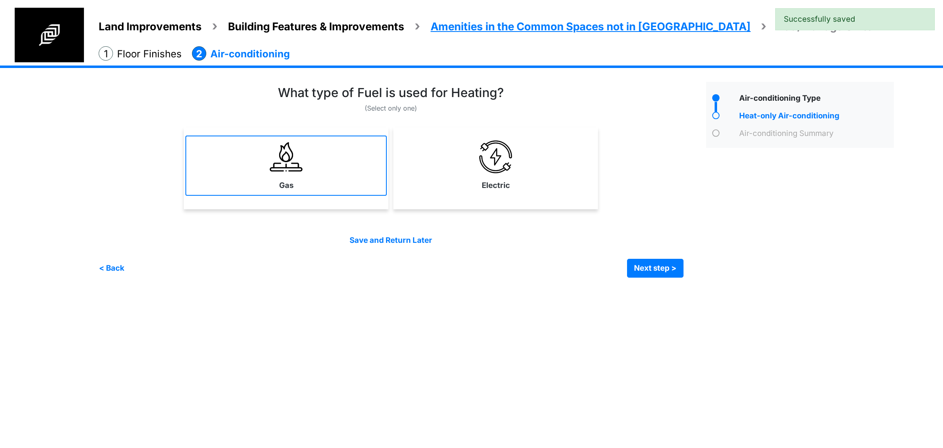
click at [295, 177] on link "Gas" at bounding box center [285, 165] width 201 height 60
select select "*"
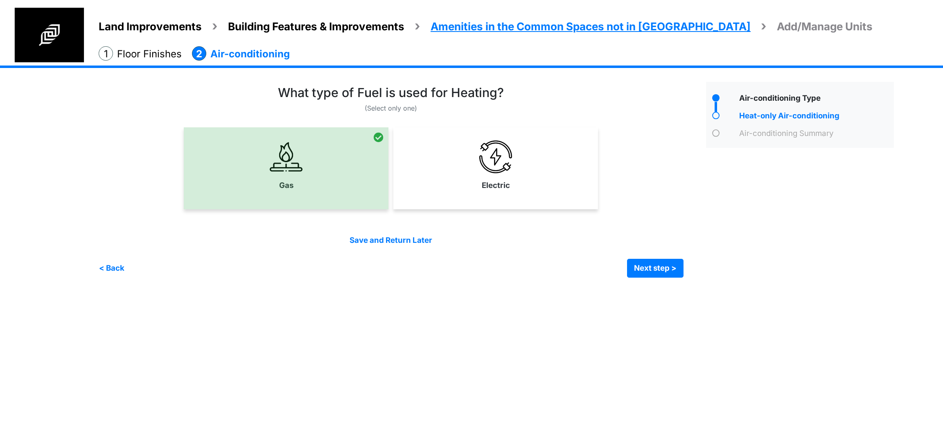
click at [641, 255] on div "Save and Return Later < Back Next step > Save and submit" at bounding box center [391, 256] width 585 height 43
click at [645, 262] on button "Next step >" at bounding box center [655, 268] width 56 height 19
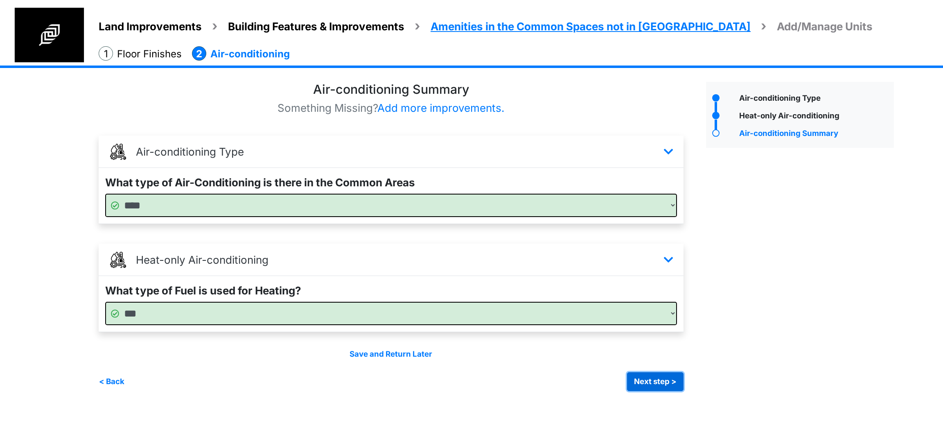
click at [642, 381] on button "Next step >" at bounding box center [655, 381] width 56 height 19
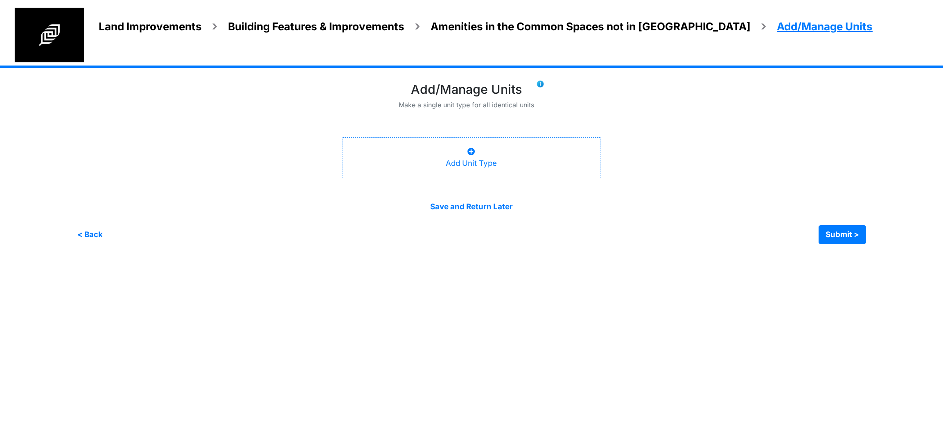
click at [524, 169] on div "Add Unit Type" at bounding box center [472, 157] width 258 height 41
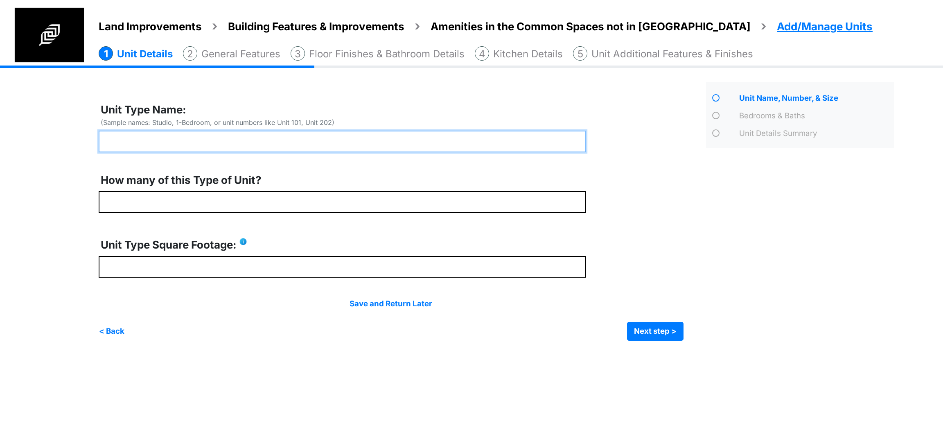
click at [202, 144] on input "text" at bounding box center [343, 142] width 488 height 22
type input "******"
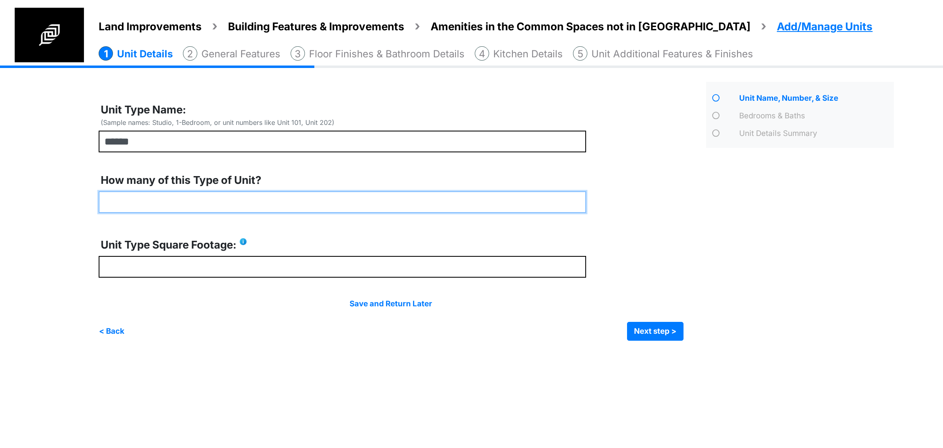
type input "*"
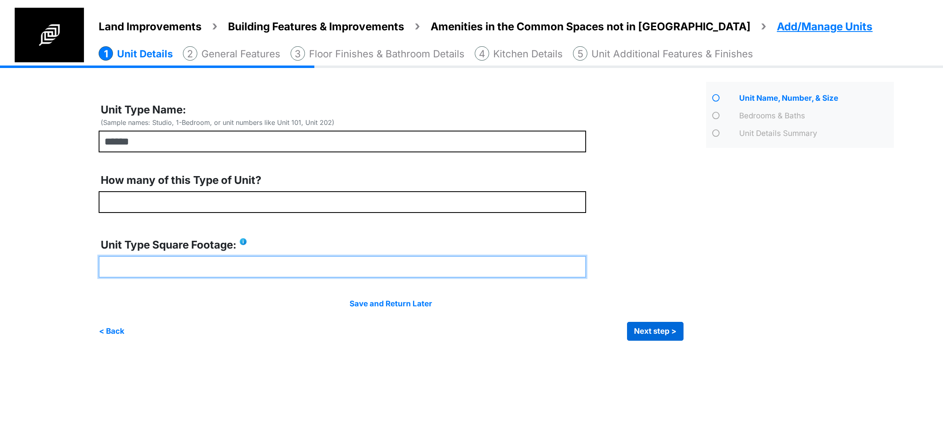
type input "***"
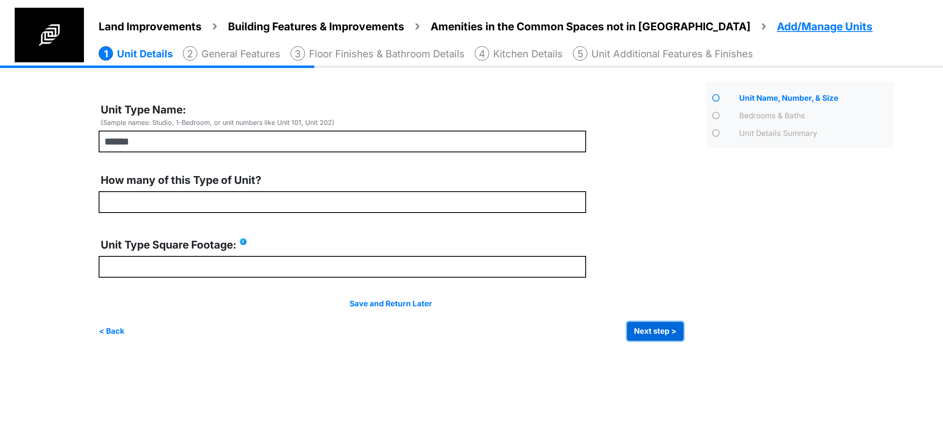
click at [675, 327] on button "Next step >" at bounding box center [655, 331] width 56 height 19
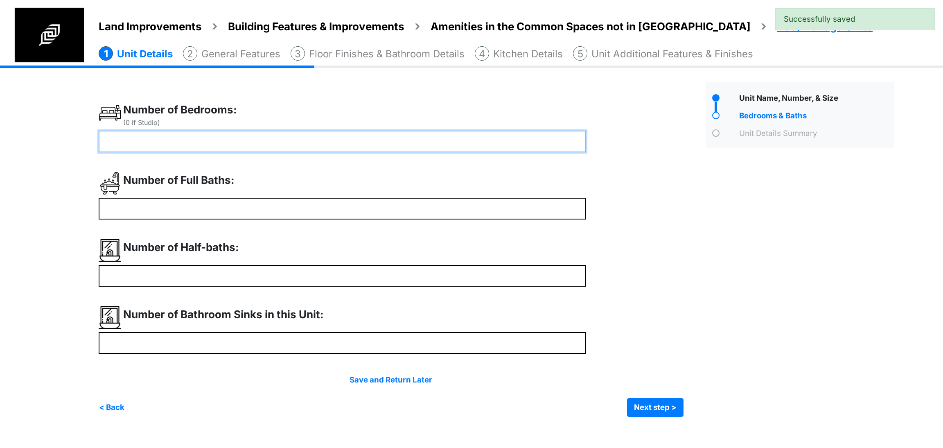
click at [183, 140] on input "number" at bounding box center [343, 142] width 488 height 22
drag, startPoint x: 133, startPoint y: 143, endPoint x: 90, endPoint y: 135, distance: 43.3
click at [90, 135] on div "Land Improvements Building Features & Improvements Amenities in the Common Spac…" at bounding box center [471, 246] width 943 height 363
type input "*"
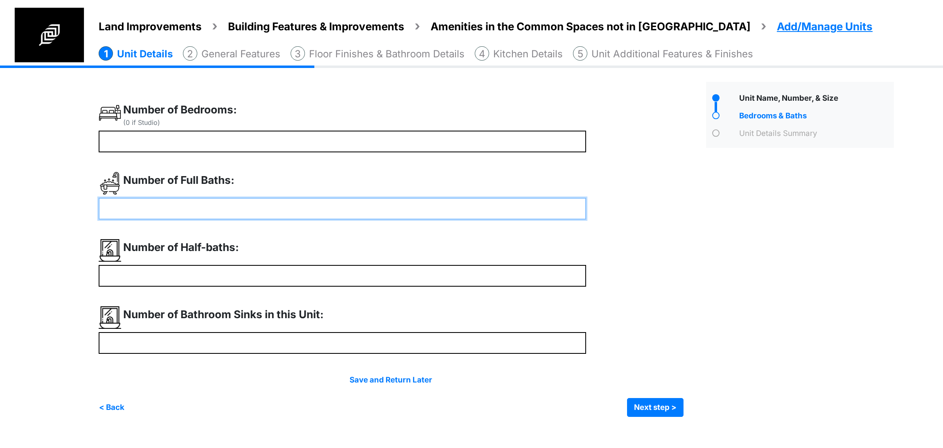
click at [141, 205] on input "number" at bounding box center [343, 209] width 488 height 22
type input "*"
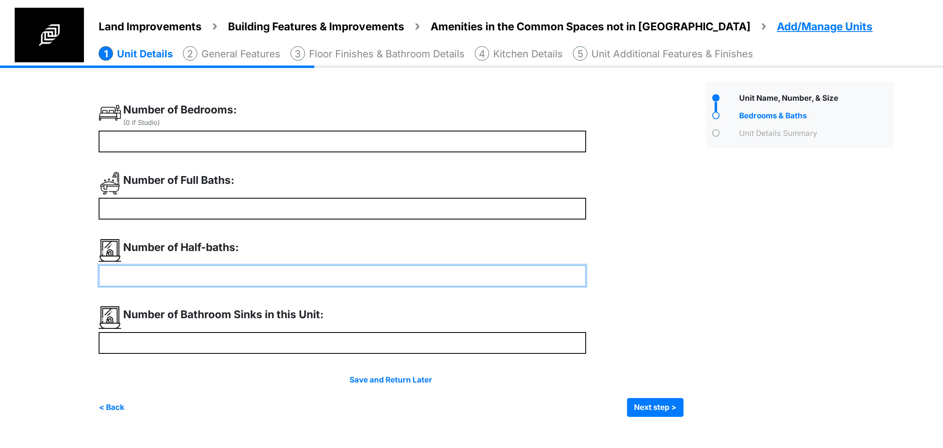
click at [129, 273] on input "number" at bounding box center [343, 276] width 488 height 22
type input "*"
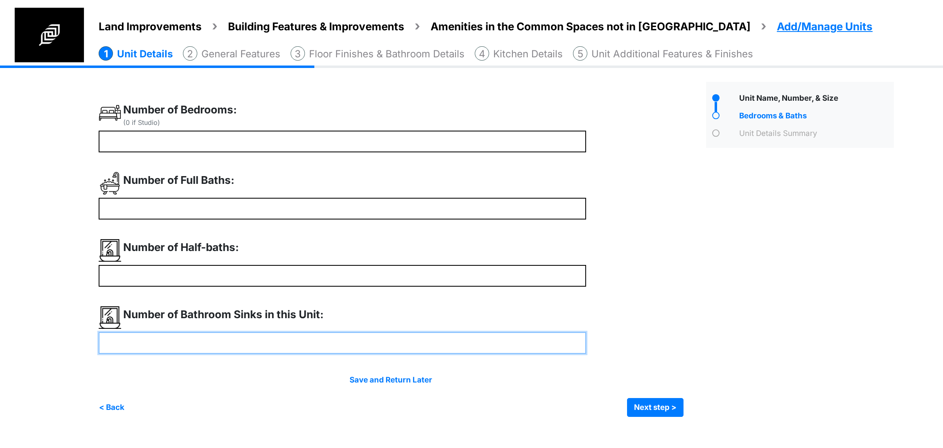
click at [139, 344] on input "number" at bounding box center [343, 343] width 488 height 22
type input "*"
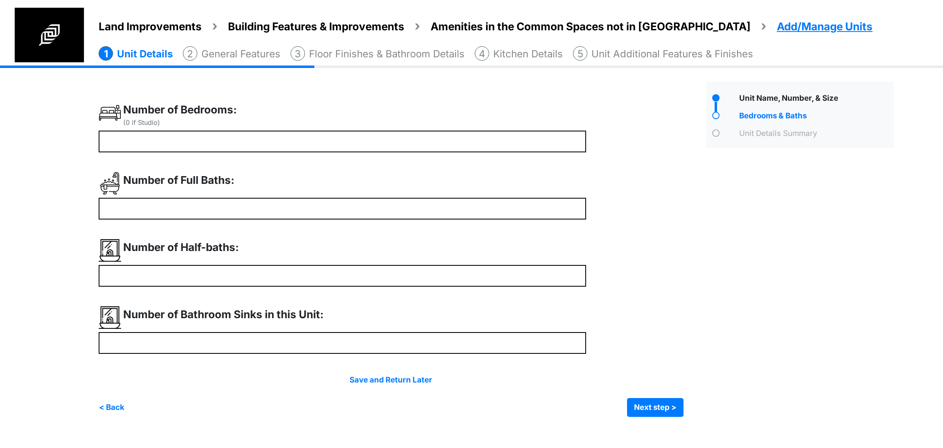
click at [644, 394] on div "Save and Return Later < Back Next step > Save and submit" at bounding box center [391, 395] width 585 height 43
click at [646, 405] on button "Next step >" at bounding box center [655, 407] width 56 height 19
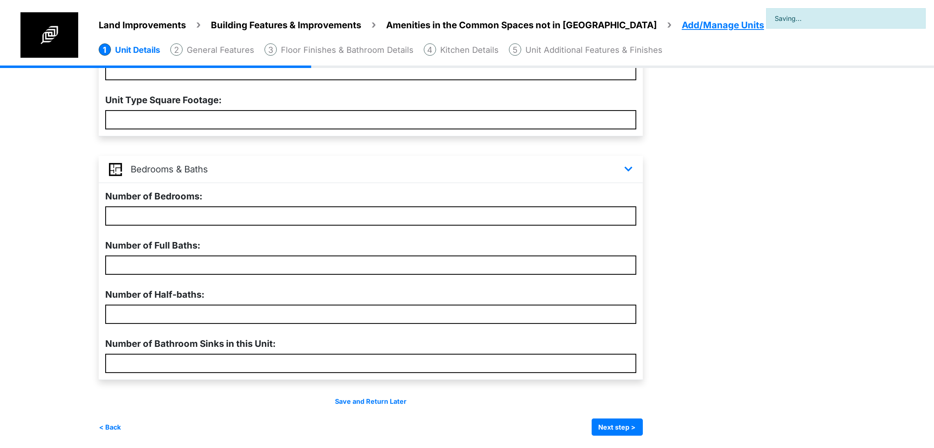
scroll to position [224, 0]
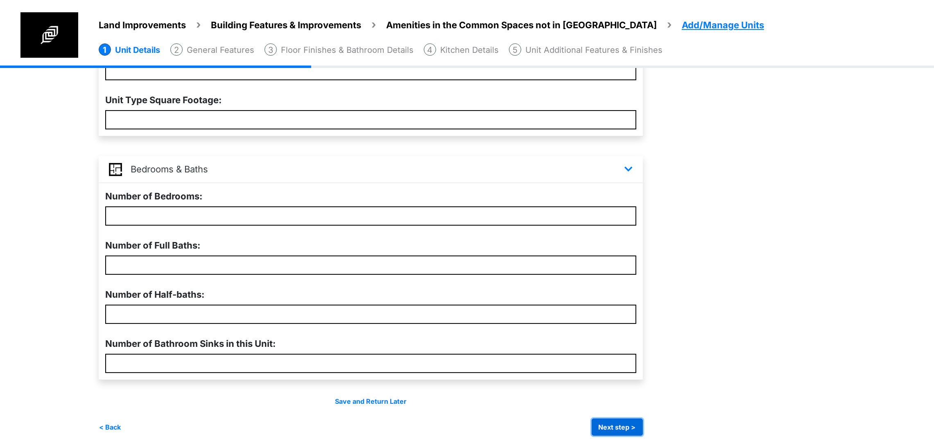
click at [643, 427] on button "Next step >" at bounding box center [616, 426] width 51 height 17
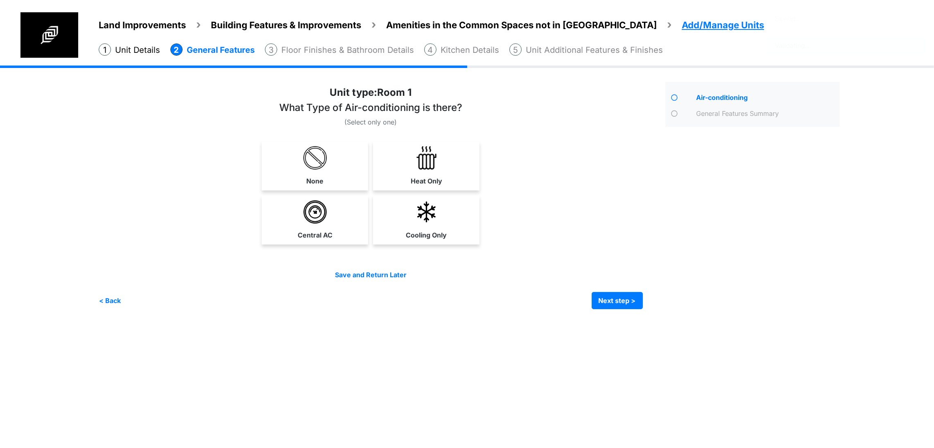
scroll to position [0, 0]
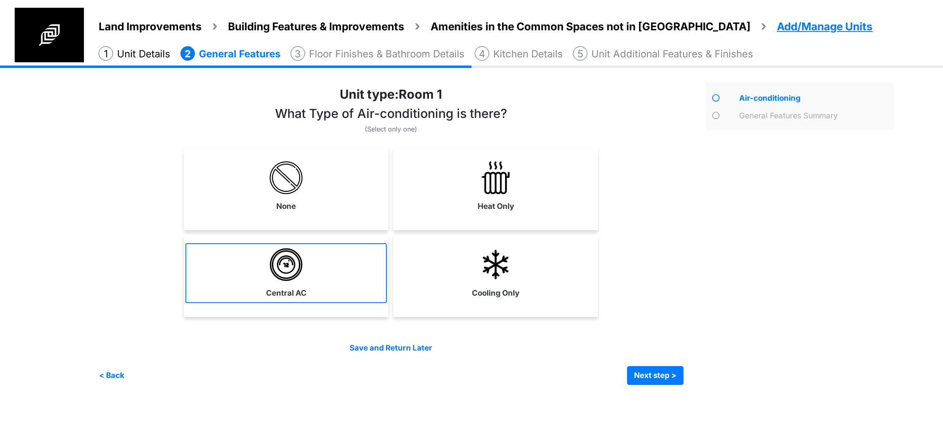
click at [284, 268] on img at bounding box center [286, 264] width 33 height 33
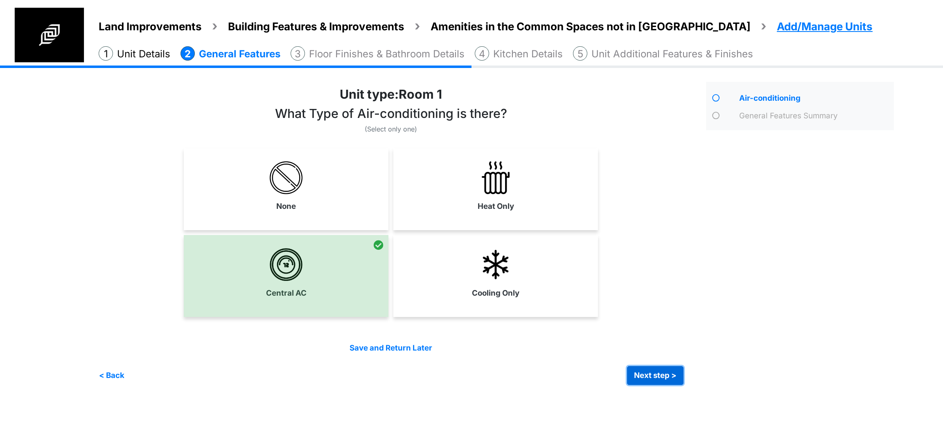
click at [659, 376] on button "Next step >" at bounding box center [655, 375] width 56 height 19
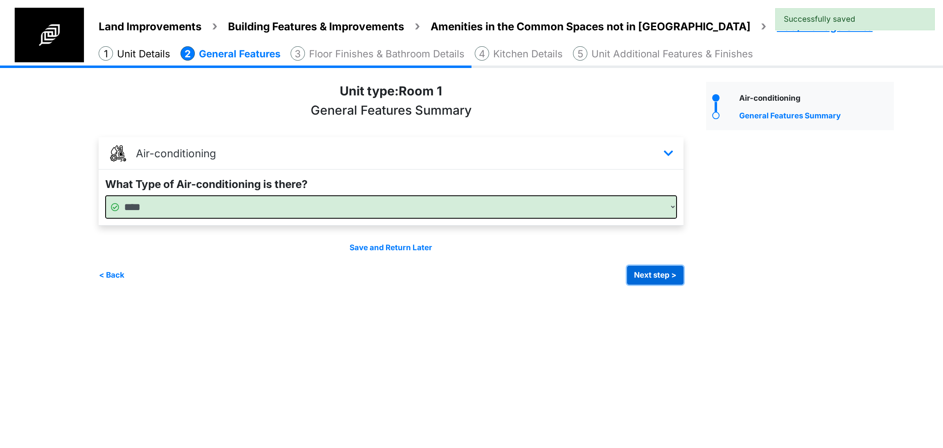
click at [645, 280] on button "Next step >" at bounding box center [655, 275] width 56 height 19
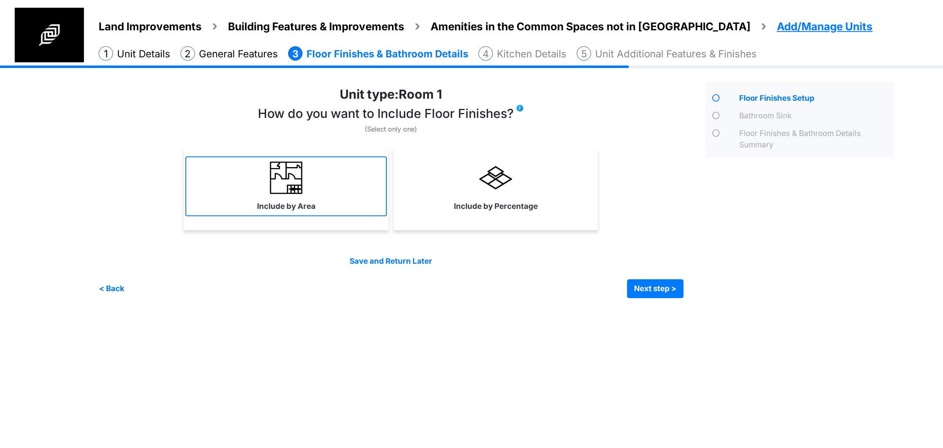
click at [339, 199] on link "Include by Area" at bounding box center [285, 186] width 201 height 60
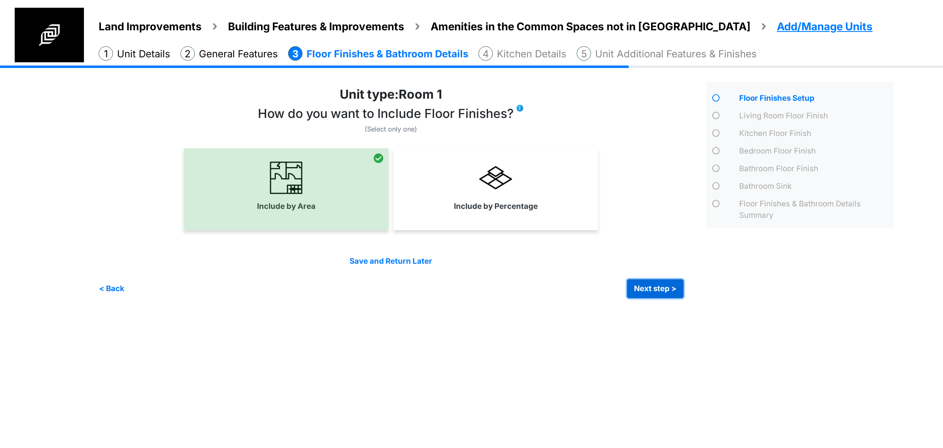
click at [654, 295] on button "Next step >" at bounding box center [655, 288] width 56 height 19
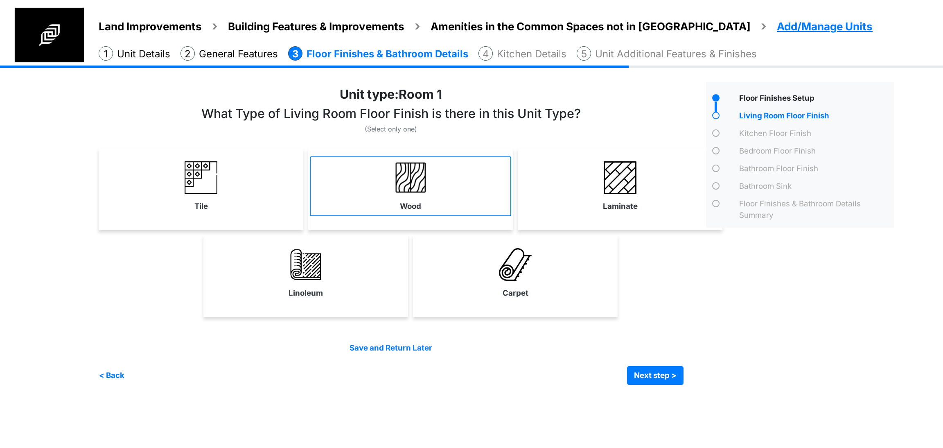
click at [407, 201] on label "Wood" at bounding box center [410, 206] width 21 height 11
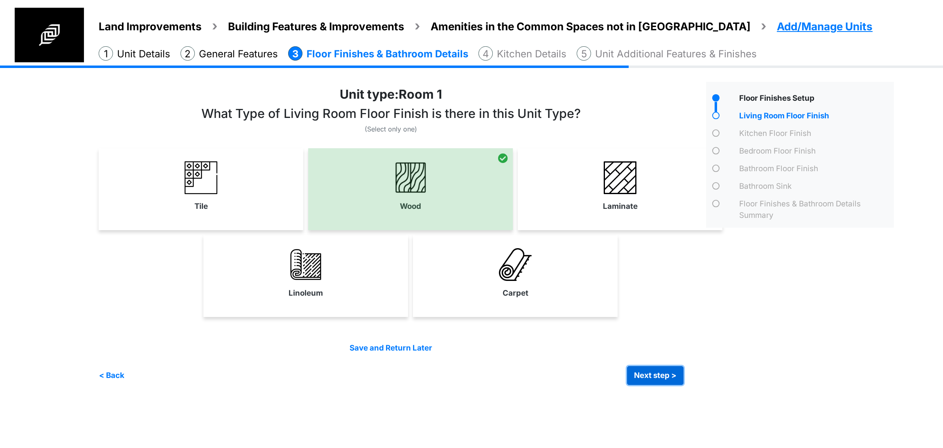
click at [658, 375] on button "Next step >" at bounding box center [655, 375] width 56 height 19
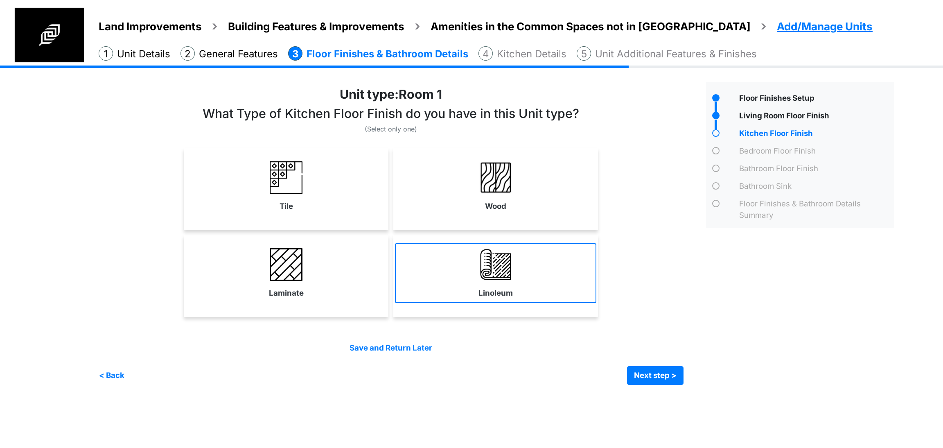
click at [451, 283] on link "Linoleum" at bounding box center [495, 273] width 201 height 60
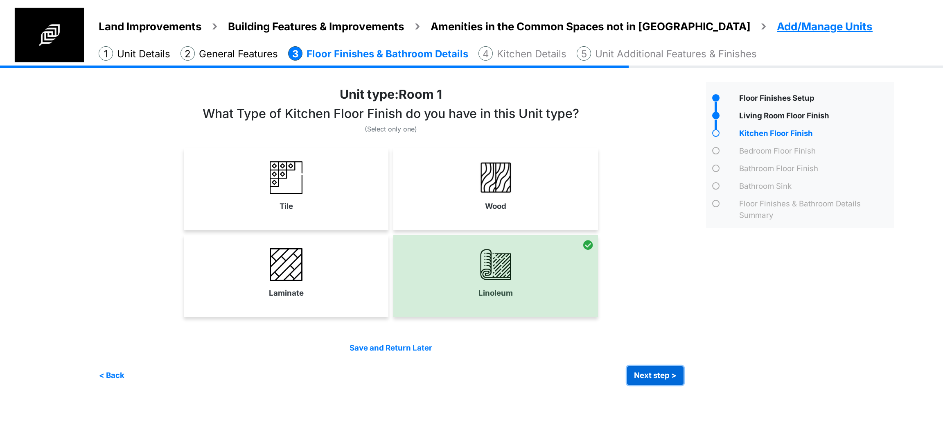
click at [669, 374] on button "Next step >" at bounding box center [655, 375] width 56 height 19
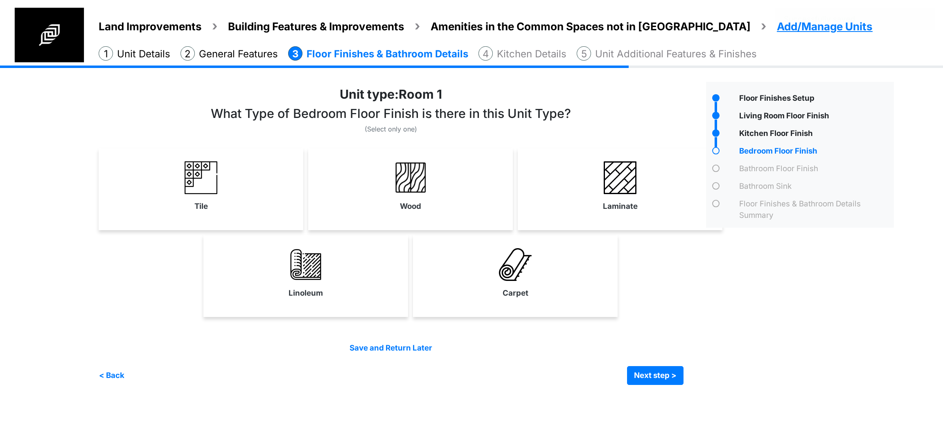
click at [469, 208] on link "Wood" at bounding box center [410, 186] width 201 height 60
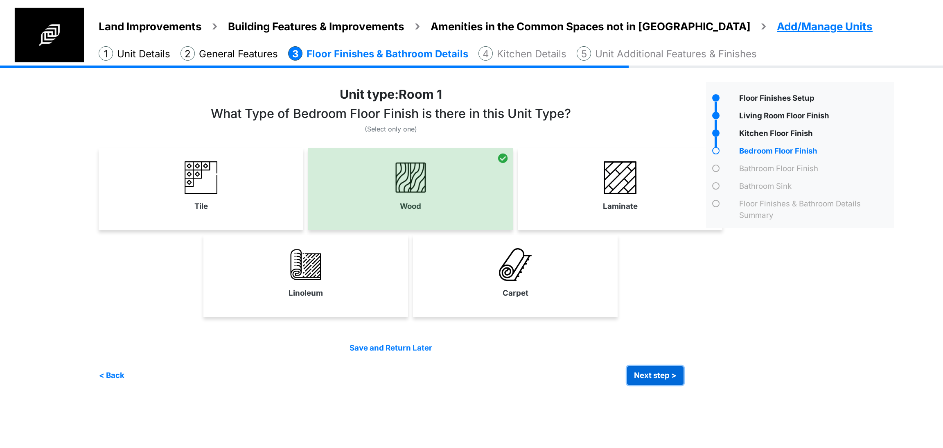
click at [664, 374] on button "Next step >" at bounding box center [655, 375] width 56 height 19
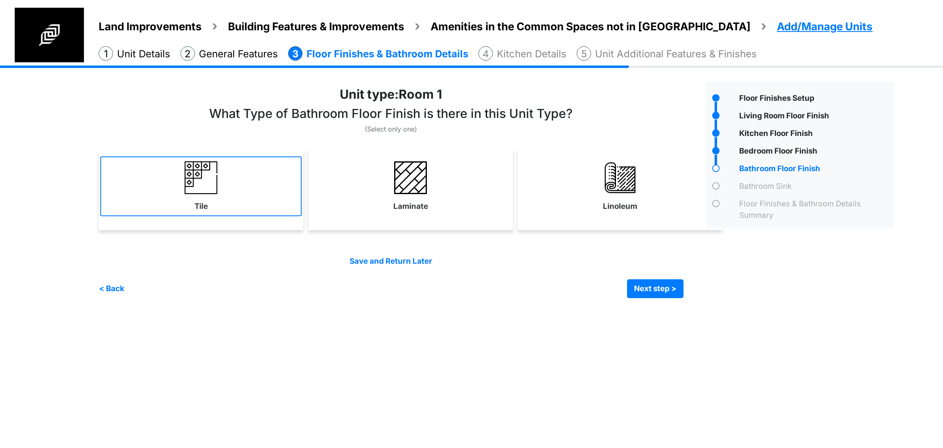
click at [152, 195] on link "Tile" at bounding box center [200, 186] width 201 height 60
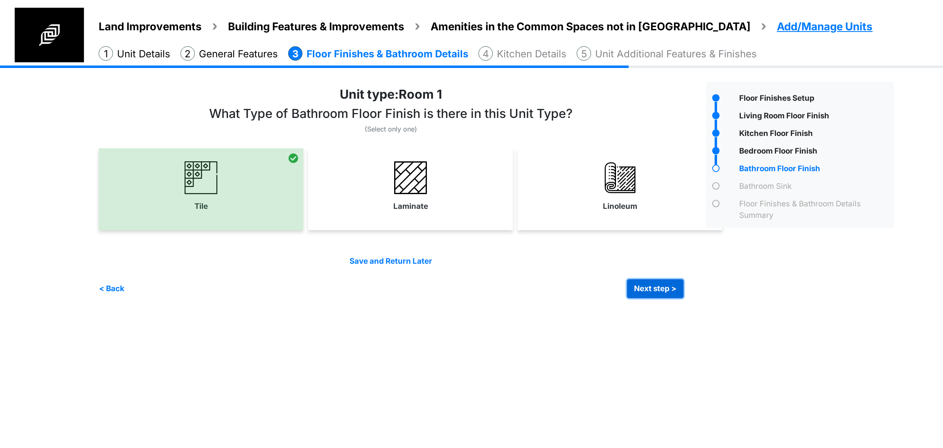
click at [661, 295] on button "Next step >" at bounding box center [655, 288] width 56 height 19
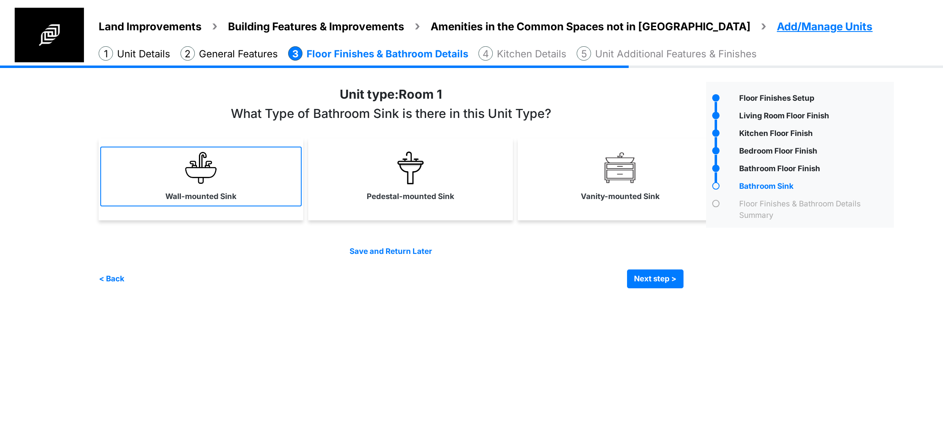
click at [203, 175] on img at bounding box center [201, 167] width 33 height 33
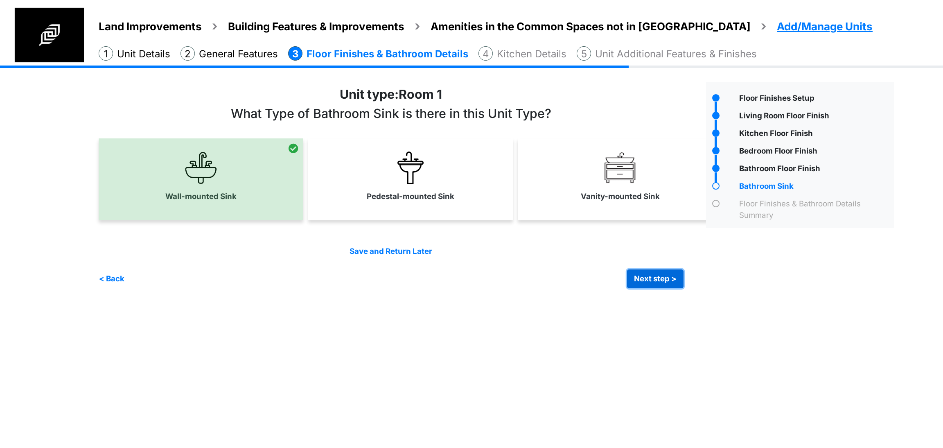
click at [647, 280] on button "Next step >" at bounding box center [655, 278] width 56 height 19
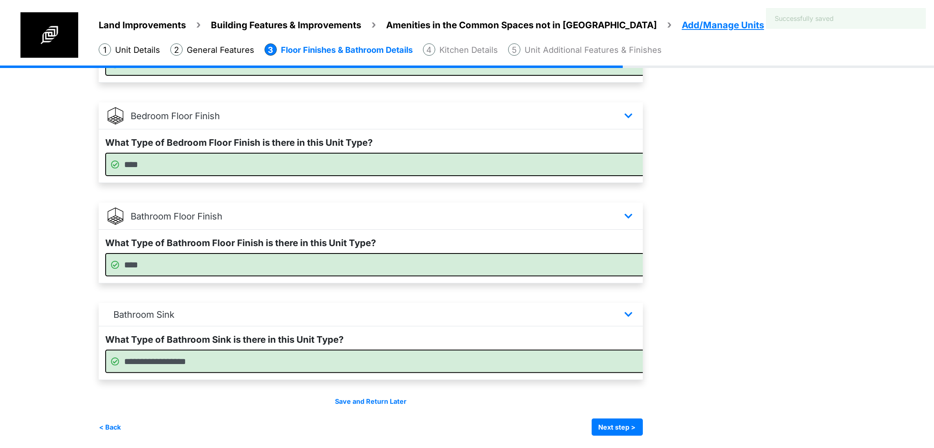
scroll to position [384, 0]
click at [643, 431] on button "Next step >" at bounding box center [616, 426] width 51 height 17
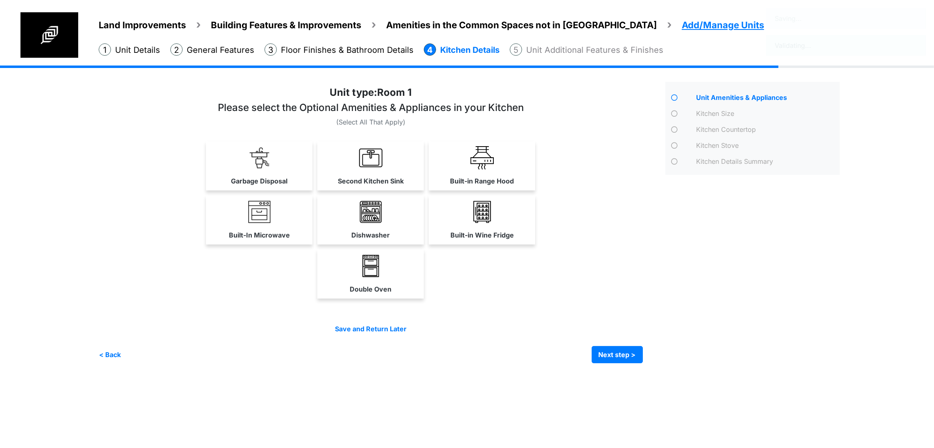
scroll to position [0, 0]
click at [231, 186] on label "Garbage Disposal" at bounding box center [259, 181] width 56 height 10
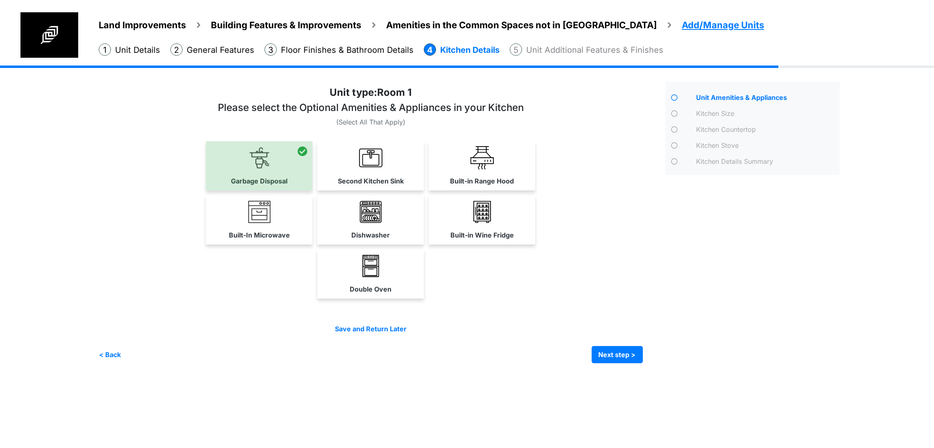
click at [424, 190] on link "Second Kitchen Sink" at bounding box center [370, 165] width 106 height 49
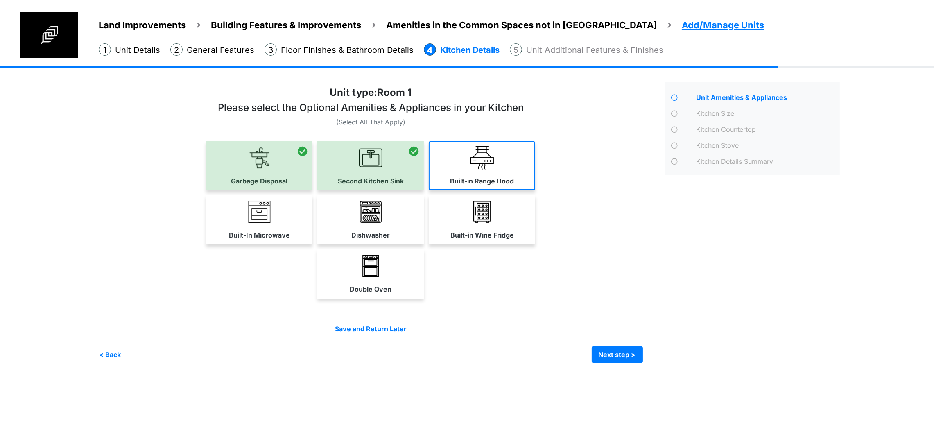
click at [535, 190] on link "Built-in Range Hood" at bounding box center [482, 165] width 106 height 49
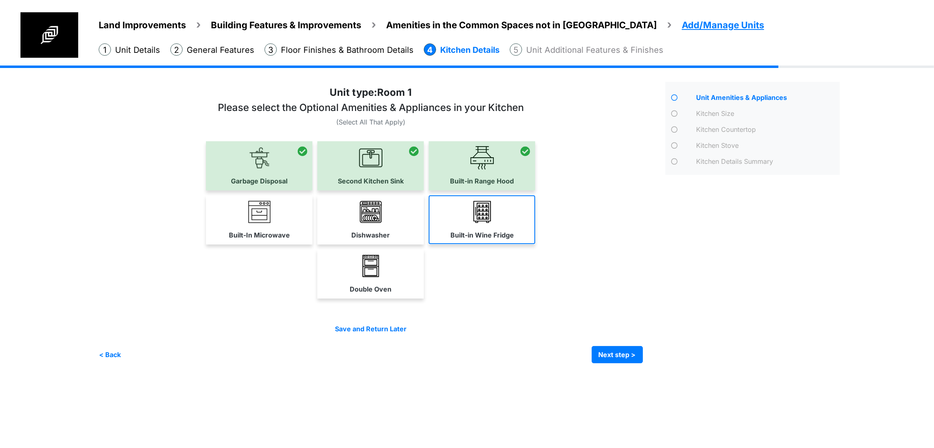
click at [514, 240] on label "Built-in Wine Fridge" at bounding box center [481, 235] width 63 height 10
drag, startPoint x: 425, startPoint y: 281, endPoint x: 417, endPoint y: 282, distance: 8.2
click at [424, 244] on link "Dishwasher" at bounding box center [370, 219] width 106 height 49
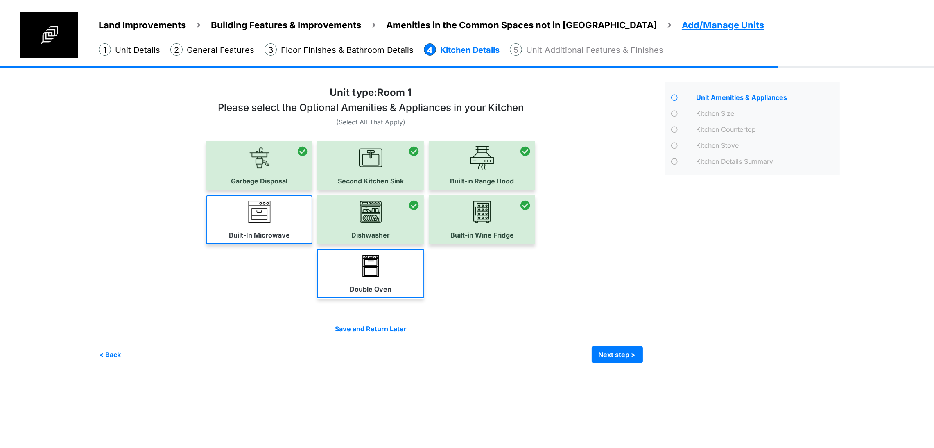
click at [207, 244] on link "Built-In Microwave" at bounding box center [259, 219] width 106 height 49
click at [382, 278] on img at bounding box center [370, 265] width 23 height 23
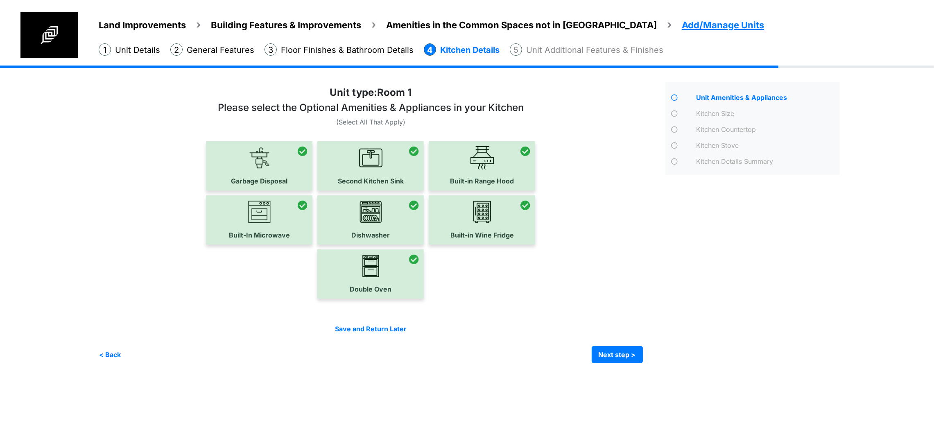
scroll to position [36, 0]
click at [643, 363] on button "Next step >" at bounding box center [616, 354] width 51 height 17
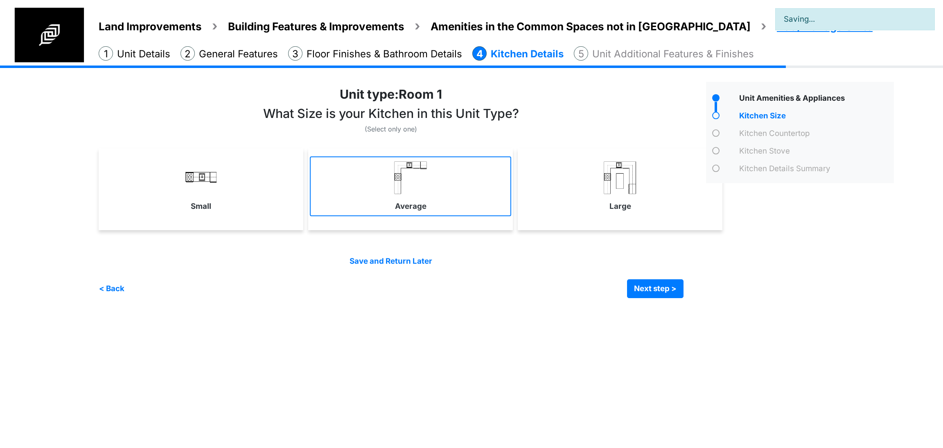
click at [451, 214] on link "Average" at bounding box center [410, 186] width 201 height 60
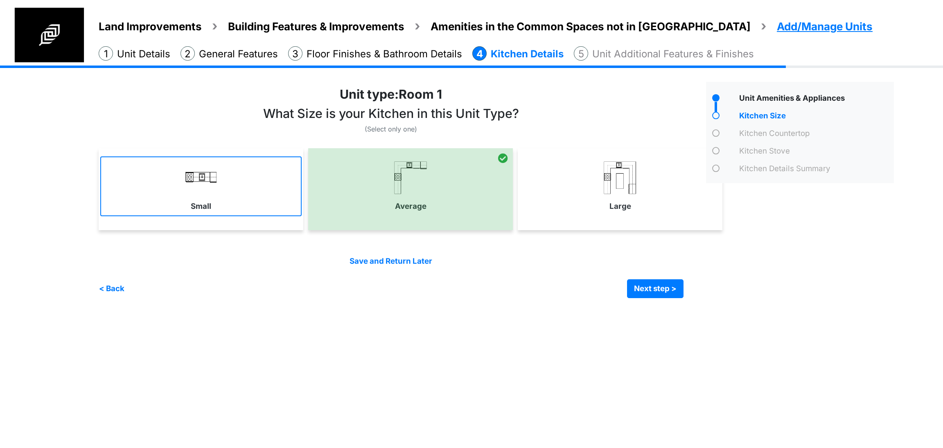
click at [217, 209] on link "Small" at bounding box center [200, 186] width 201 height 60
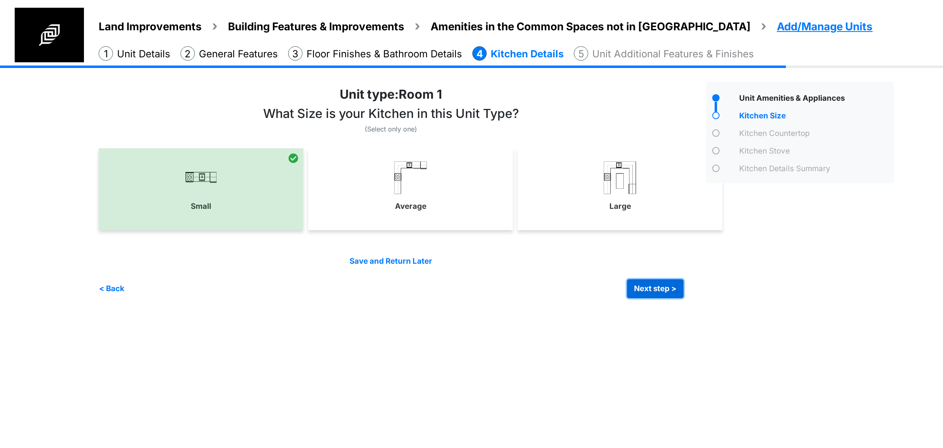
click at [655, 280] on button "Next step >" at bounding box center [655, 288] width 56 height 19
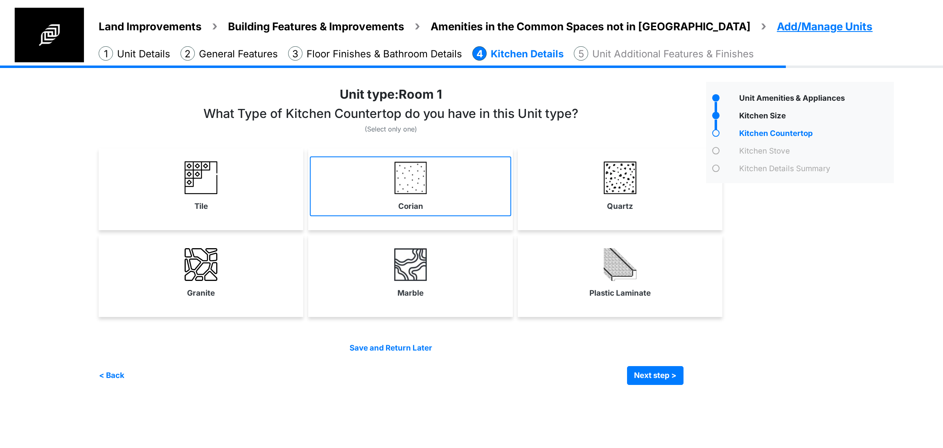
click at [410, 201] on label "Corian" at bounding box center [410, 206] width 25 height 11
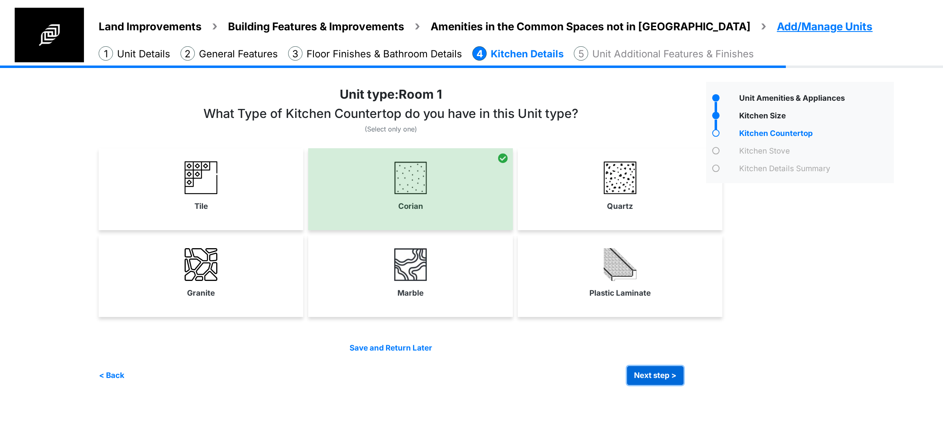
click at [642, 372] on button "Next step >" at bounding box center [655, 375] width 56 height 19
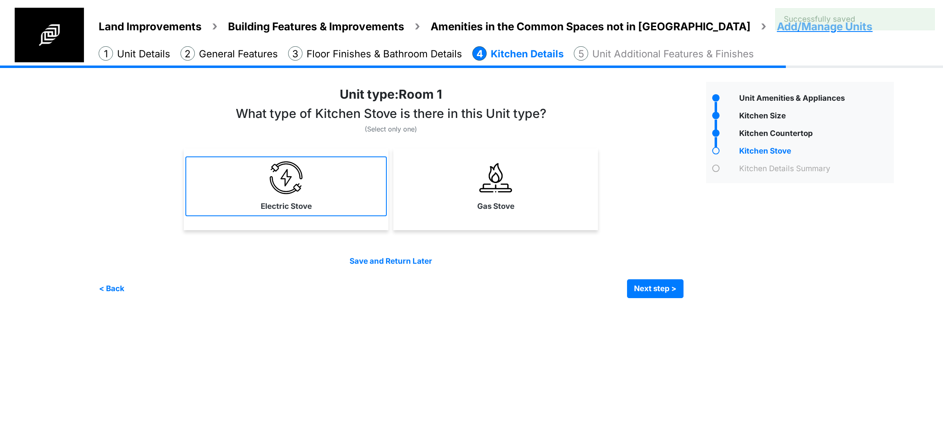
click at [336, 204] on link "Electric Stove" at bounding box center [285, 186] width 201 height 60
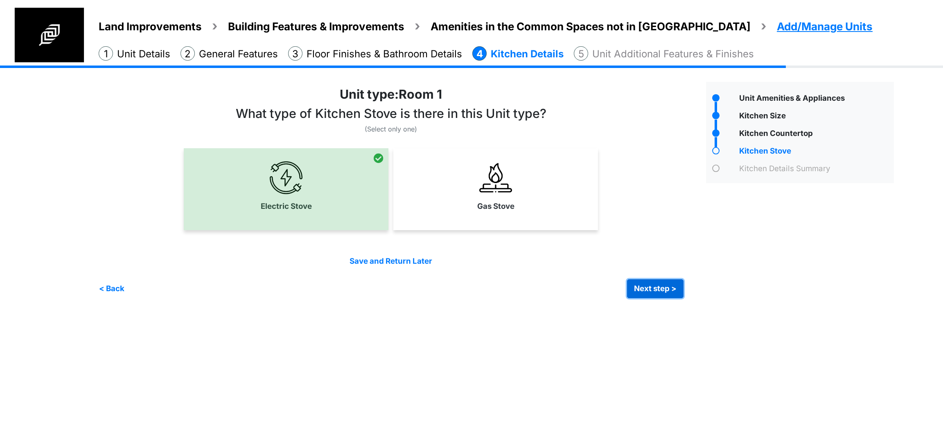
click at [632, 286] on button "Next step >" at bounding box center [655, 288] width 56 height 19
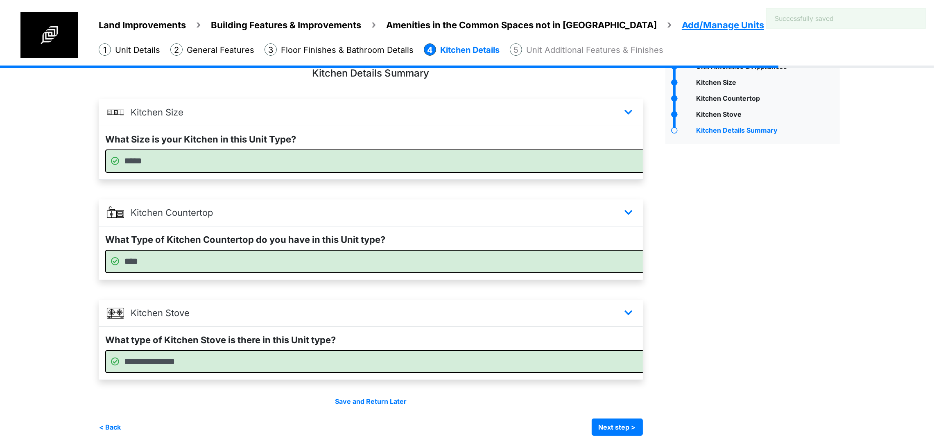
scroll to position [65, 0]
click at [643, 432] on button "Next step >" at bounding box center [616, 426] width 51 height 17
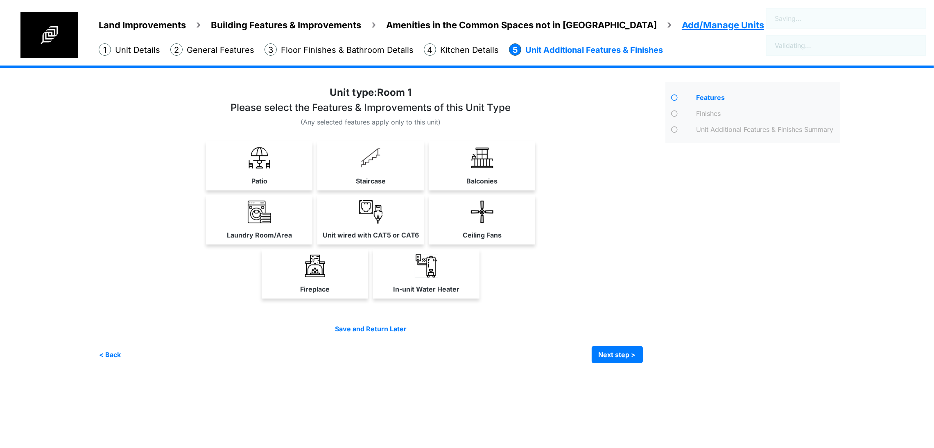
scroll to position [0, 0]
click at [227, 240] on label "Laundry Room/Area" at bounding box center [259, 235] width 65 height 10
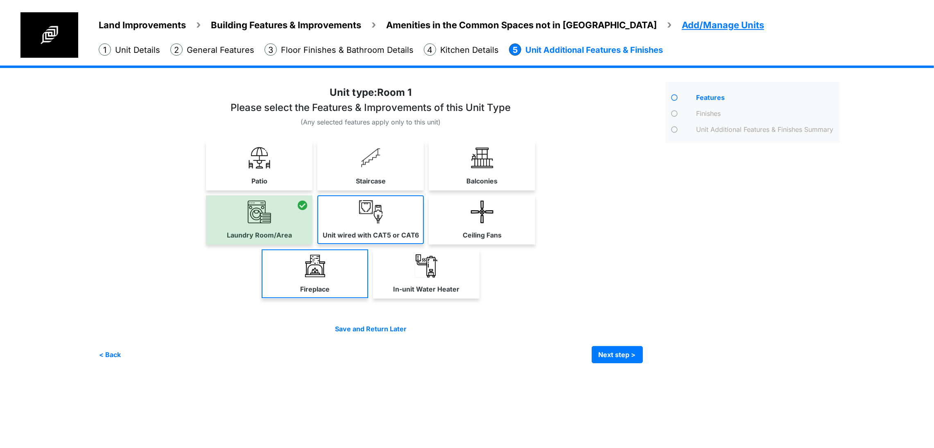
click at [375, 240] on label "Unit wired with CAT5 or CAT6" at bounding box center [371, 235] width 96 height 10
click at [323, 298] on link "Fireplace" at bounding box center [315, 273] width 106 height 49
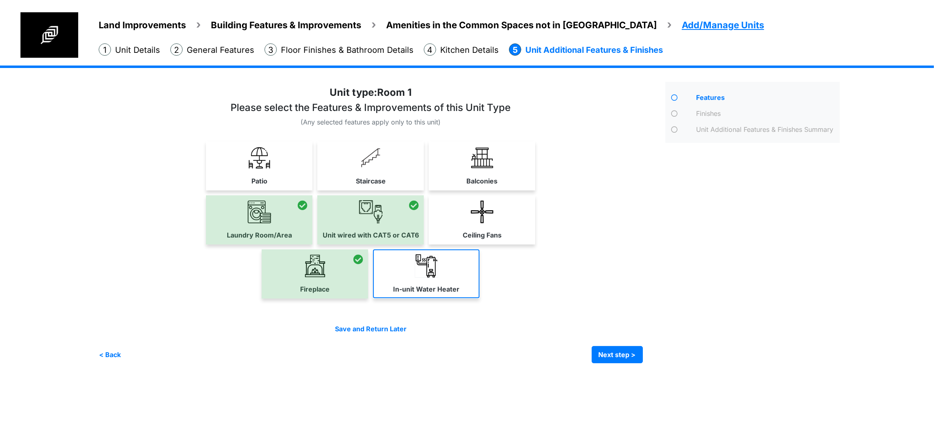
click at [456, 298] on link "In-unit Water Heater" at bounding box center [426, 273] width 106 height 49
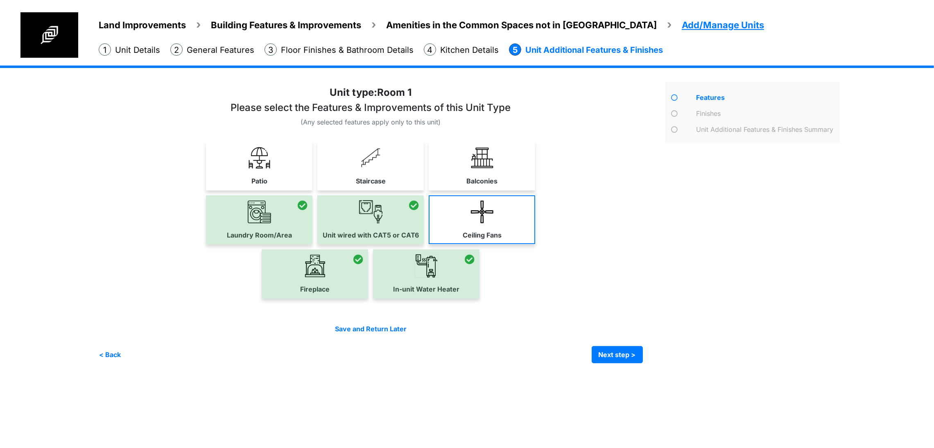
click at [501, 240] on label "Ceiling Fans" at bounding box center [482, 235] width 39 height 10
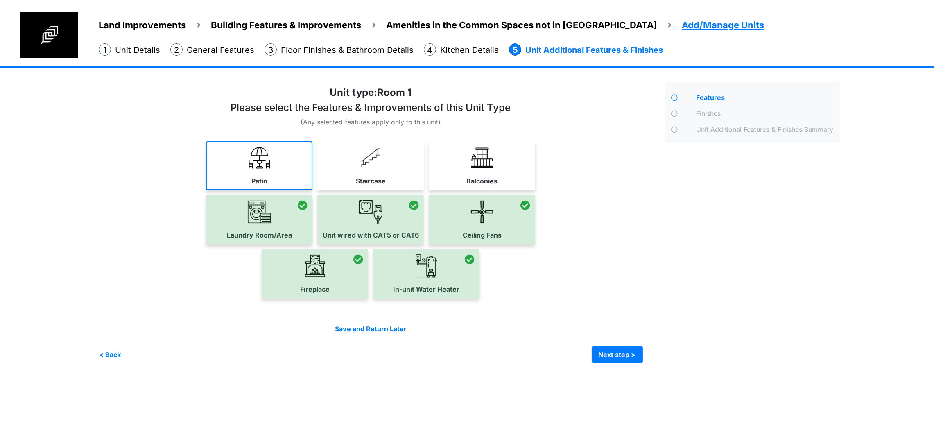
click at [266, 171] on link "Patio" at bounding box center [259, 165] width 106 height 49
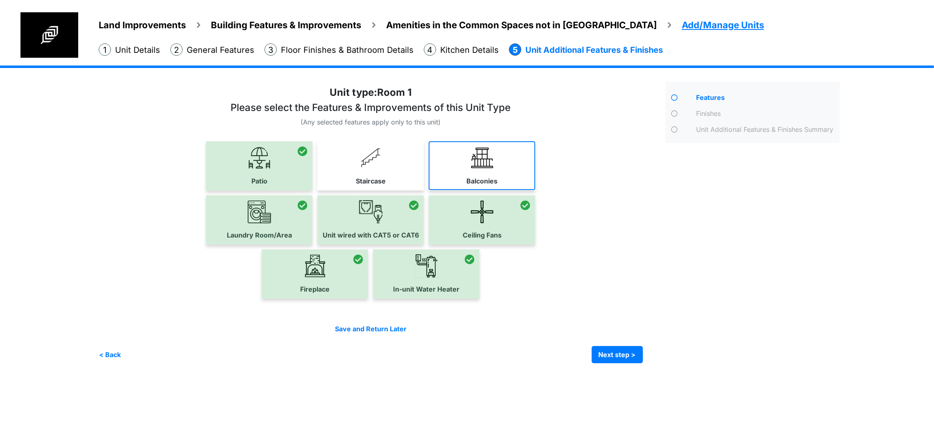
click at [535, 190] on link "Balconies" at bounding box center [482, 165] width 106 height 49
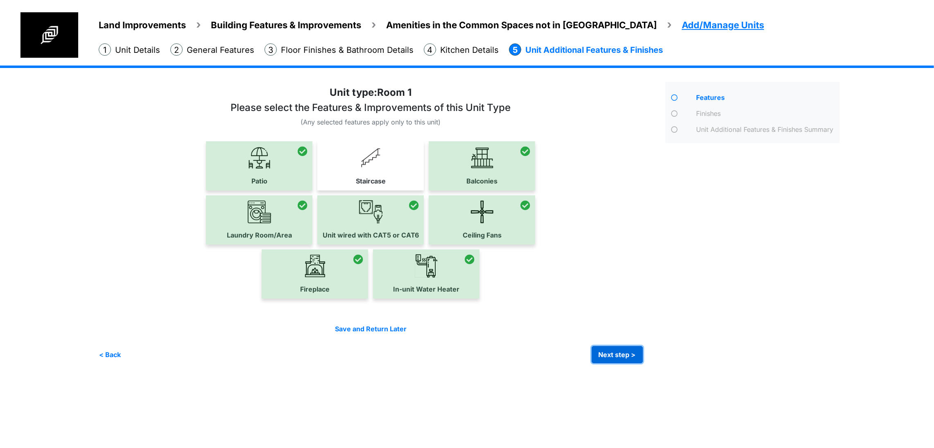
click at [643, 363] on button "Next step >" at bounding box center [616, 354] width 51 height 17
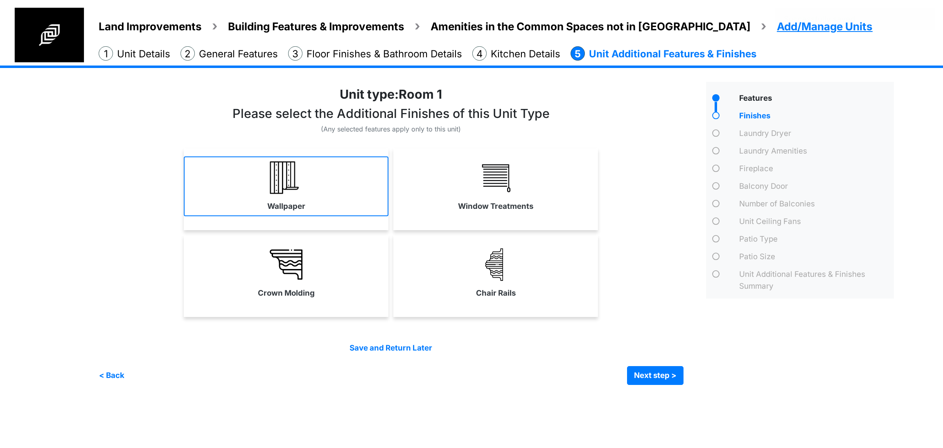
click at [328, 200] on link "Wallpaper" at bounding box center [286, 186] width 205 height 60
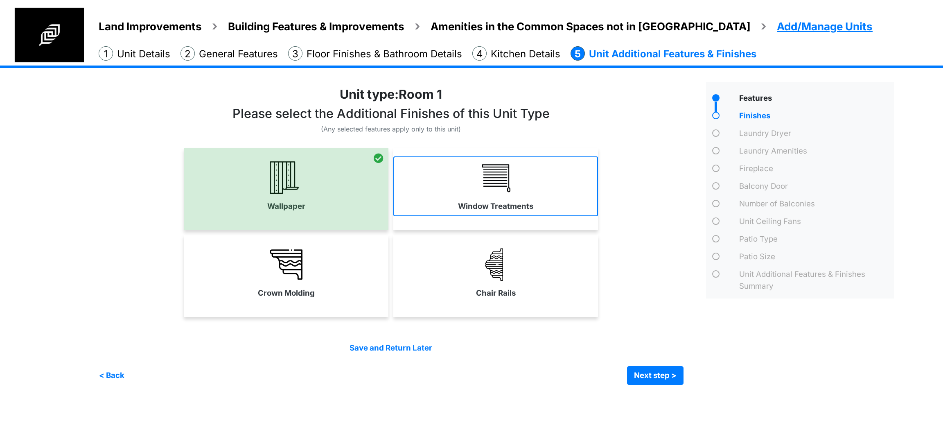
click at [453, 201] on link "Window Treatments" at bounding box center [495, 186] width 205 height 60
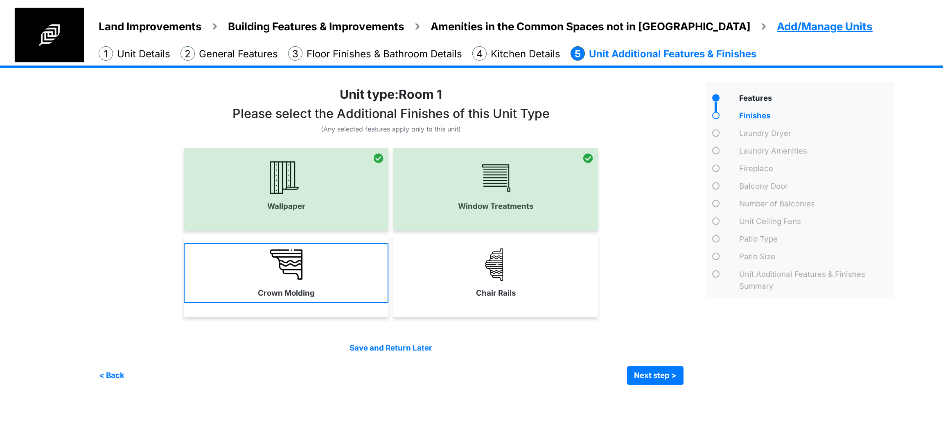
click at [339, 266] on link "Crown Molding" at bounding box center [286, 273] width 205 height 60
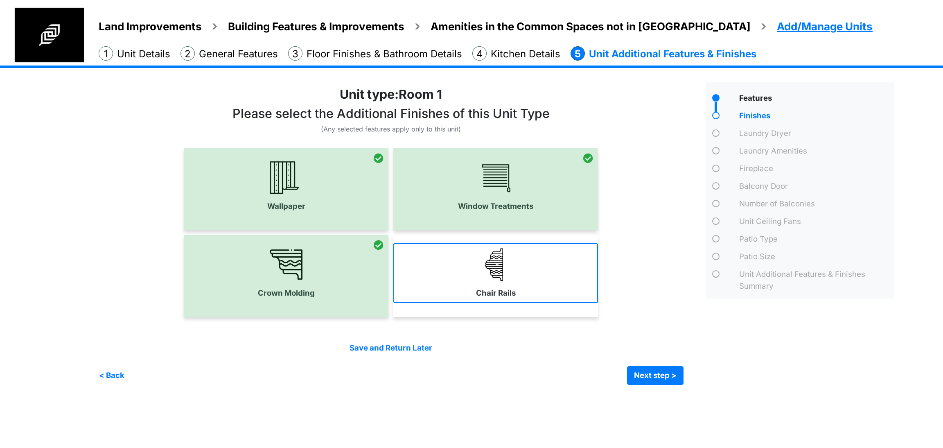
click at [426, 278] on link "Chair Rails" at bounding box center [495, 273] width 205 height 60
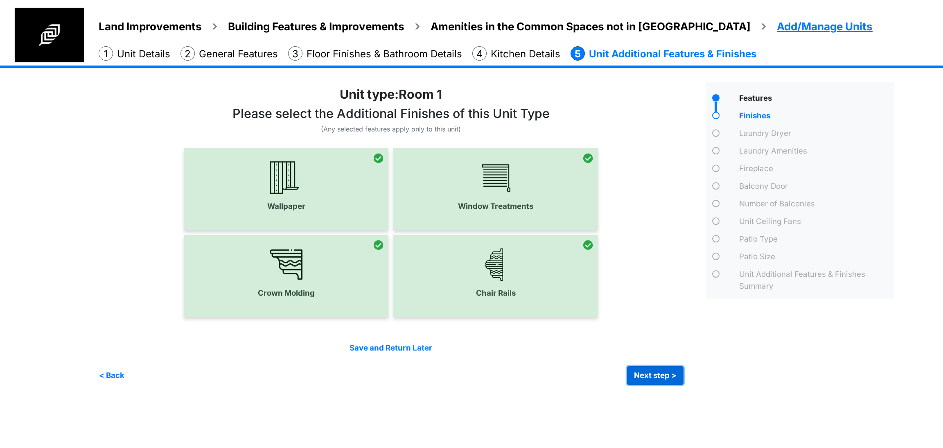
click at [659, 375] on button "Next step >" at bounding box center [655, 375] width 56 height 19
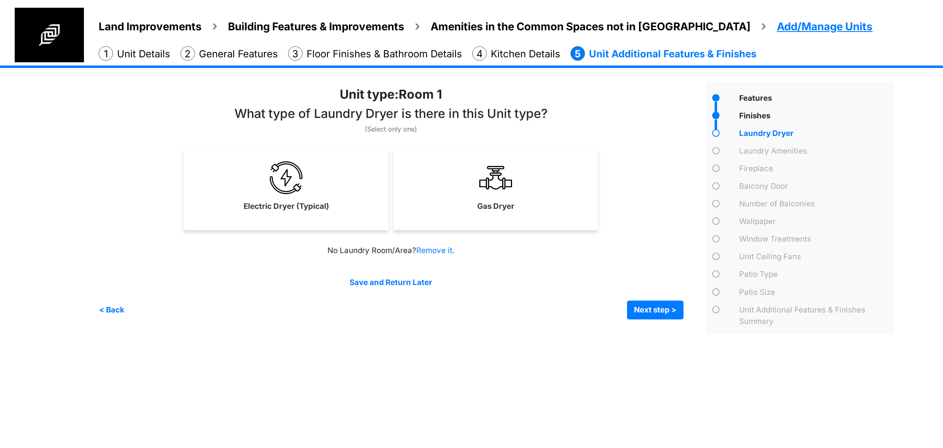
click at [448, 217] on div "Gas Dryer" at bounding box center [495, 189] width 205 height 82
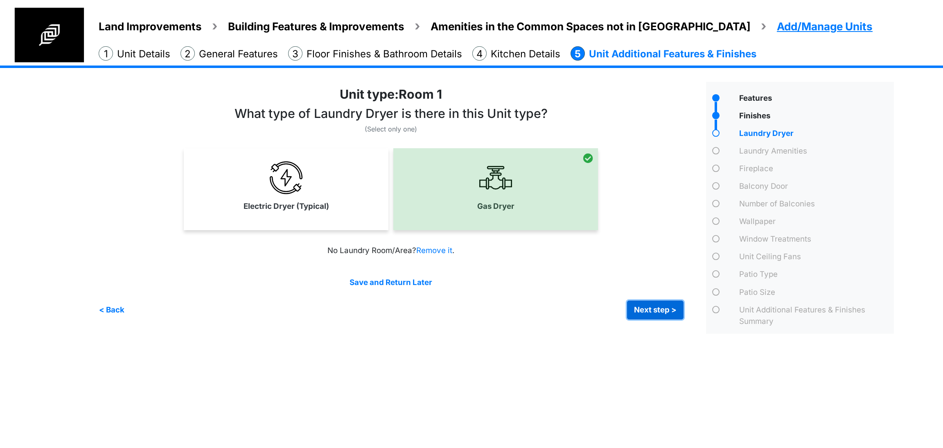
click at [643, 310] on button "Next step >" at bounding box center [655, 309] width 56 height 19
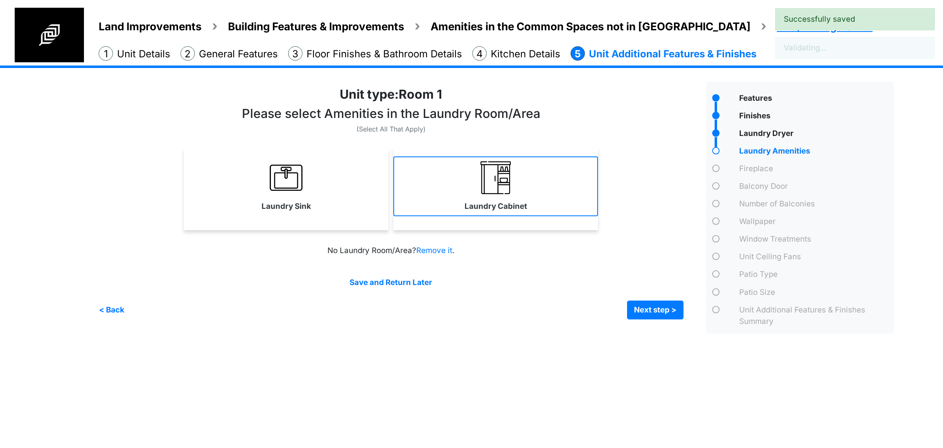
click at [490, 205] on label "Laundry Cabinet" at bounding box center [496, 206] width 63 height 11
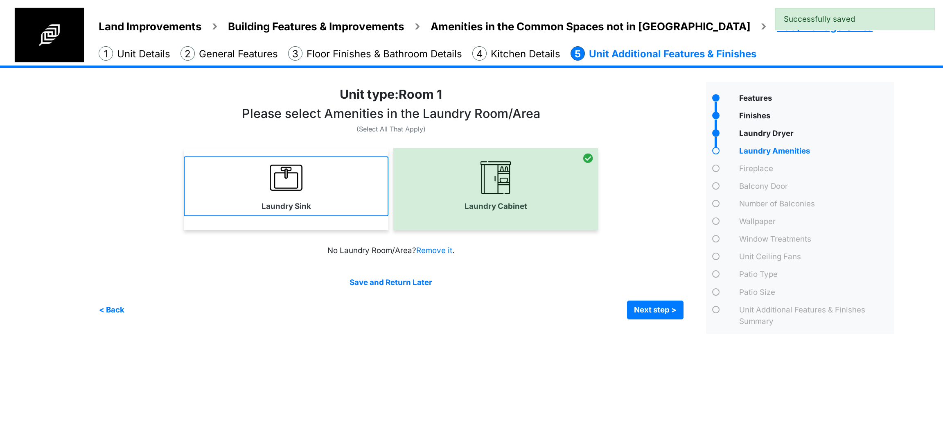
click at [318, 194] on link "Laundry Sink" at bounding box center [286, 186] width 205 height 60
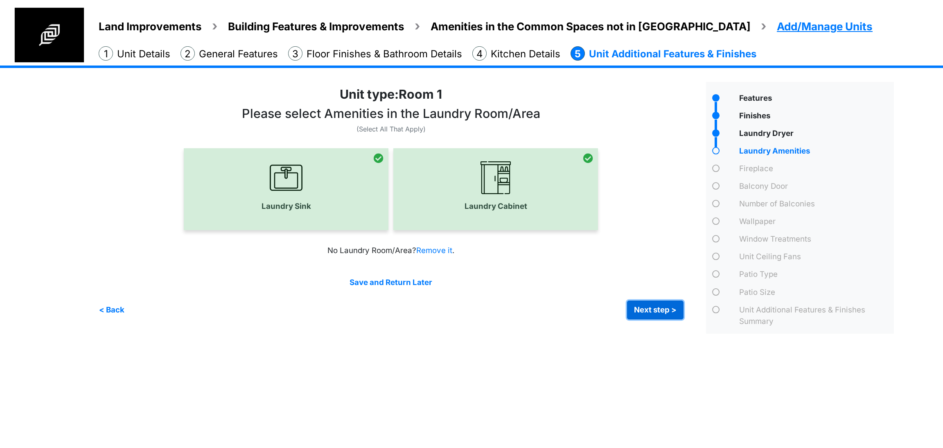
click at [659, 308] on button "Next step >" at bounding box center [655, 309] width 56 height 19
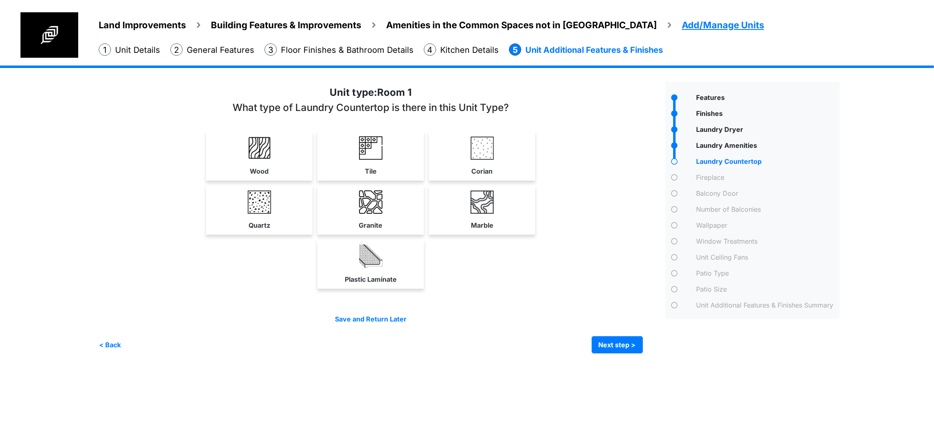
click at [424, 289] on div "Plastic Laminate" at bounding box center [370, 263] width 106 height 49
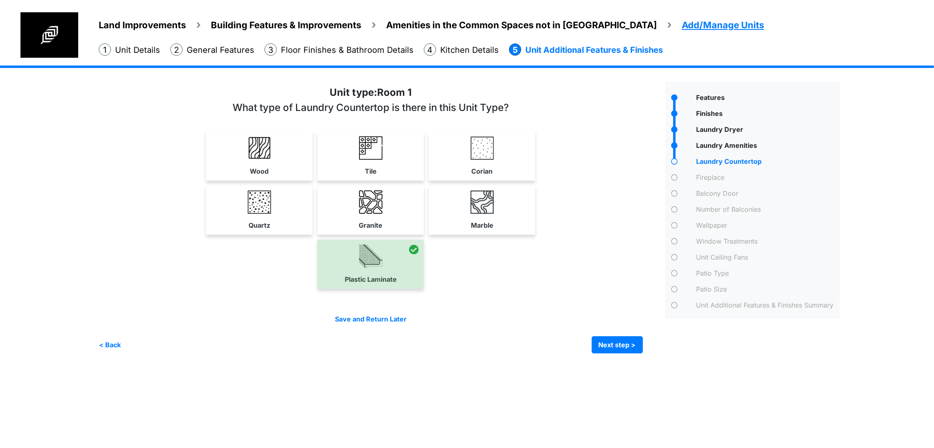
scroll to position [26, 0]
click at [643, 353] on button "Next step >" at bounding box center [616, 344] width 51 height 17
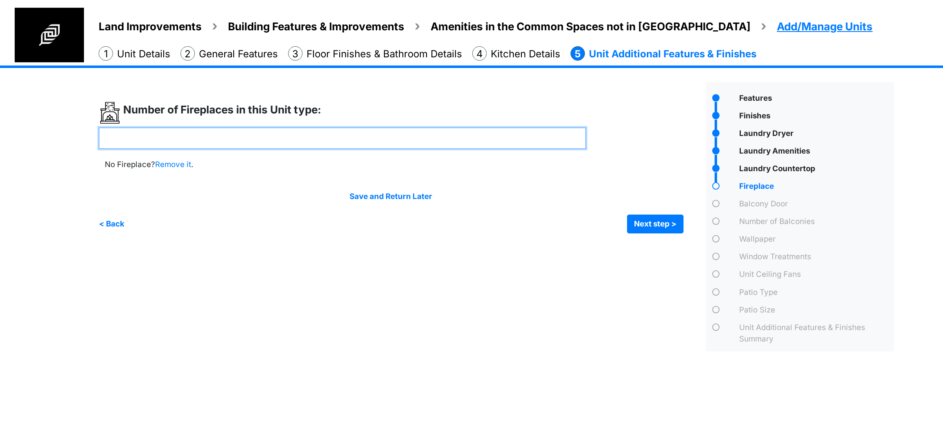
click at [326, 139] on input "number" at bounding box center [343, 138] width 488 height 22
type input "*"
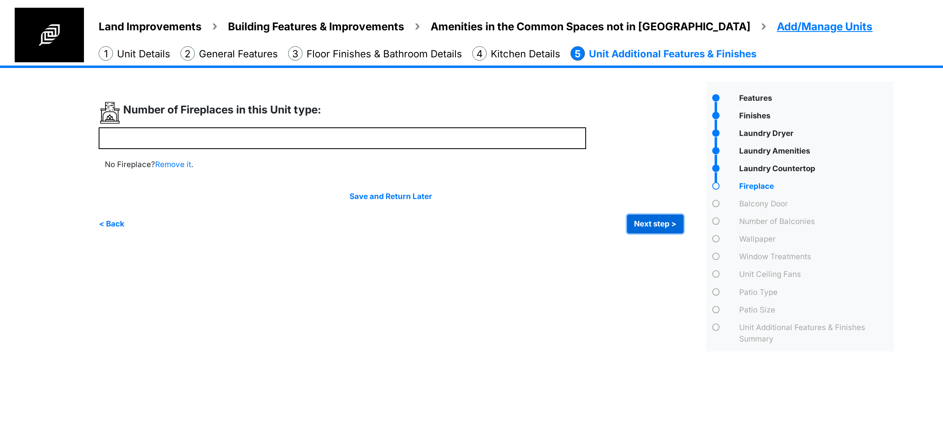
click at [640, 228] on button "Next step >" at bounding box center [655, 223] width 56 height 19
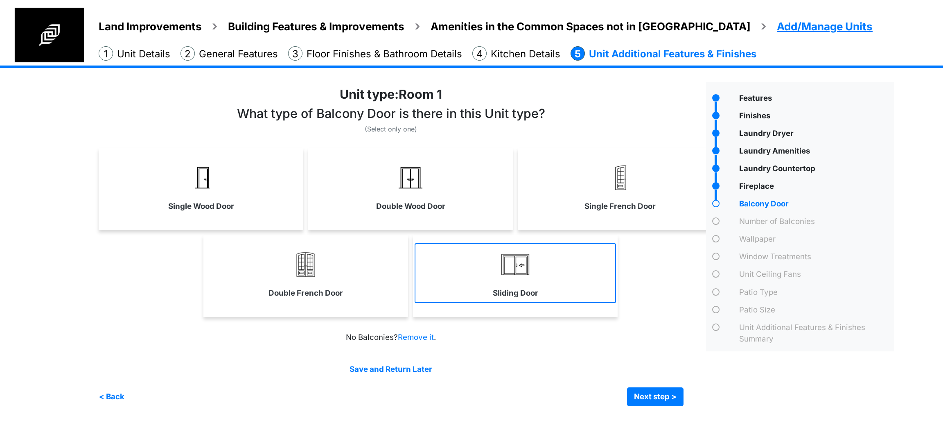
click at [510, 278] on img at bounding box center [515, 264] width 33 height 33
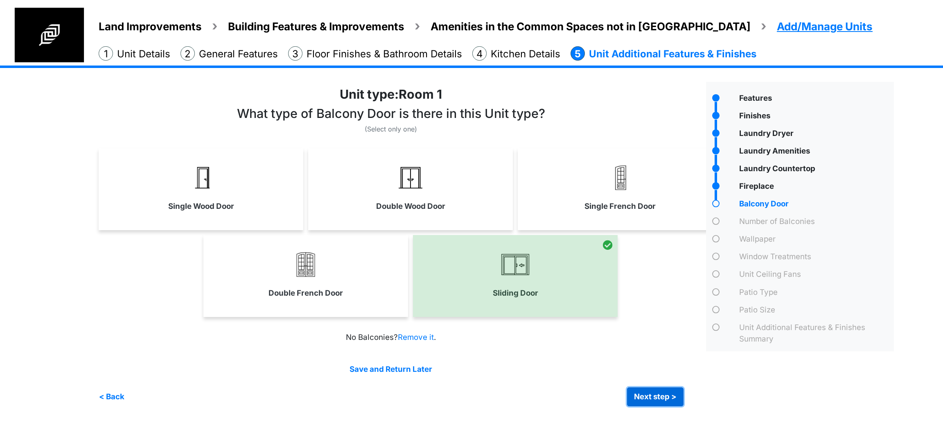
click at [650, 401] on button "Next step >" at bounding box center [655, 396] width 56 height 19
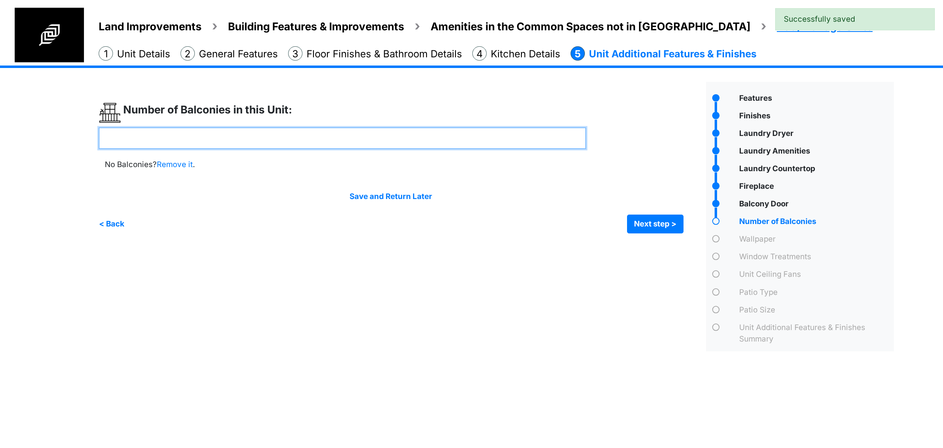
click at [306, 138] on input "number" at bounding box center [343, 138] width 488 height 22
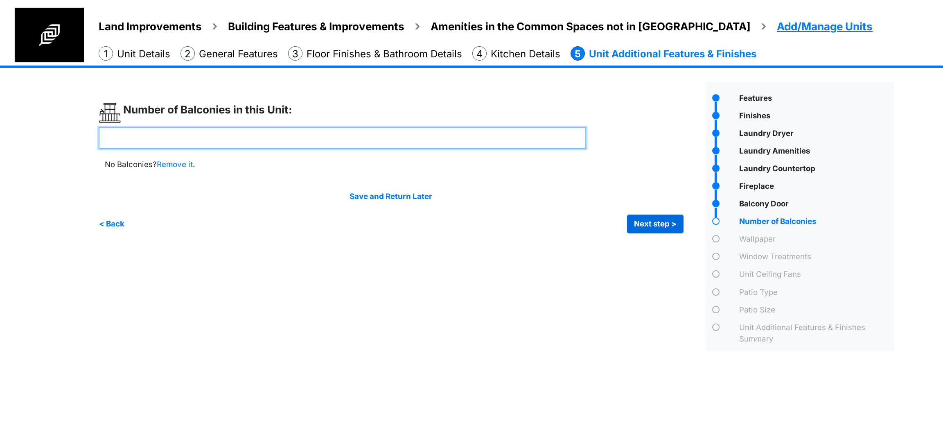
type input "*"
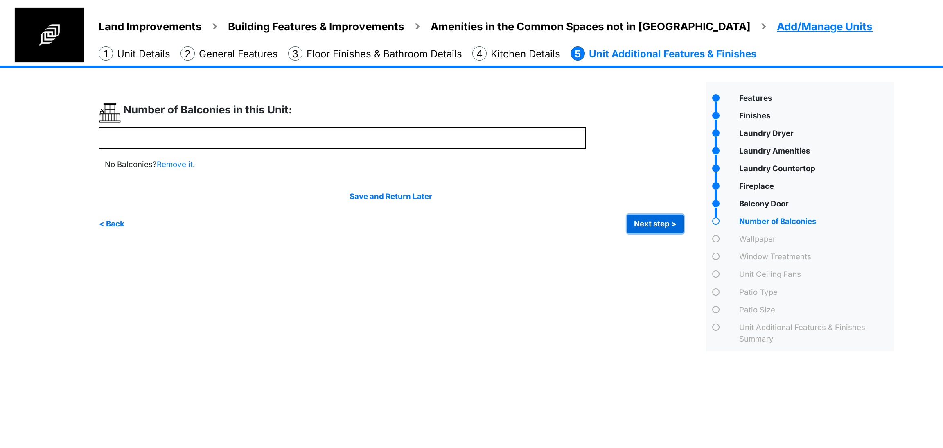
click at [637, 219] on button "Next step >" at bounding box center [655, 223] width 56 height 19
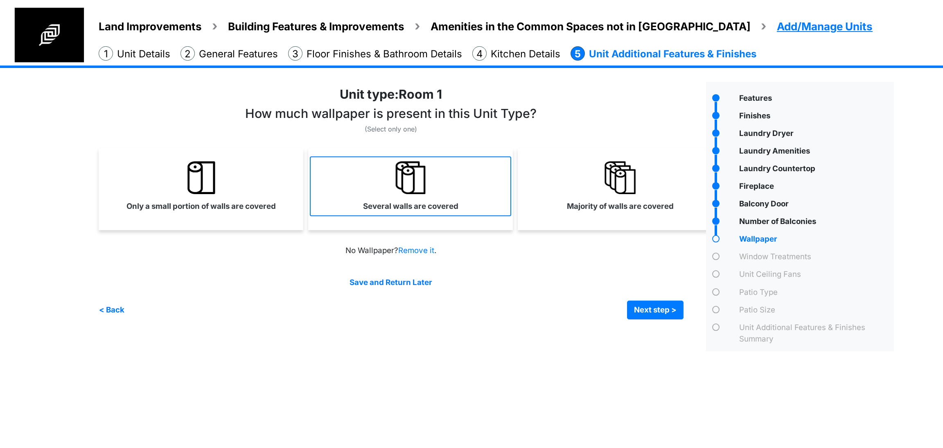
click at [419, 211] on label "Several walls are covered" at bounding box center [410, 206] width 95 height 11
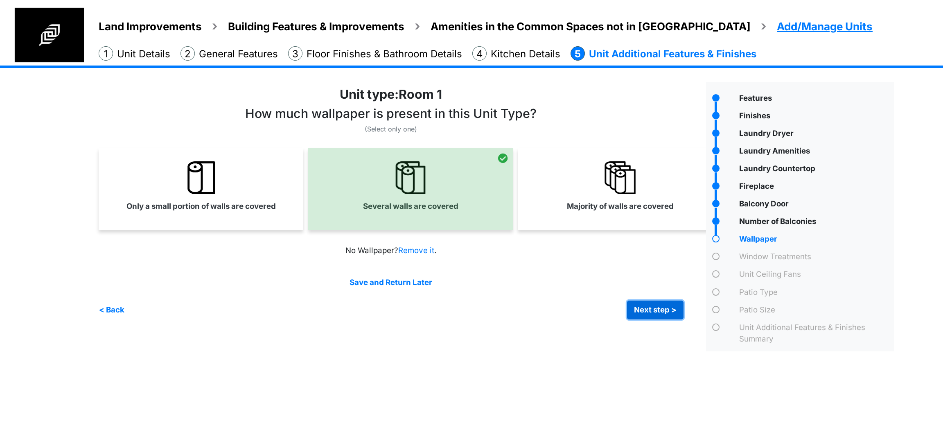
click at [645, 313] on button "Next step >" at bounding box center [655, 309] width 56 height 19
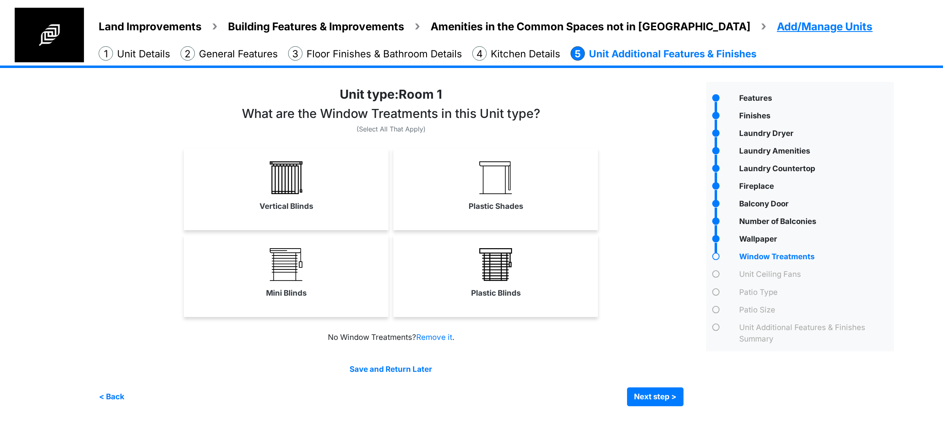
click at [308, 217] on div "Vertical Blinds" at bounding box center [286, 189] width 205 height 82
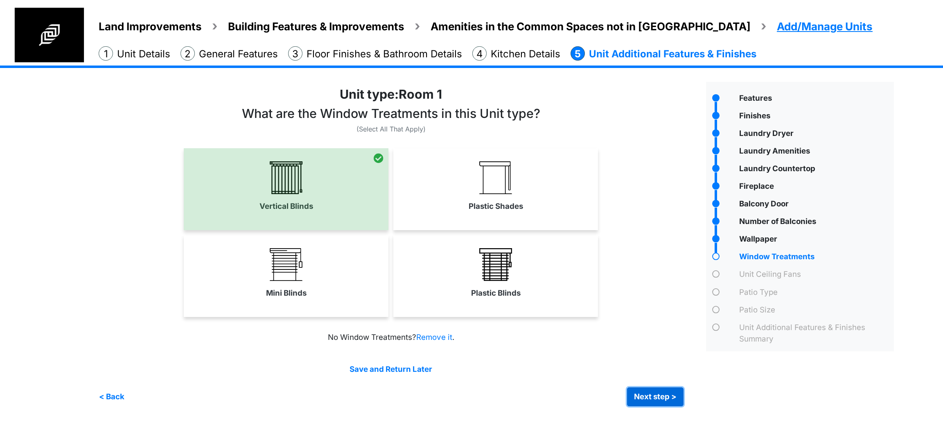
click at [651, 396] on button "Next step >" at bounding box center [655, 396] width 56 height 19
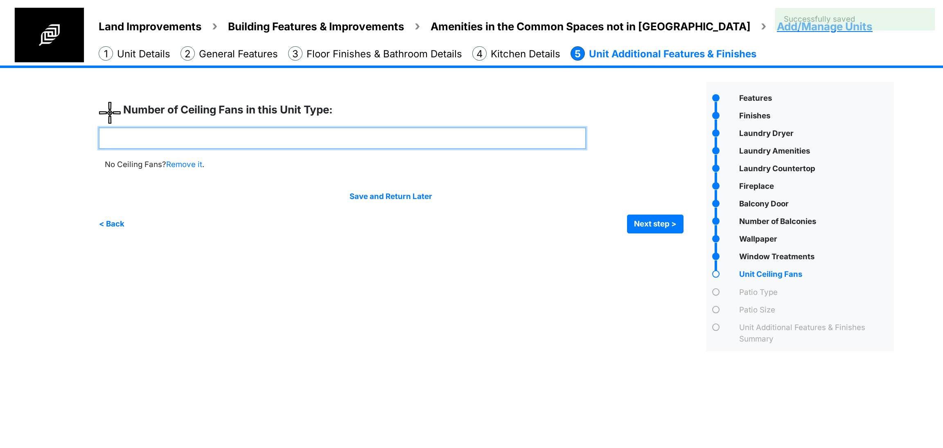
click at [297, 133] on input "number" at bounding box center [343, 138] width 488 height 22
type input "*"
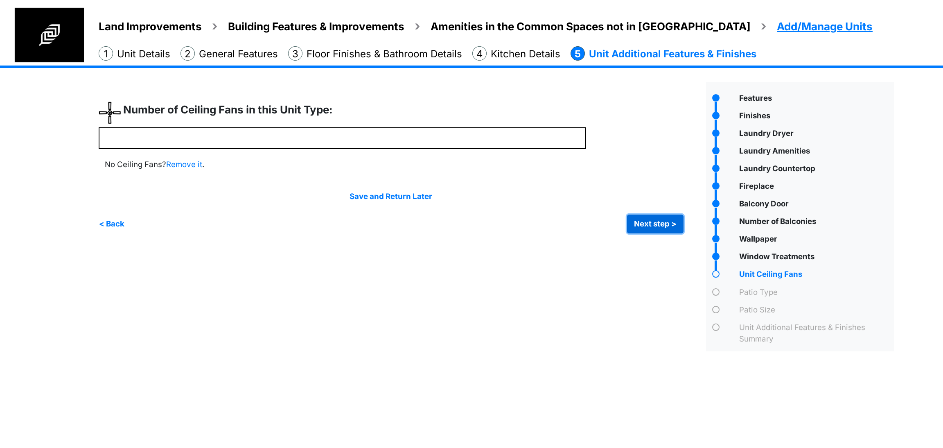
click at [650, 228] on button "Next step >" at bounding box center [655, 223] width 56 height 19
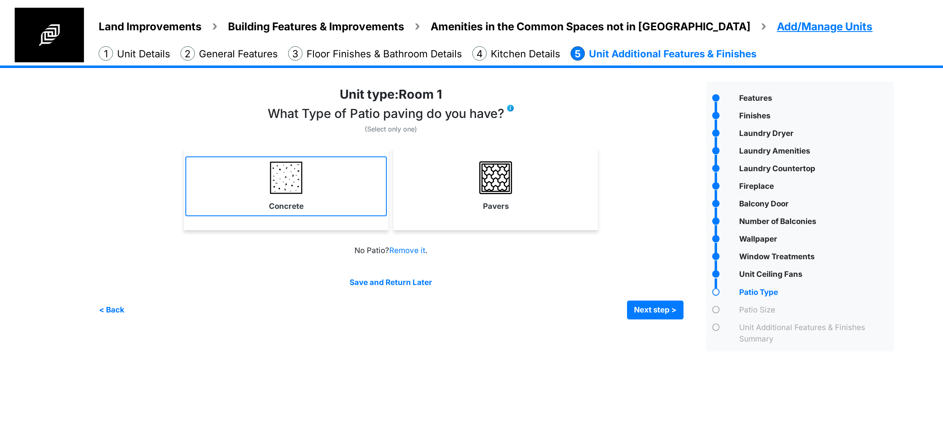
click at [381, 209] on link "Concrete" at bounding box center [285, 186] width 201 height 60
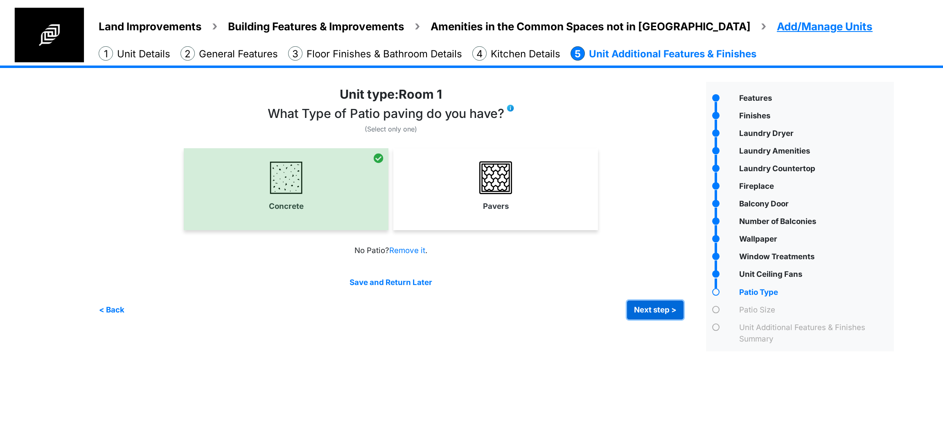
click at [661, 311] on button "Next step >" at bounding box center [655, 309] width 56 height 19
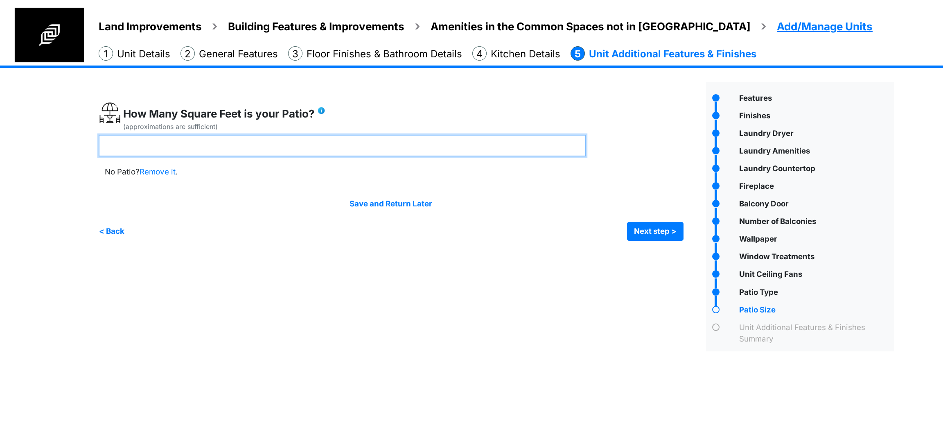
click at [269, 150] on input "number" at bounding box center [343, 146] width 488 height 22
type input "**"
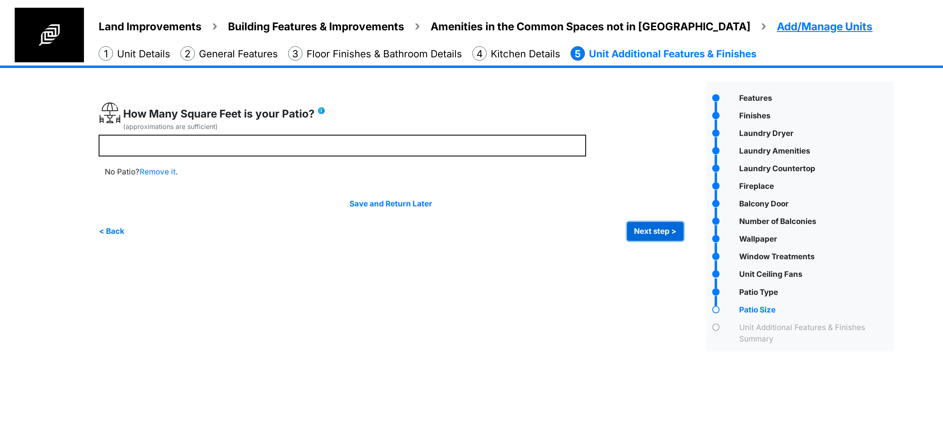
click at [659, 222] on button "Next step >" at bounding box center [655, 231] width 56 height 19
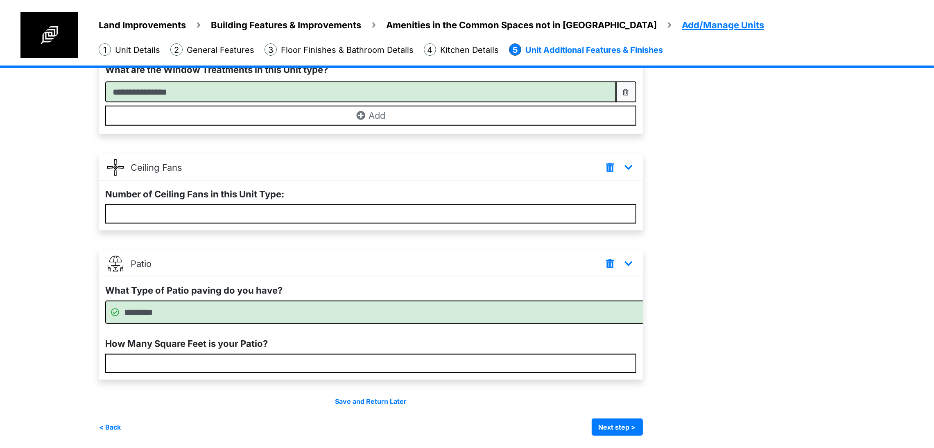
scroll to position [1111, 0]
click at [643, 420] on button "Next step >" at bounding box center [616, 426] width 51 height 17
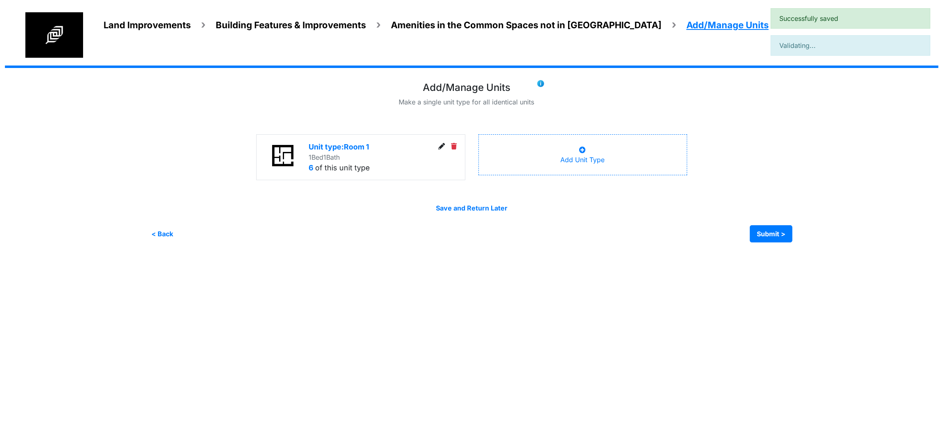
scroll to position [0, 0]
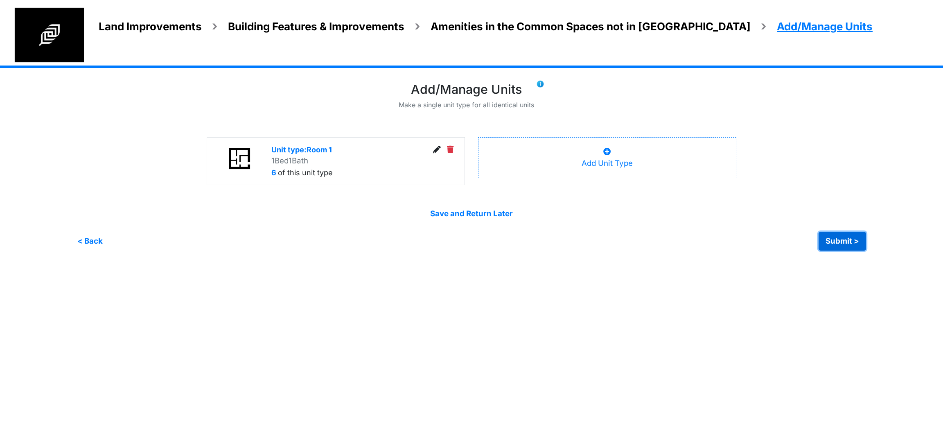
click at [843, 241] on button "Submit >" at bounding box center [842, 241] width 47 height 19
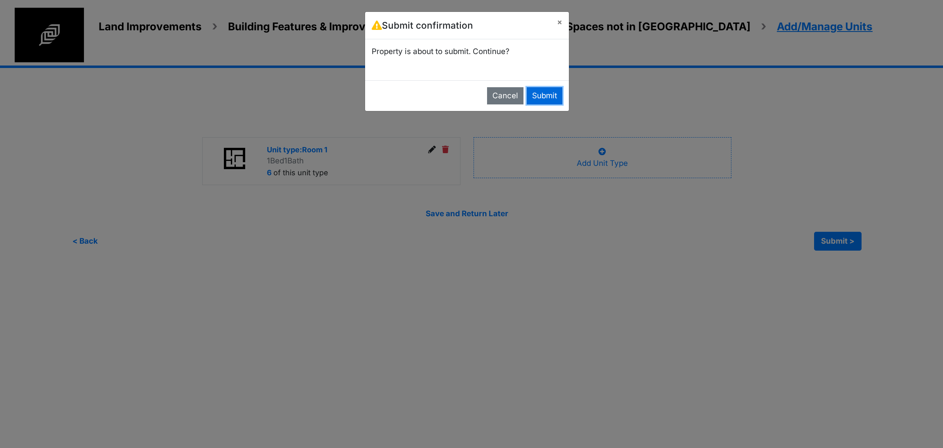
click at [547, 92] on button "Submit" at bounding box center [545, 95] width 36 height 17
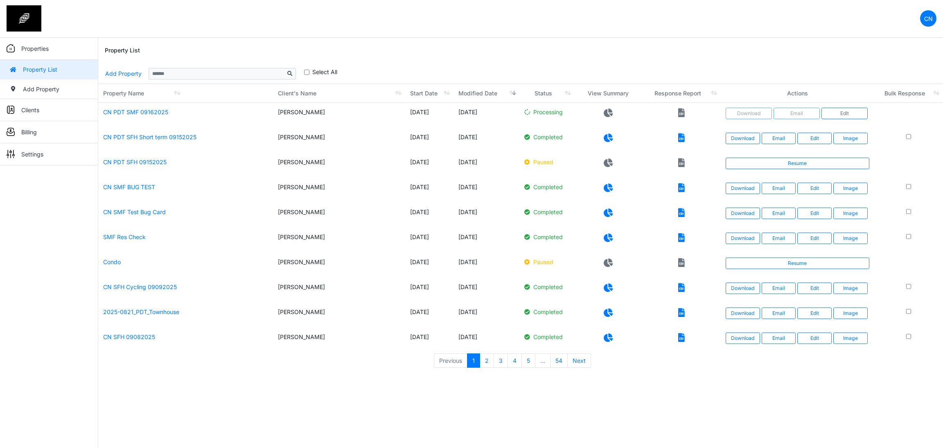
click at [659, 37] on nav "CN Change Password Logout Clyton clytonnavarro@gmail.com" at bounding box center [471, 19] width 943 height 38
click at [639, 55] on div "Property List" at bounding box center [521, 51] width 832 height 26
